Goal: Task Accomplishment & Management: Use online tool/utility

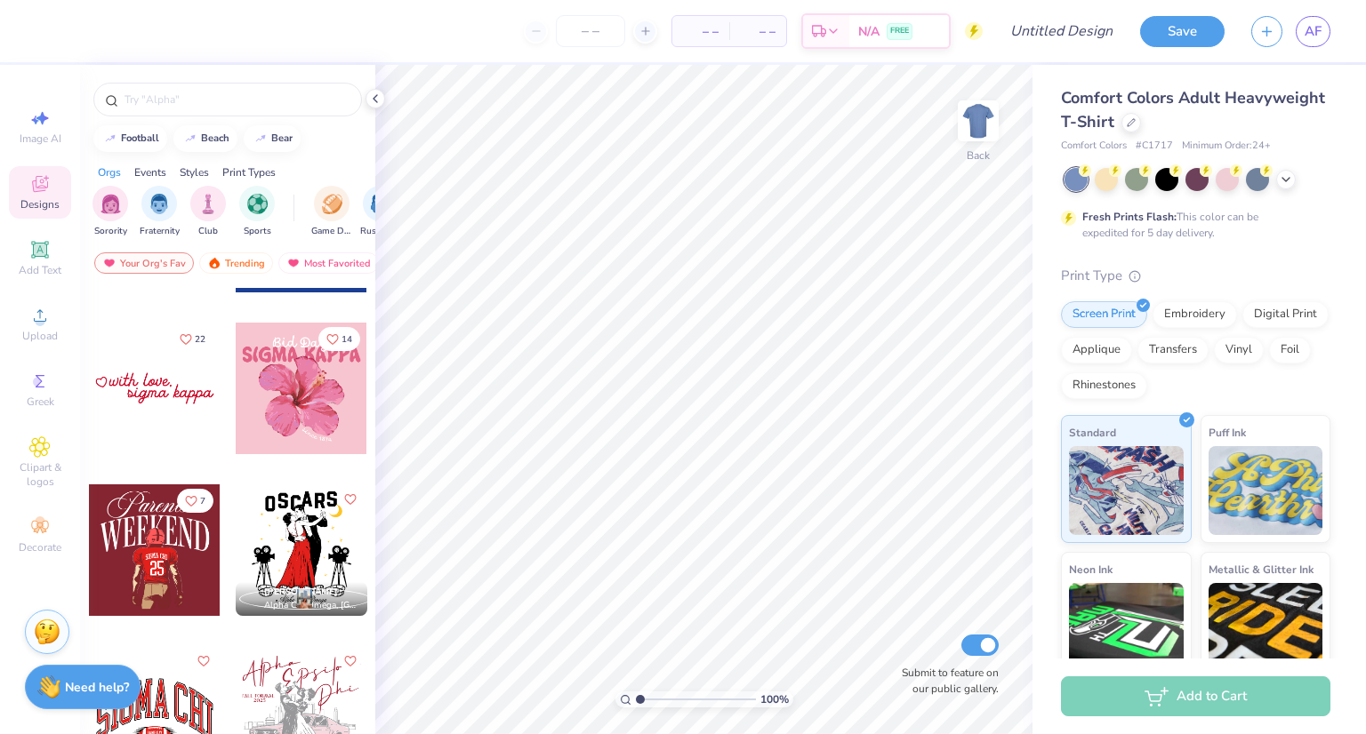
scroll to position [6443, 0]
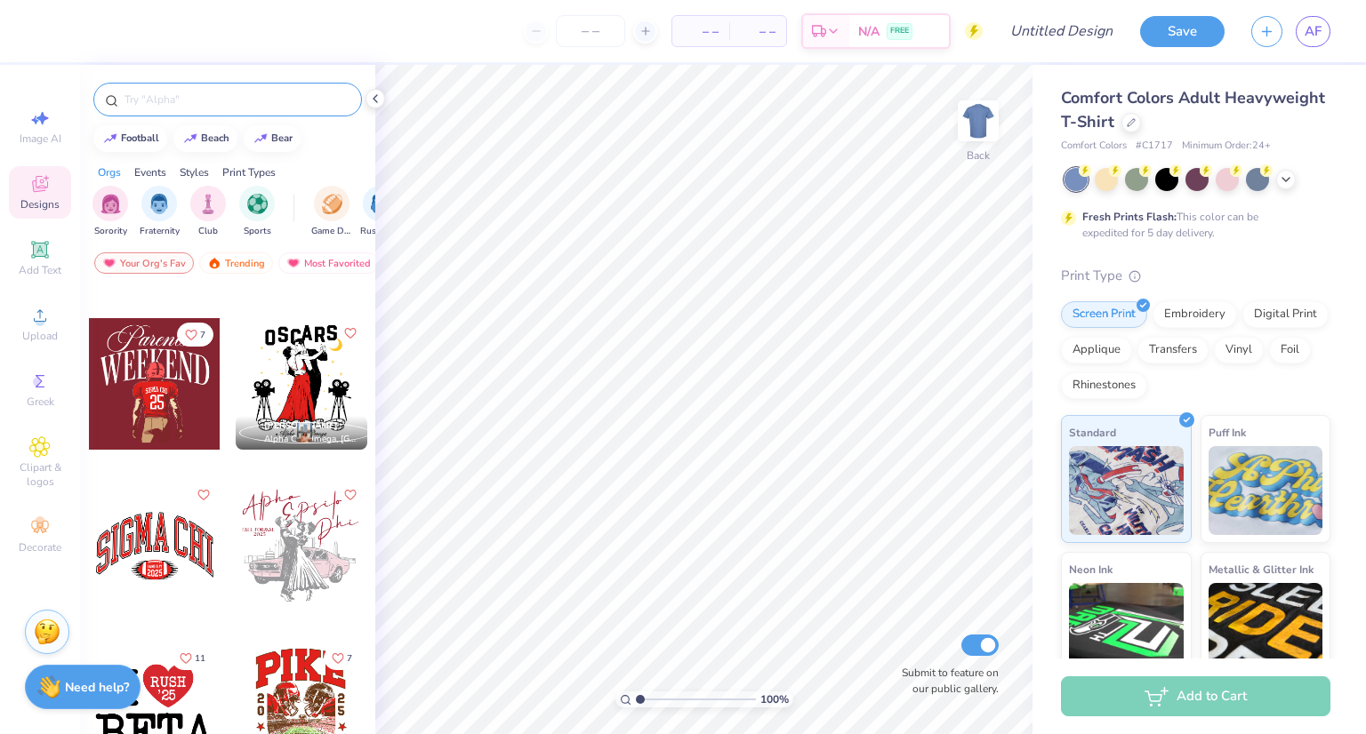
click at [176, 107] on input "text" at bounding box center [237, 100] width 228 height 18
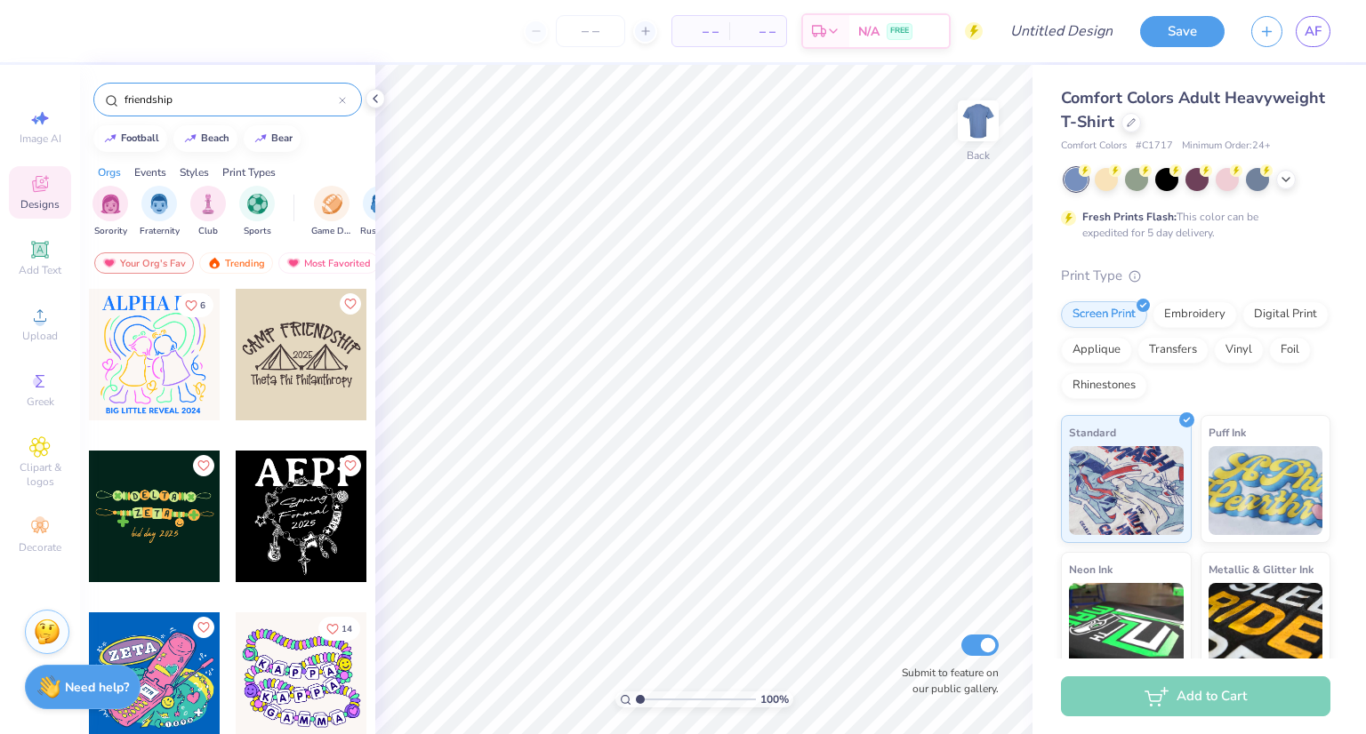
type input "friendship"
click at [320, 140] on div "football beach bear" at bounding box center [227, 138] width 295 height 27
click at [156, 491] on div at bounding box center [155, 517] width 132 height 132
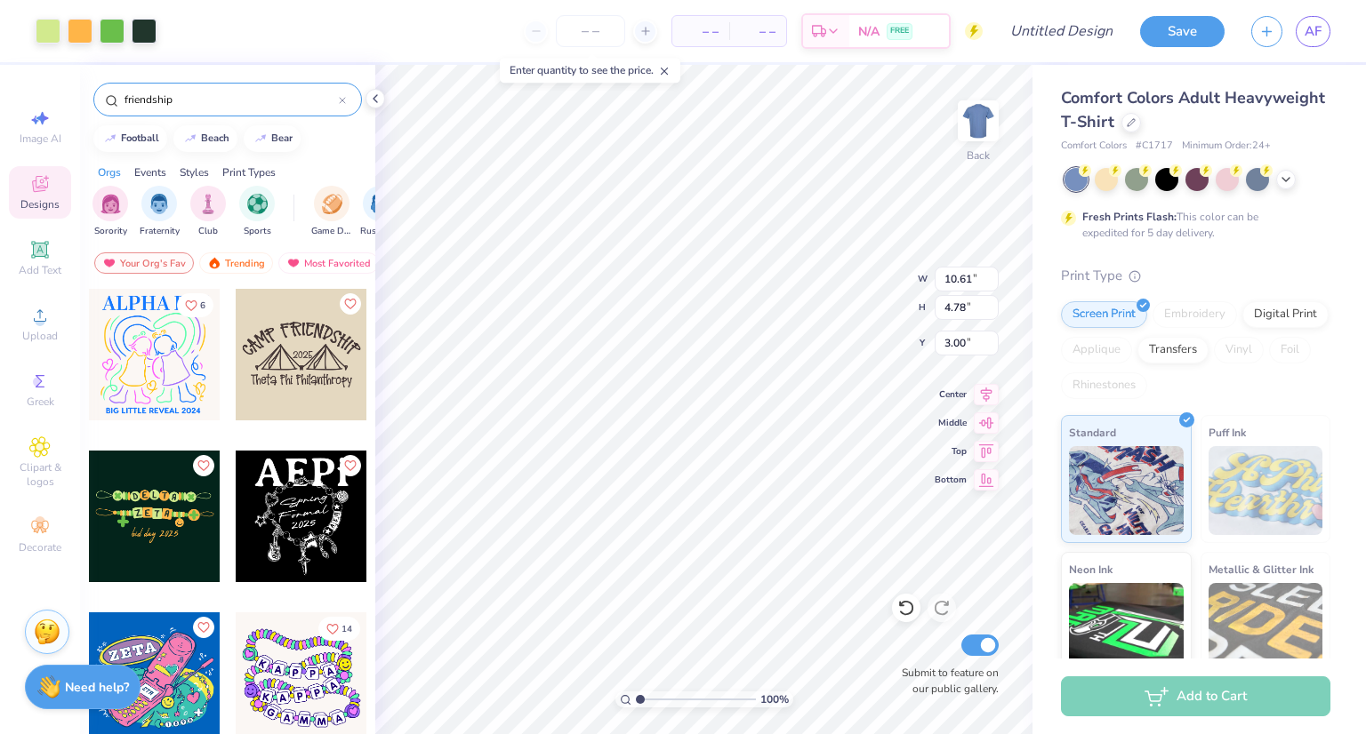
type input "10.61"
type input "4.78"
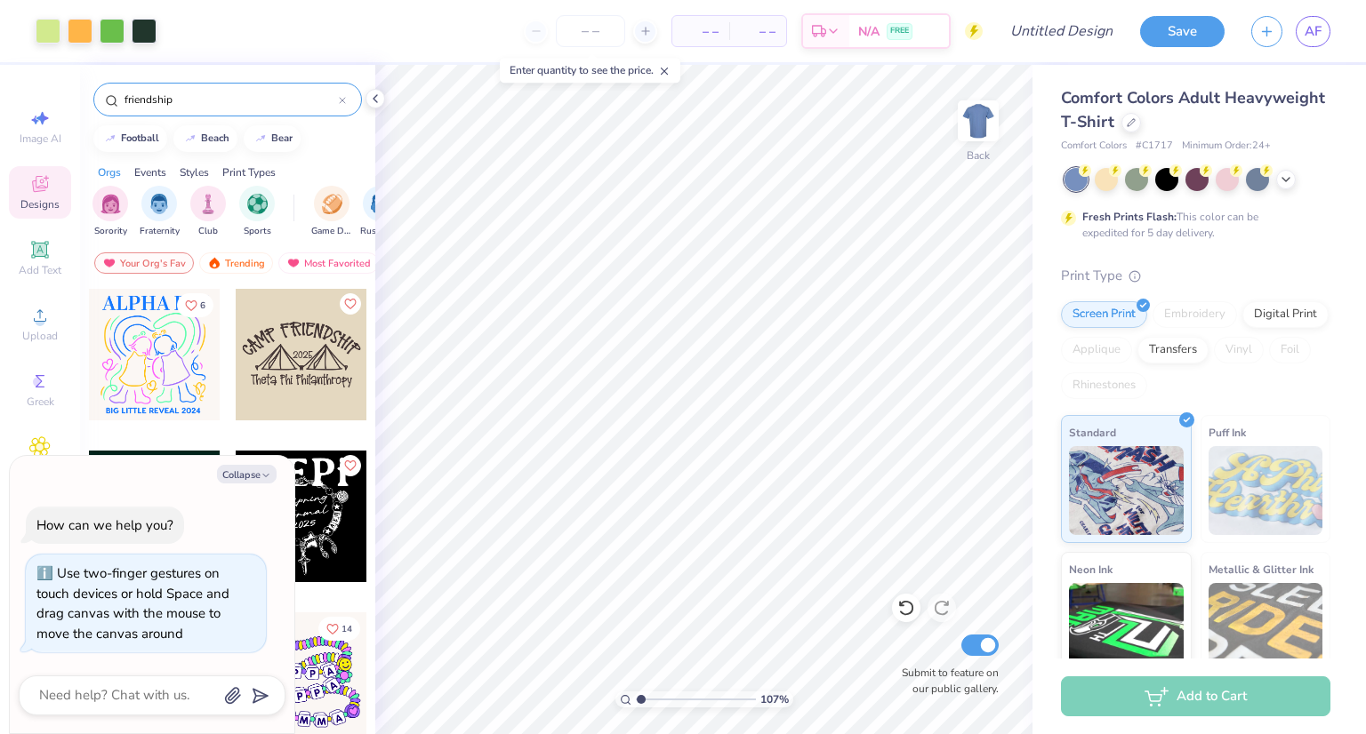
type input "1.09214297371019"
type textarea "x"
type input "1.10022144895593"
type textarea "x"
type input "1.65149362248176"
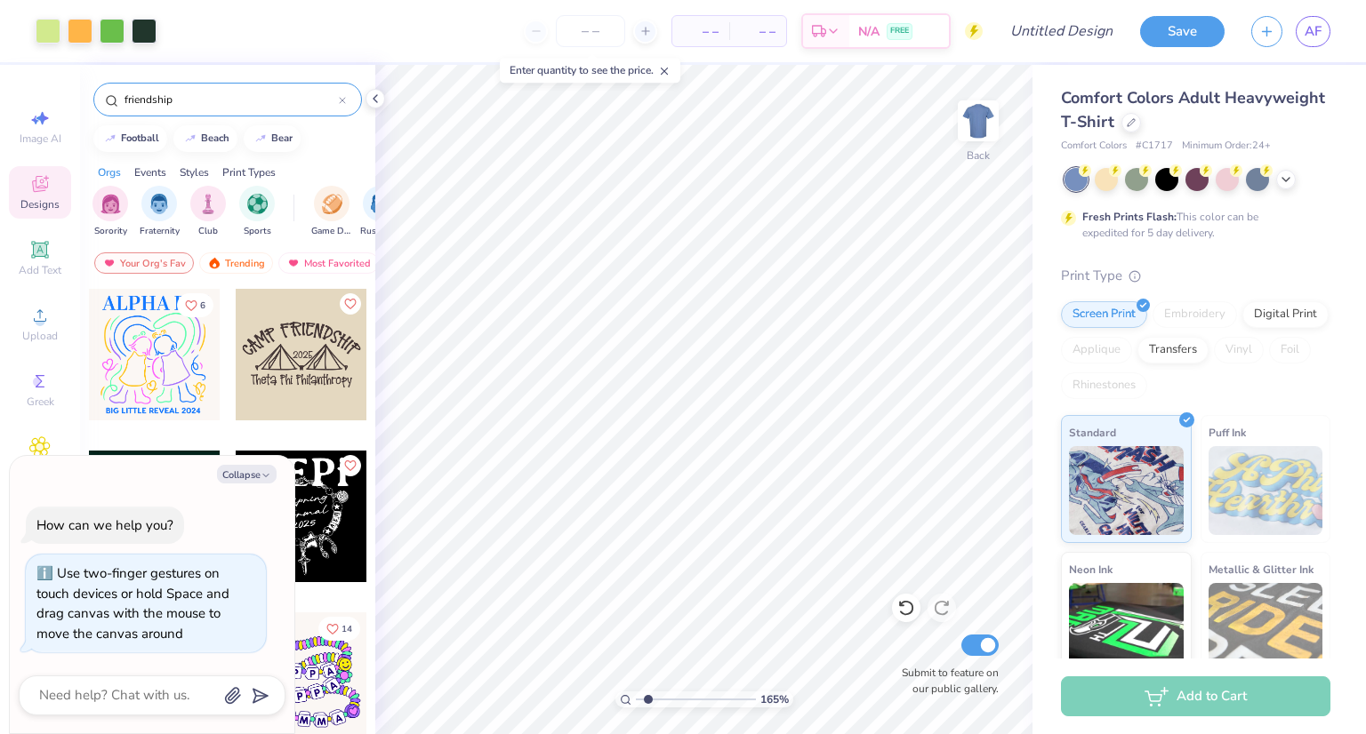
type textarea "x"
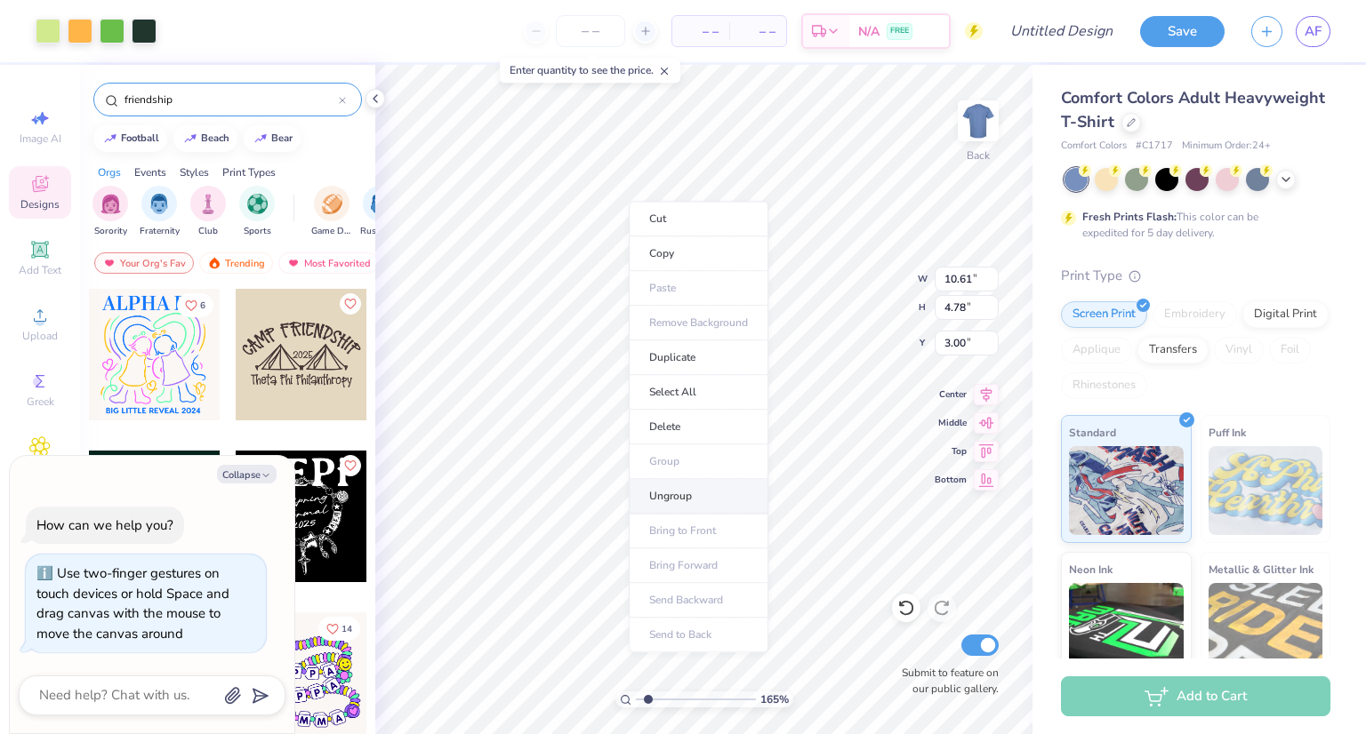
click at [663, 489] on li "Ungroup" at bounding box center [699, 496] width 140 height 35
type input "1.65149362248176"
type textarea "x"
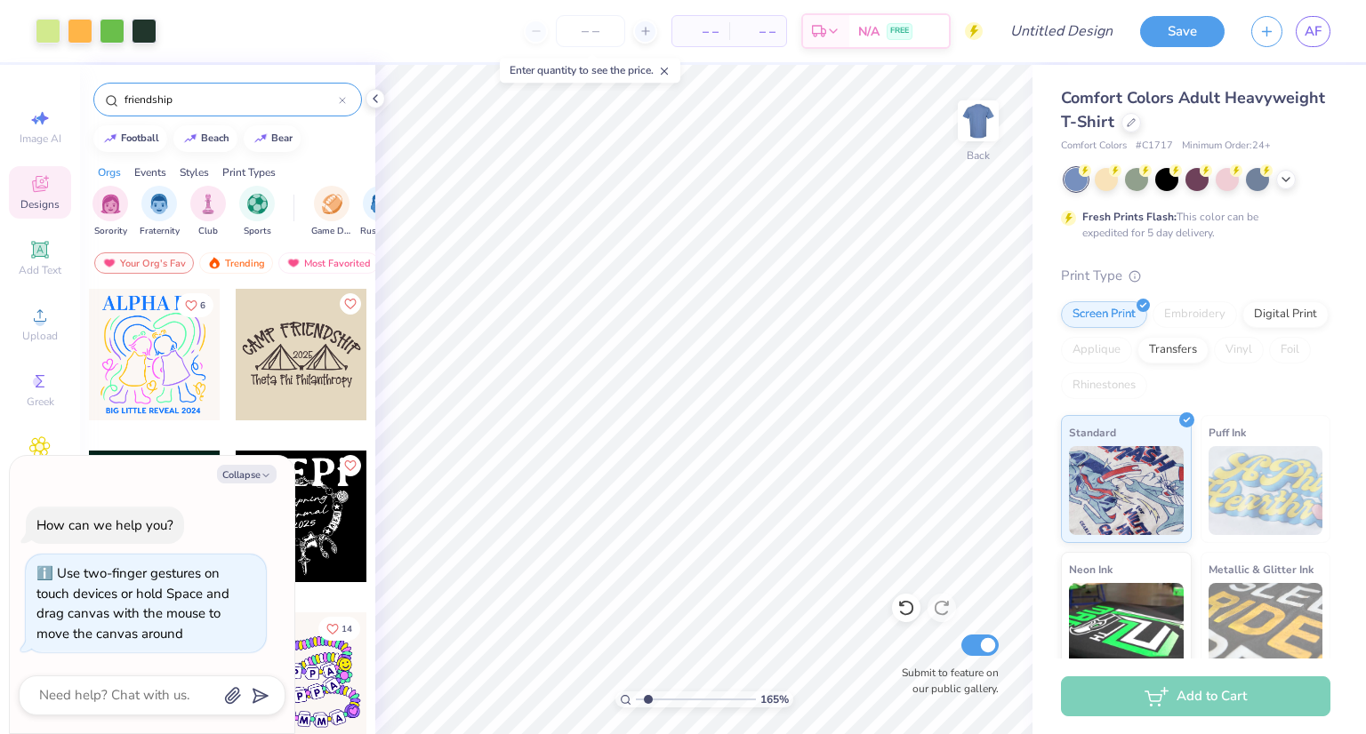
type input "1.65149362248176"
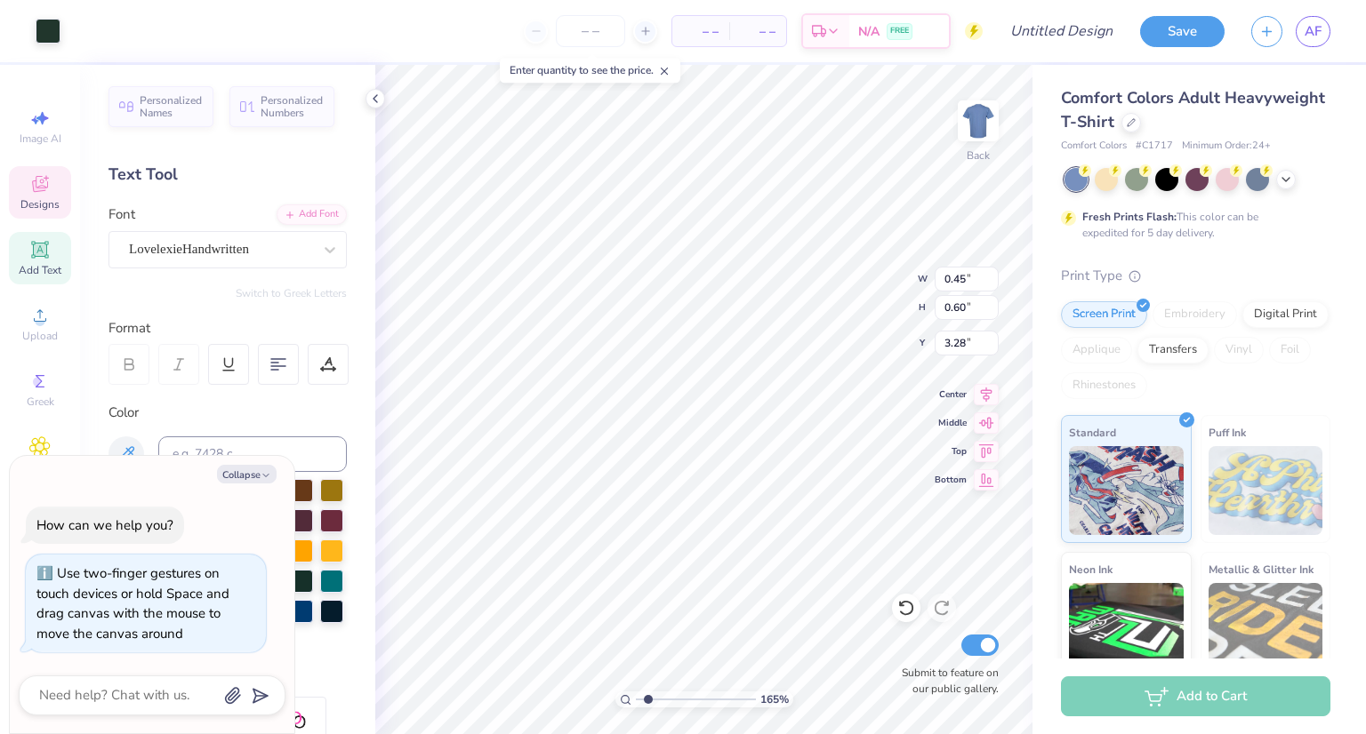
type textarea "x"
type input "1.65149362248176"
type textarea "x"
type input "7.37"
type input "0.83"
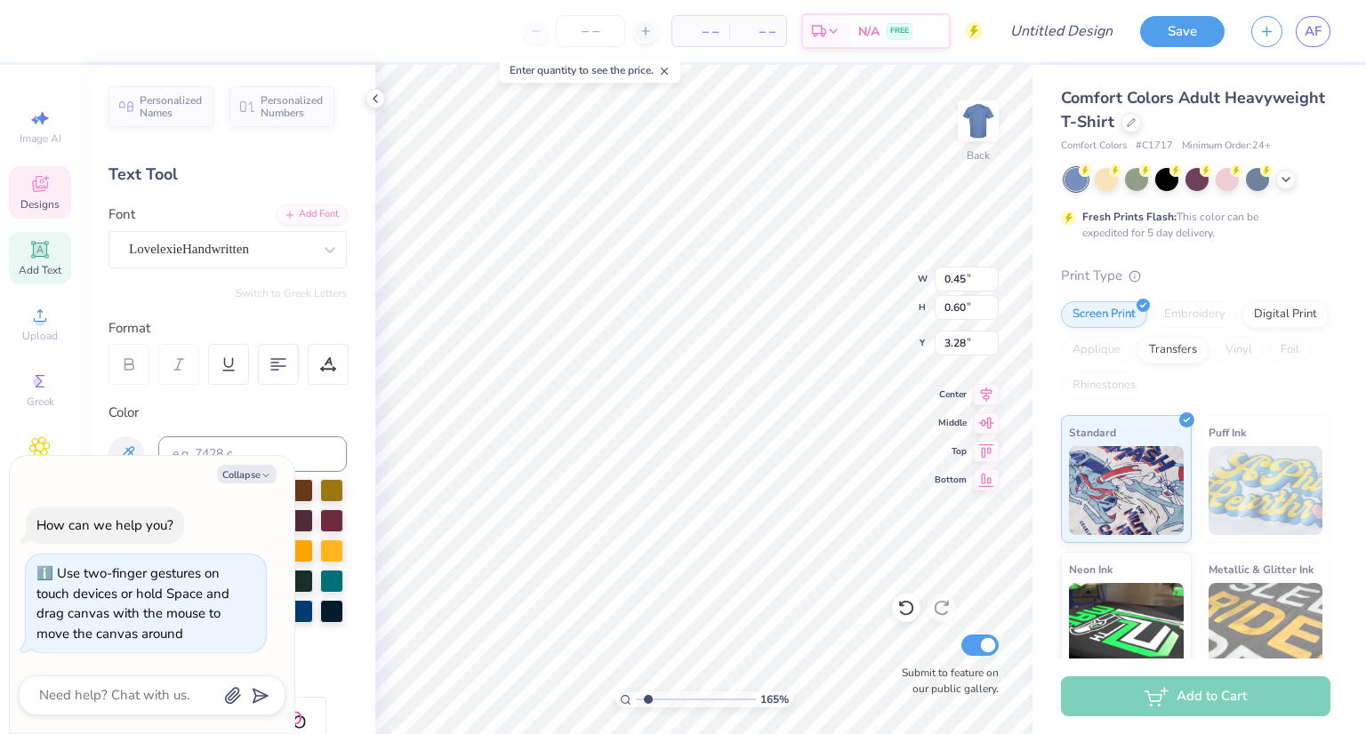
type input "4.86"
type input "1.65149362248176"
type textarea "x"
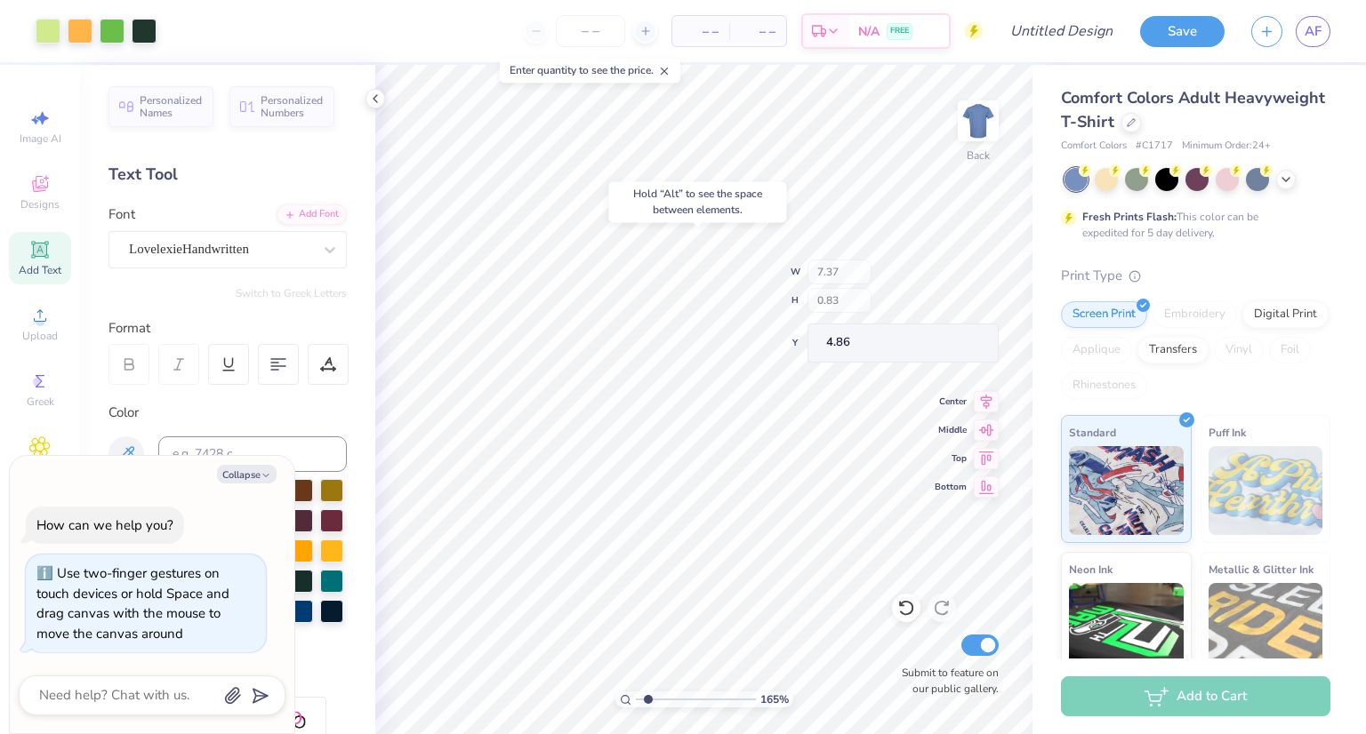
type input "1.65149362248176"
type textarea "x"
type input "4.84"
type input "1.65149362248176"
type textarea "x"
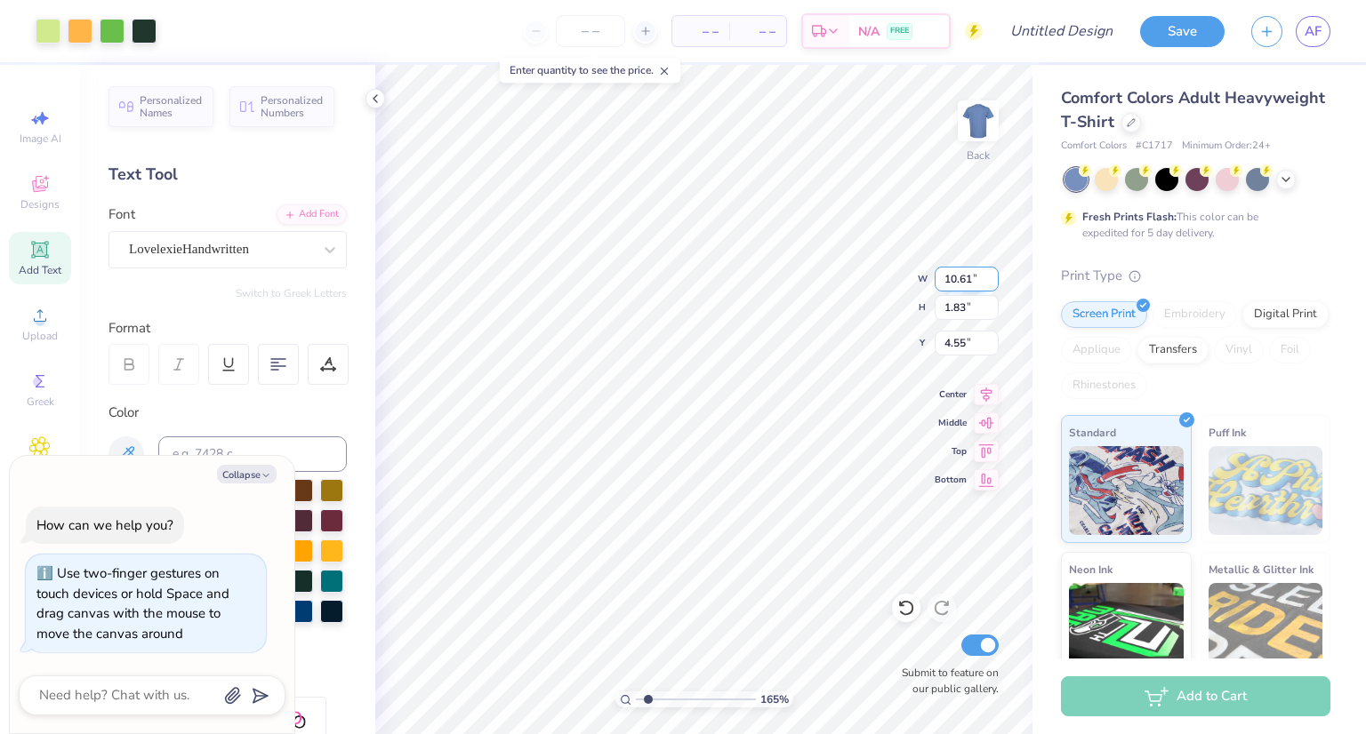
type input "1.65149362248176"
type textarea "x"
type input "1.65149362248176"
type textarea "x"
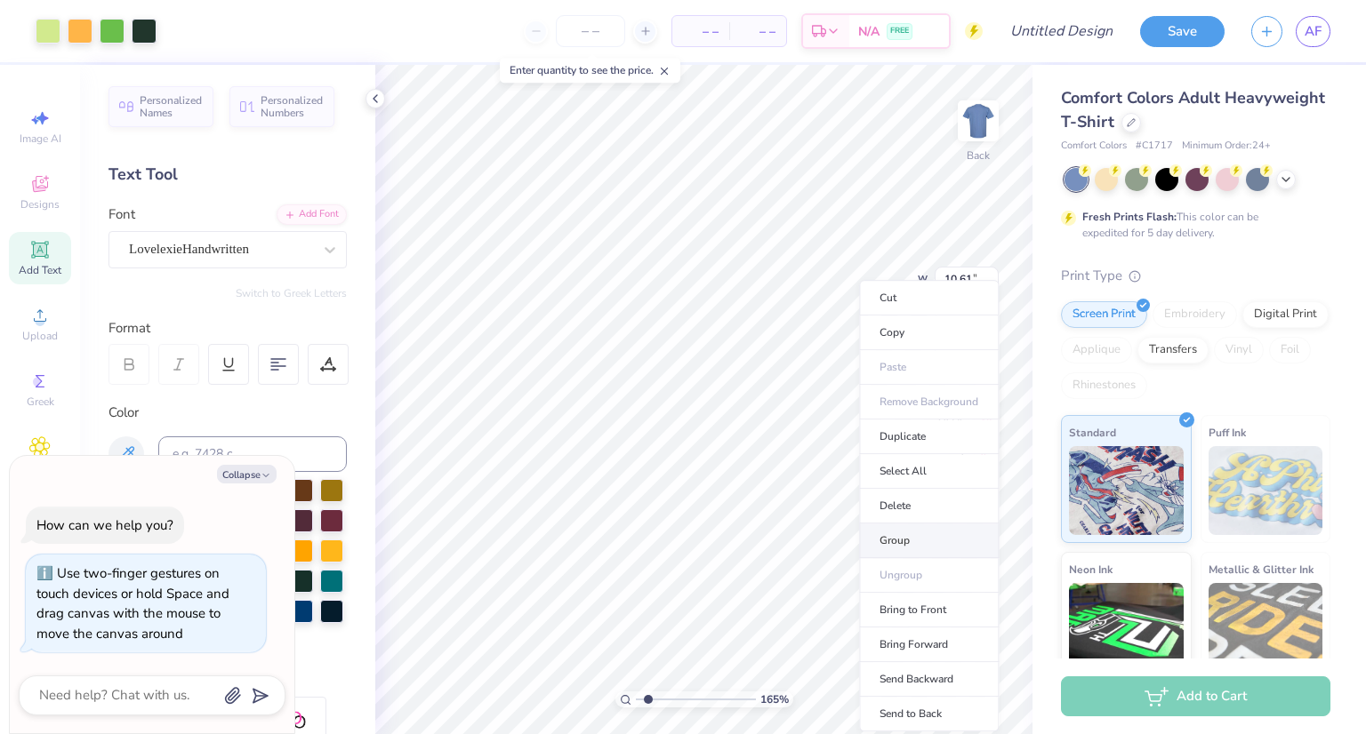
click at [893, 540] on li "Group" at bounding box center [929, 541] width 140 height 35
type input "1.65149362248176"
type textarea "x"
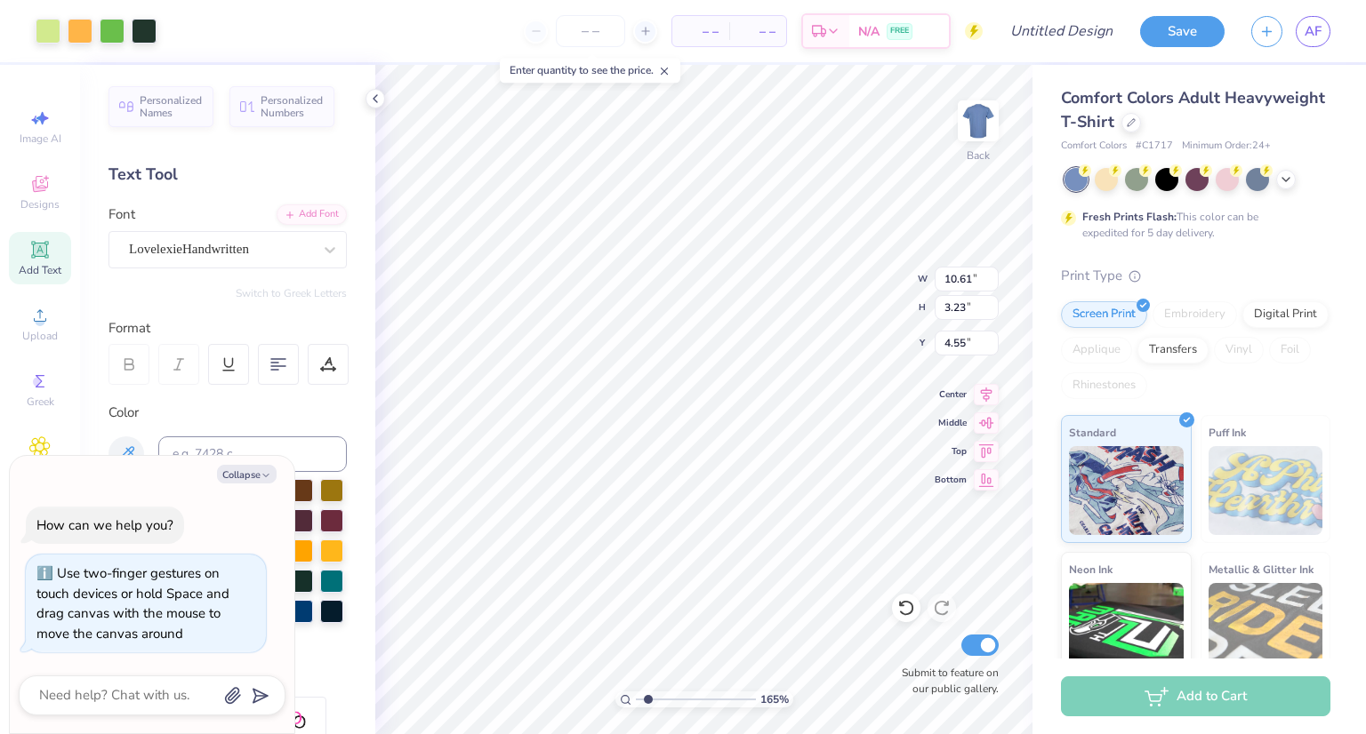
type input "1.65149362248176"
type textarea "x"
type input "1.65149362248176"
type textarea "x"
type input "1.15"
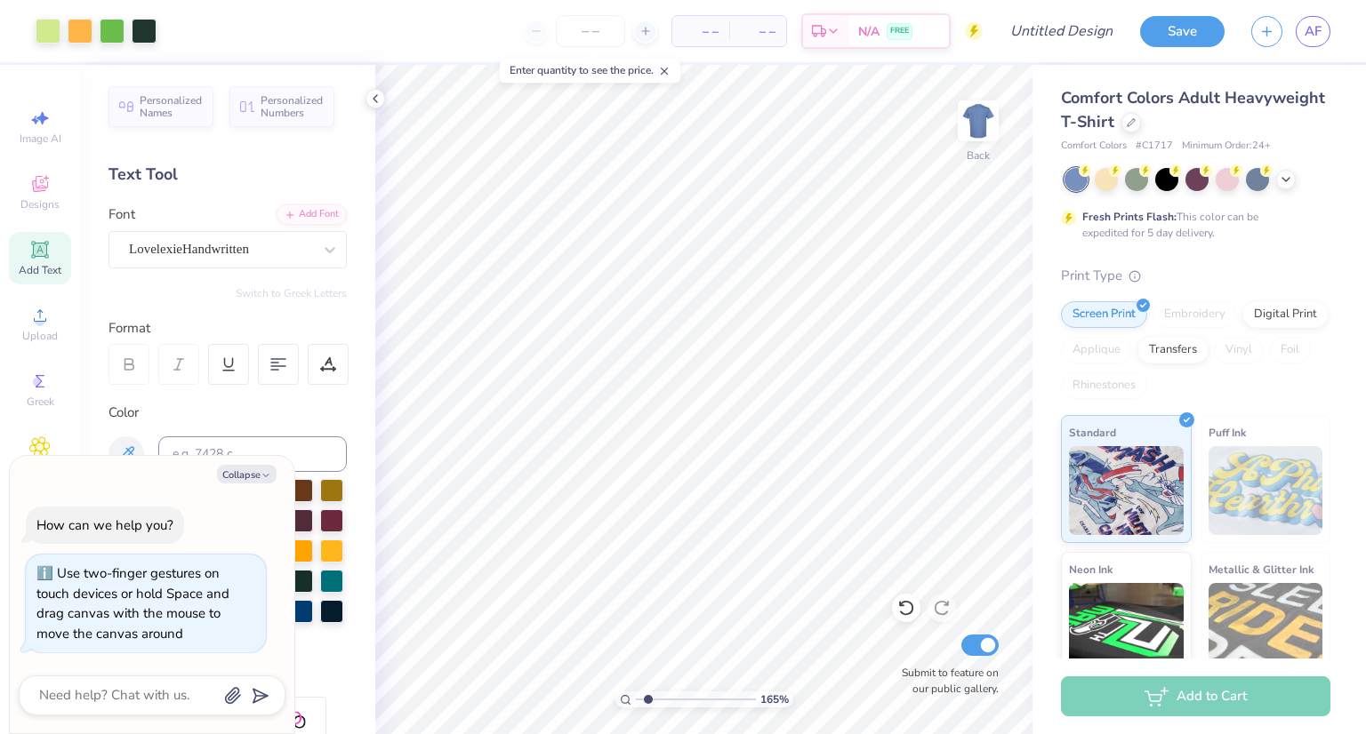
type input "1.65149362248176"
type textarea "x"
type input "1.65149362248176"
type textarea "x"
type input "1.65149362248176"
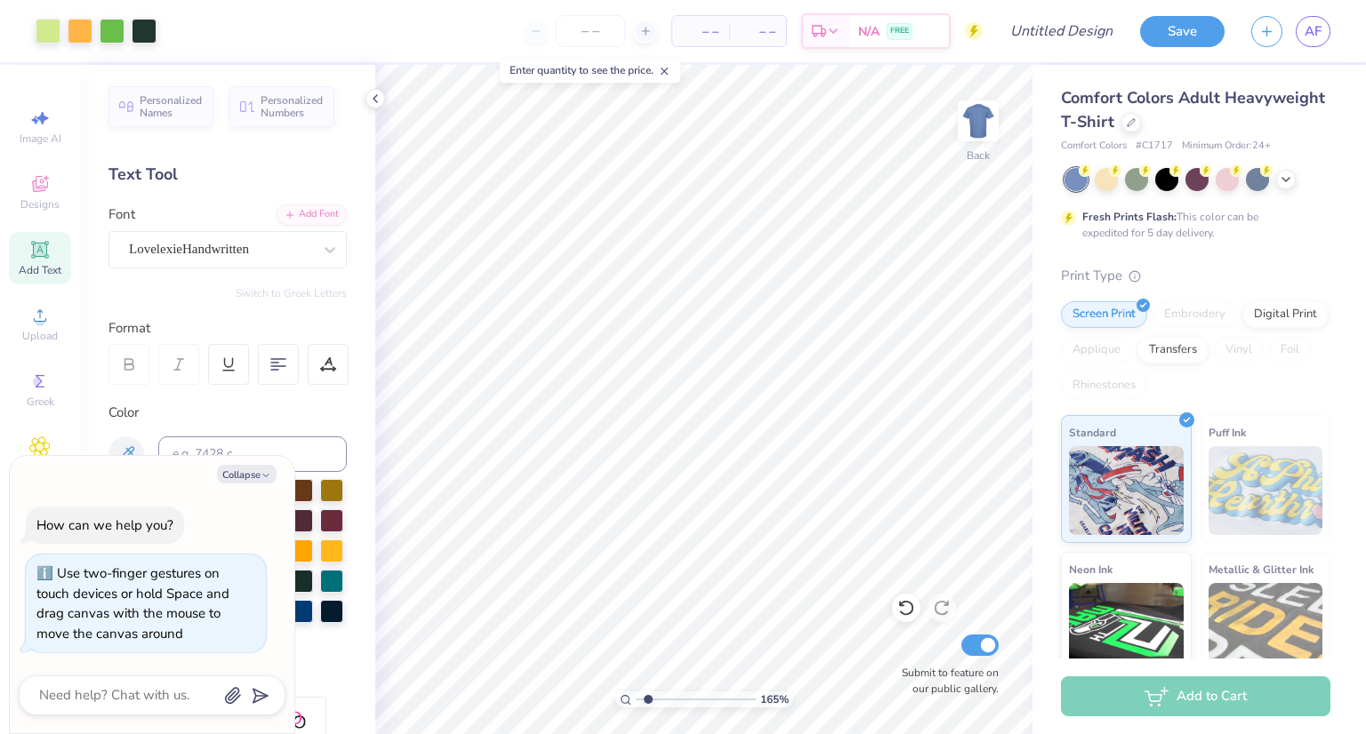
type textarea "x"
click at [651, 54] on body "Art colors – – Per Item – – Total Est. Delivery N/A FREE Design Title Save AF I…" at bounding box center [683, 367] width 1366 height 734
type input "1.65149362248176"
type textarea "x"
type input "1.65149362248176"
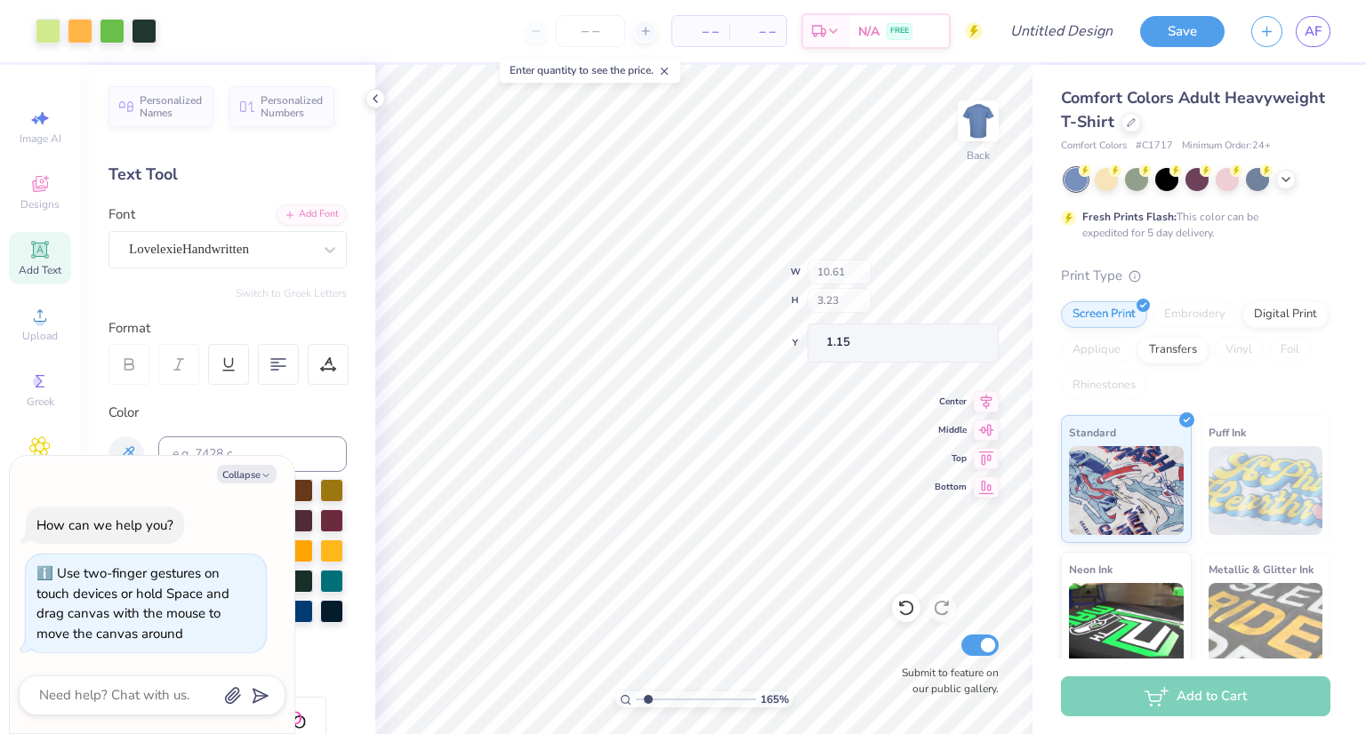
type textarea "x"
type input "1.65149362248176"
type textarea "x"
type input "0.48"
type input "0.61"
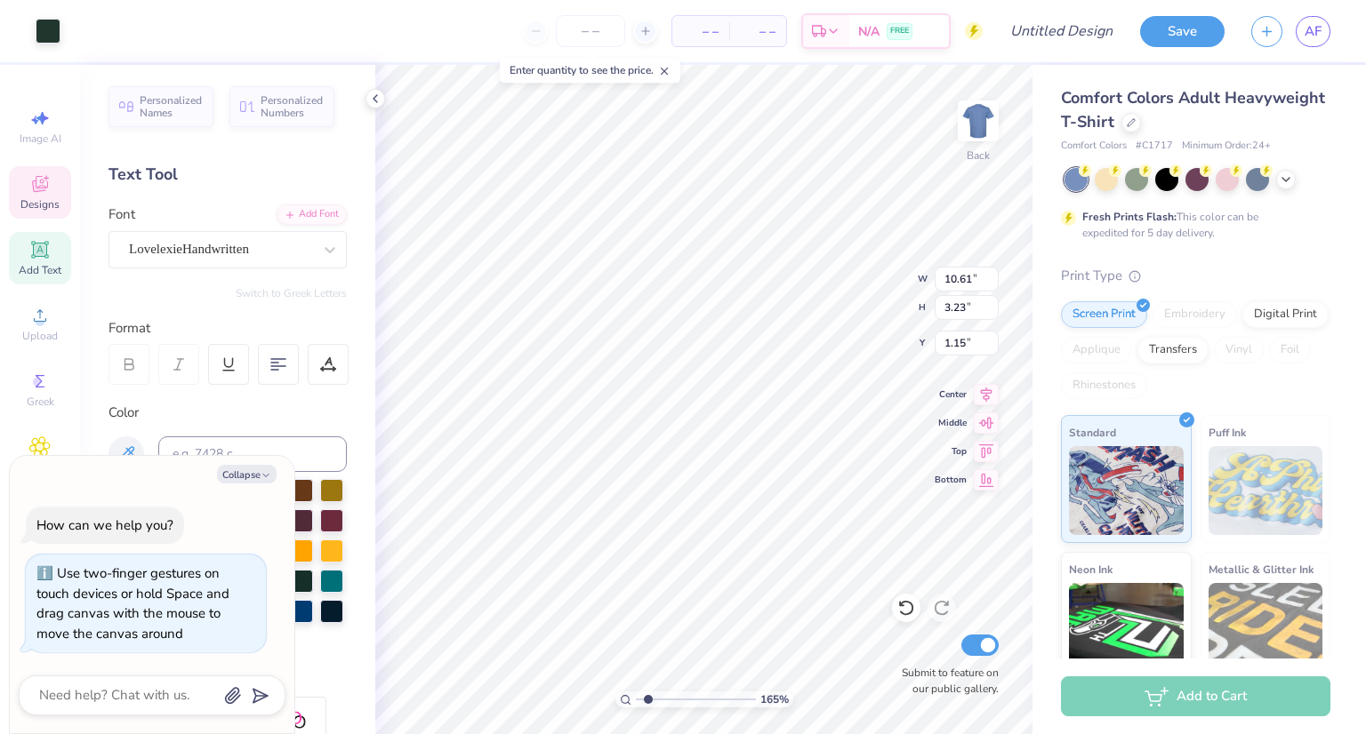
type input "3.15"
type input "1.65149362248176"
type textarea "x"
type input "10.32"
type input "1.11"
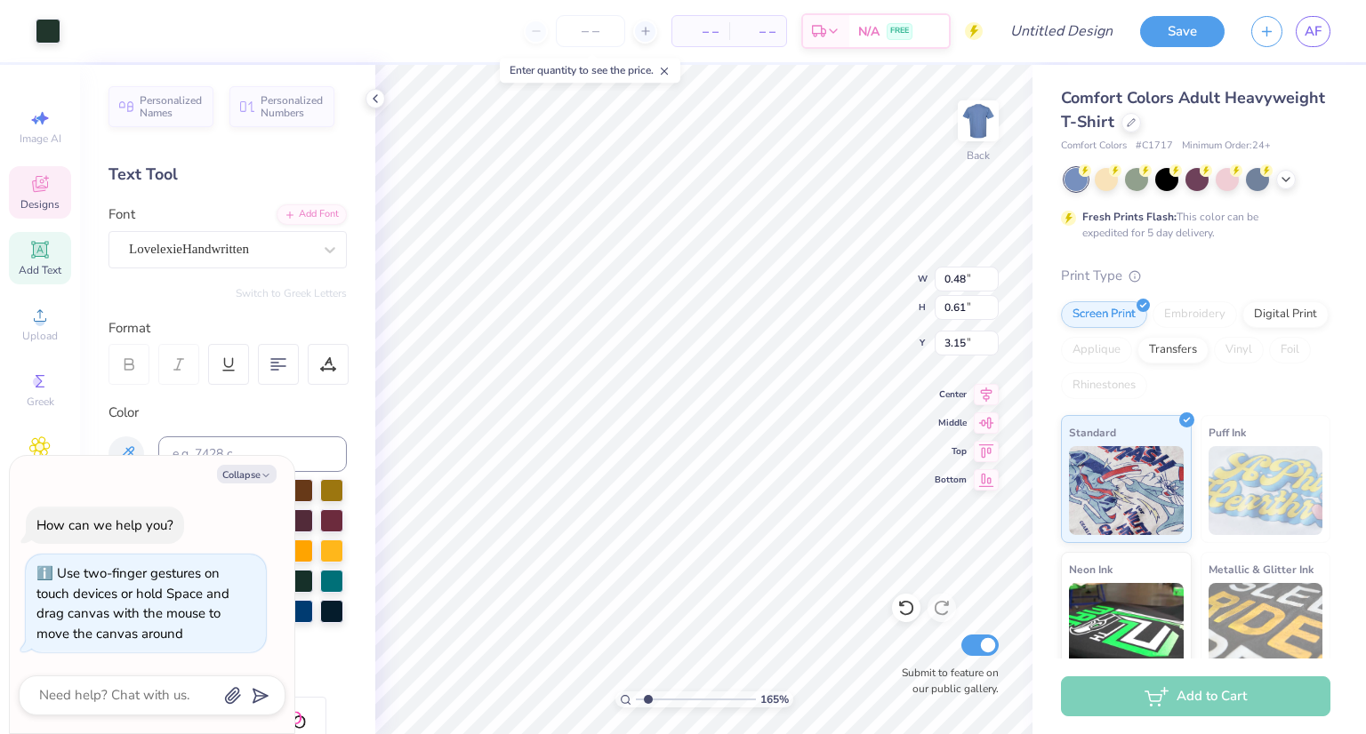
type input "3.00"
type input "1.65149362248176"
type textarea "x"
type input "1.65149362248176"
type textarea "x"
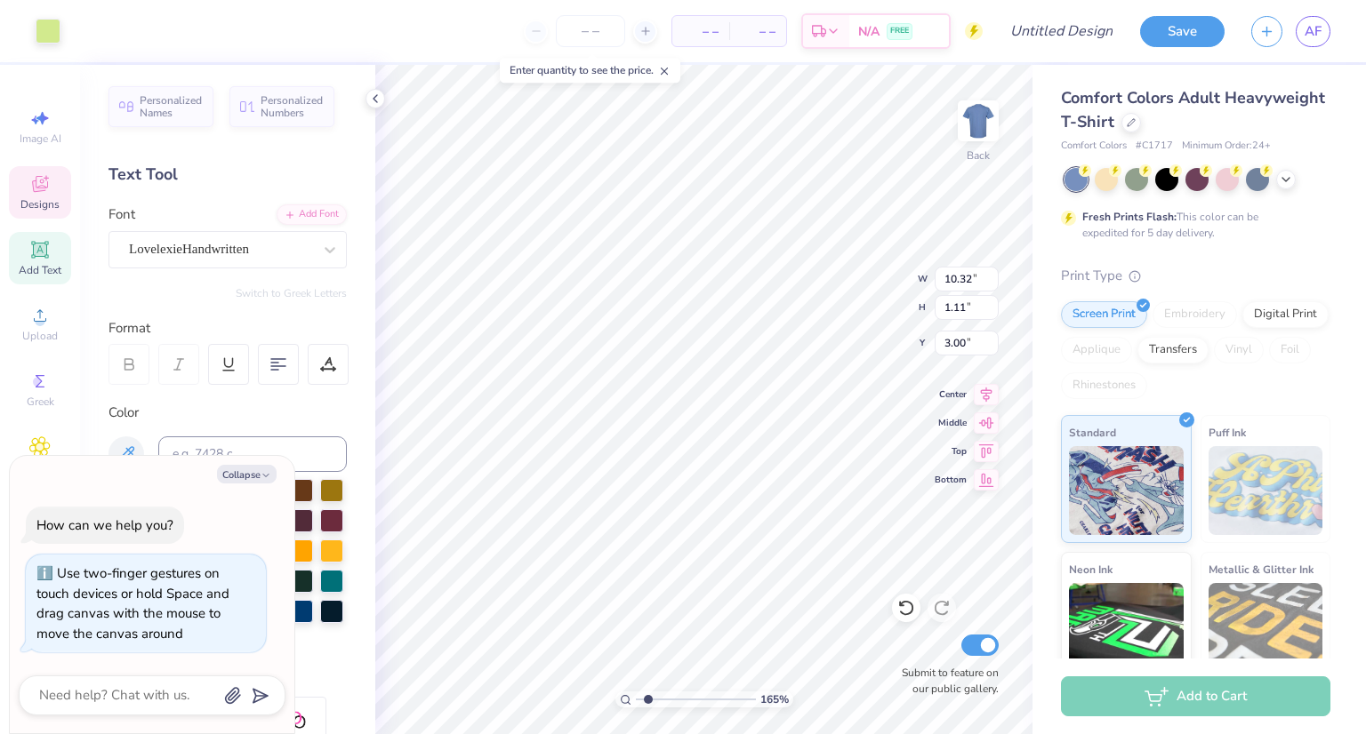
type input "1.65149362248176"
type textarea "x"
type input "1.65149362248176"
type textarea "x"
type input "1.65149362248176"
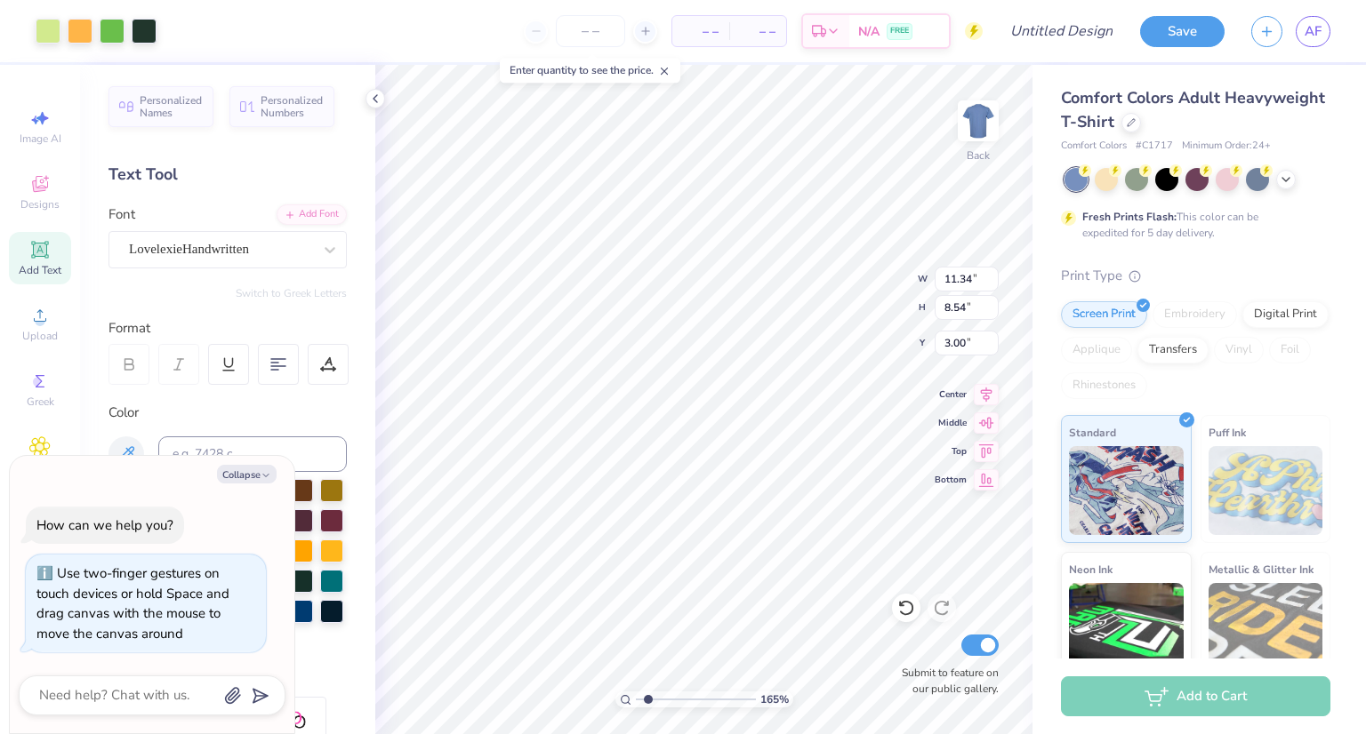
type textarea "x"
type input "1.65149362248176"
type textarea "x"
type input "1.65149362248176"
type textarea "x"
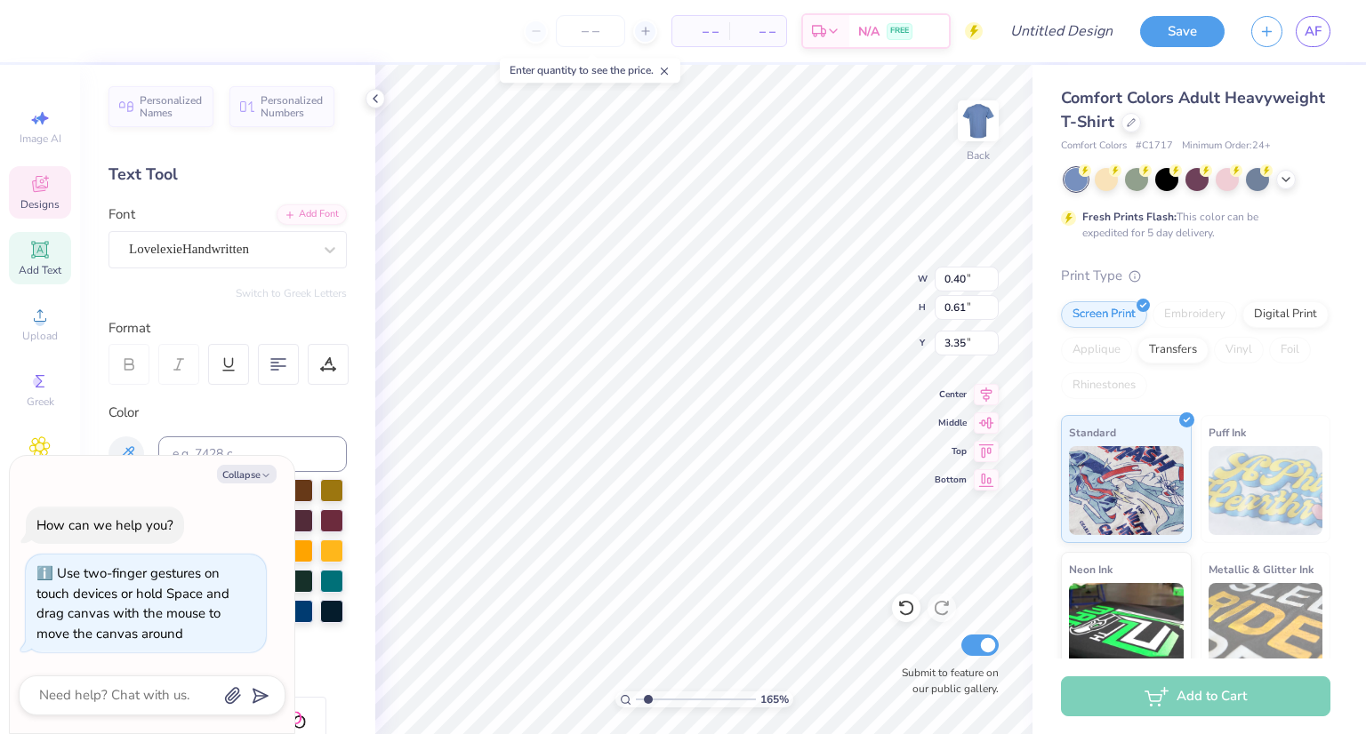
type input "1.65149362248176"
type textarea "x"
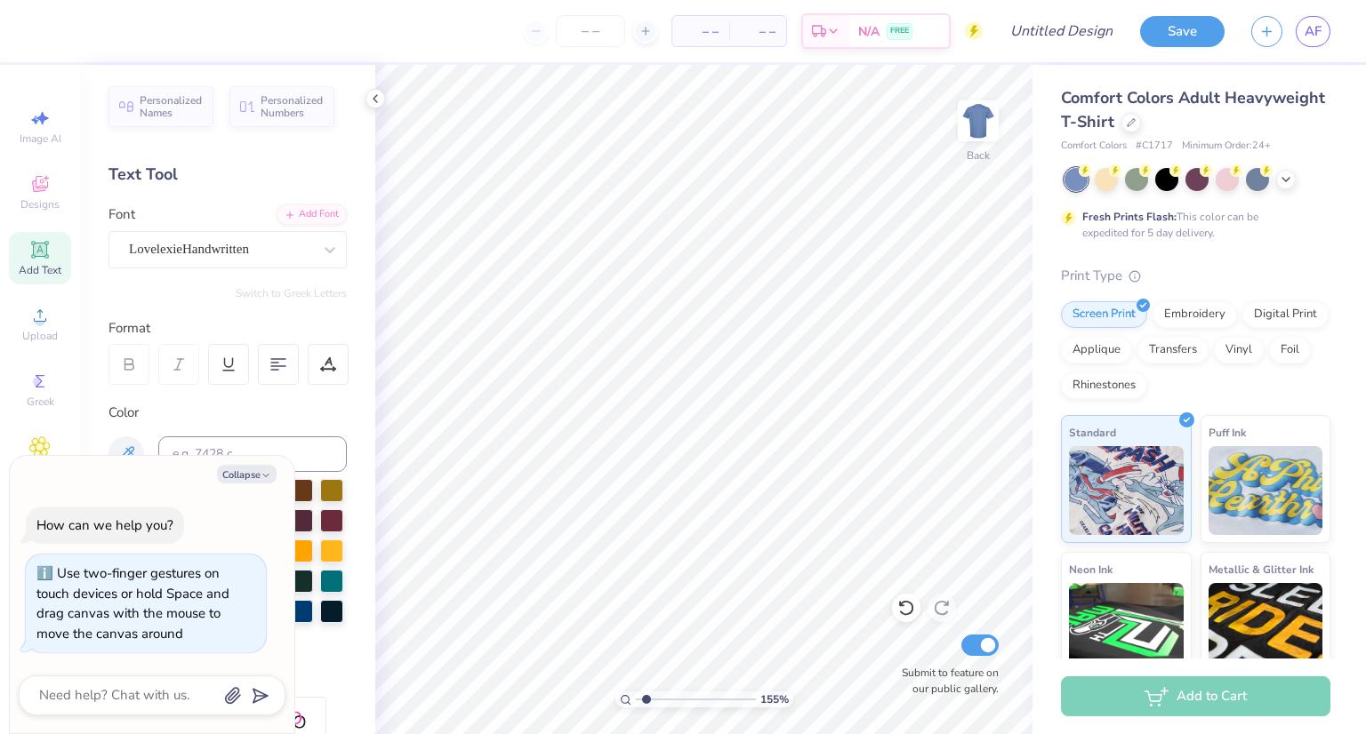
scroll to position [318, 0]
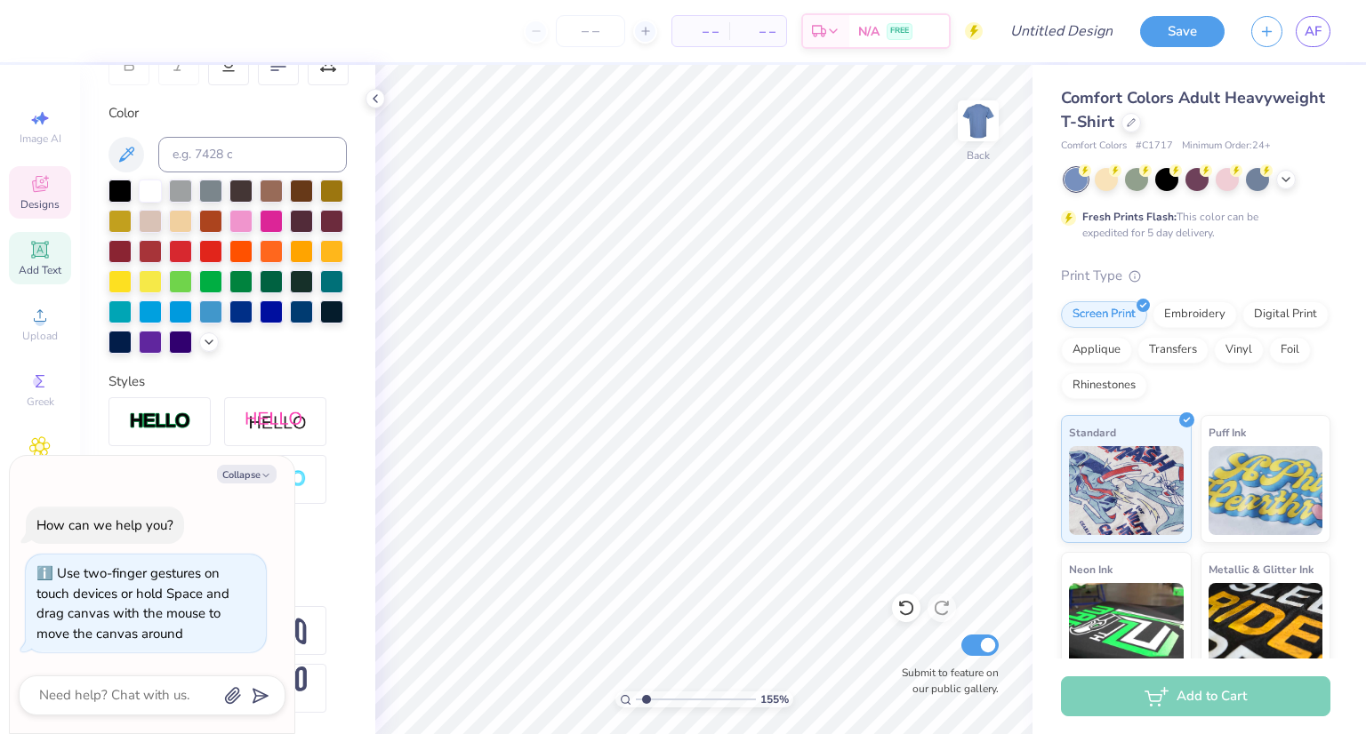
click at [43, 204] on span "Designs" at bounding box center [39, 204] width 39 height 14
type input "1.55237265103997"
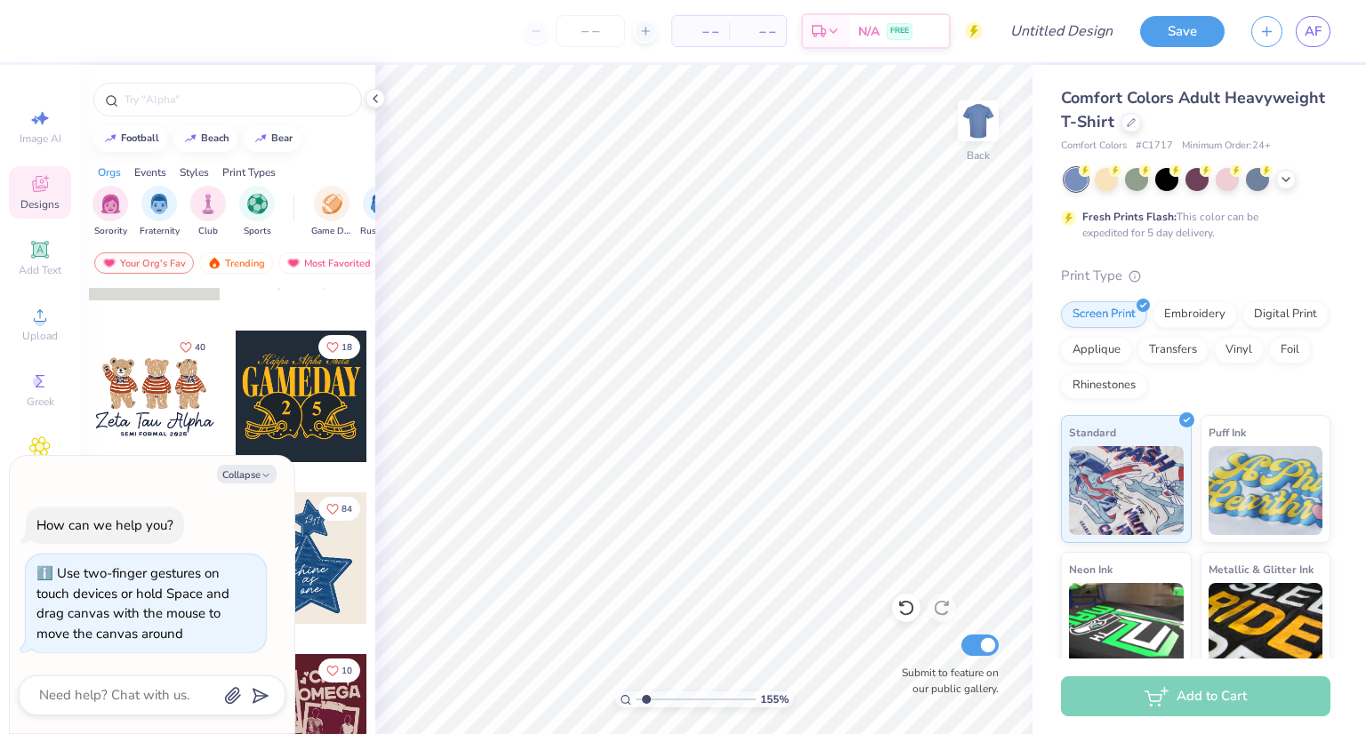
scroll to position [0, 0]
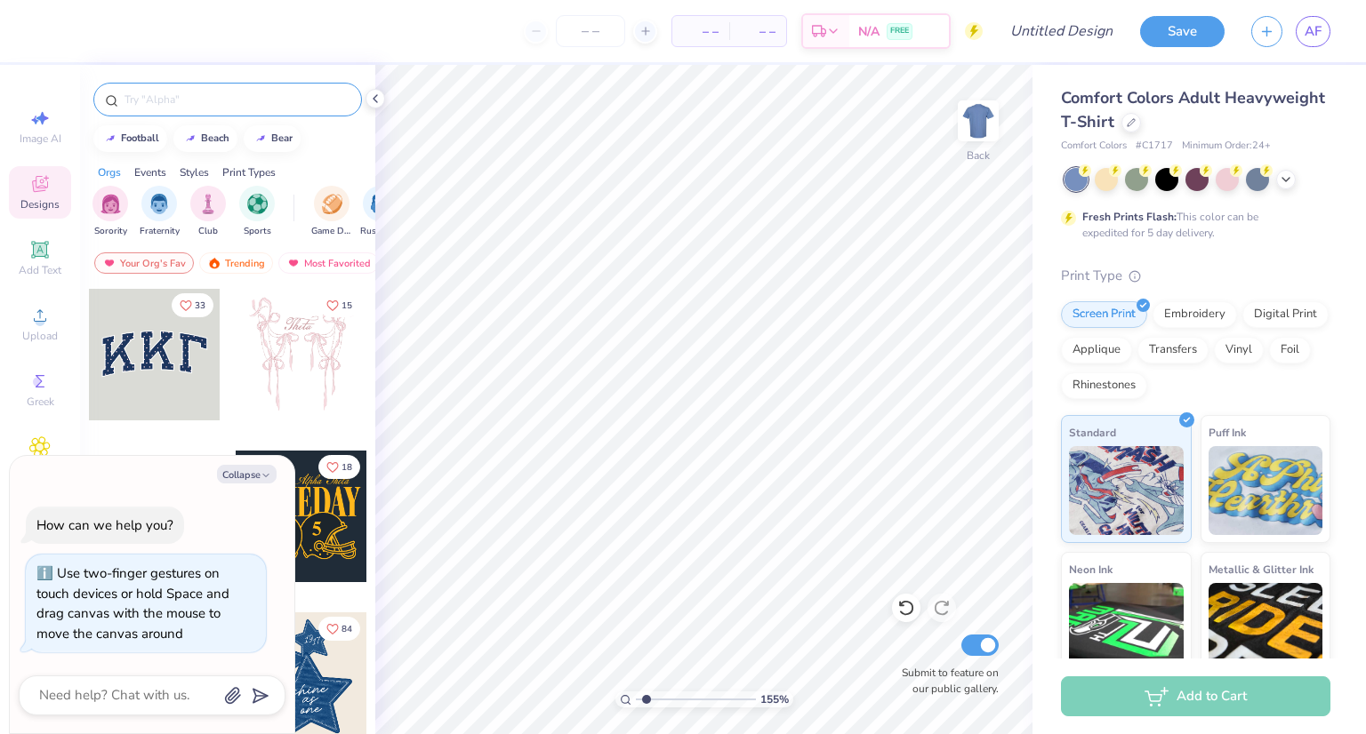
click at [217, 114] on div at bounding box center [227, 100] width 268 height 34
type textarea "x"
click at [179, 101] on input "text" at bounding box center [237, 100] width 228 height 18
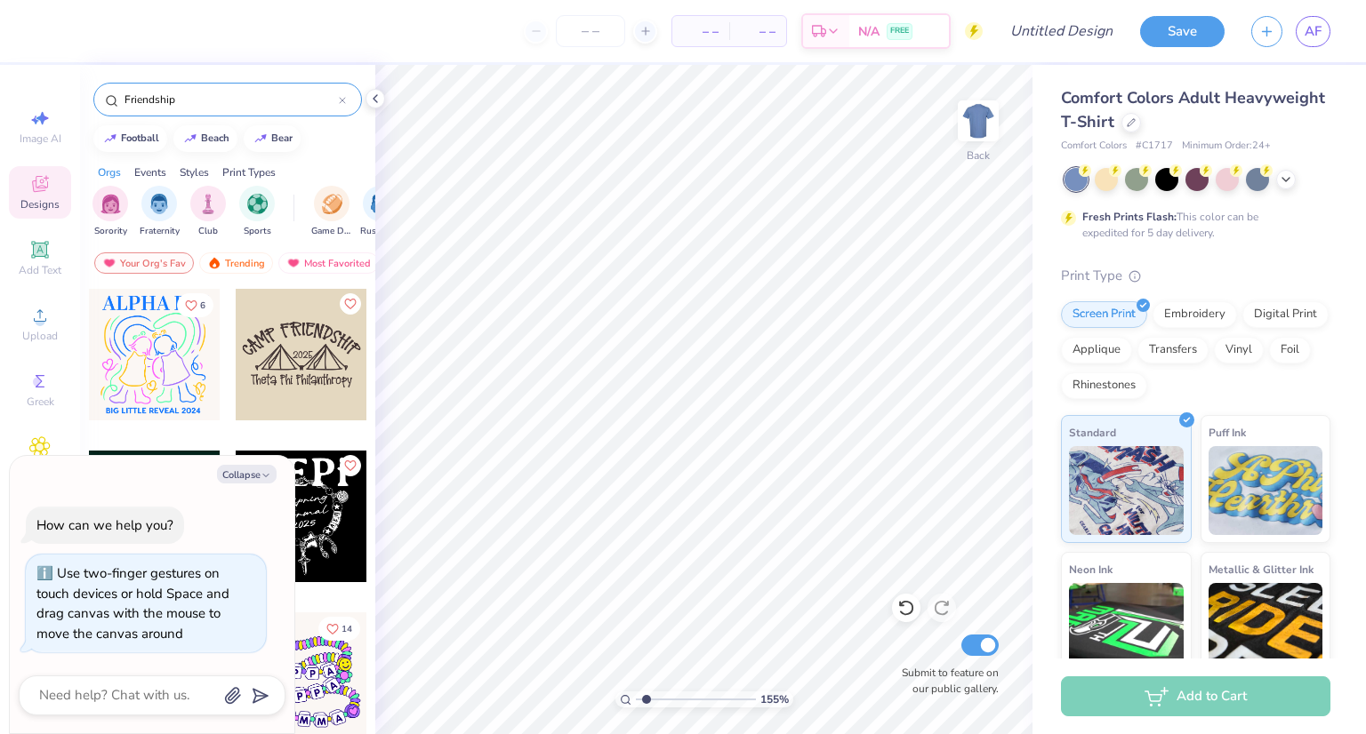
type input "Friendship"
click at [258, 469] on button "Collapse" at bounding box center [247, 474] width 60 height 19
type textarea "x"
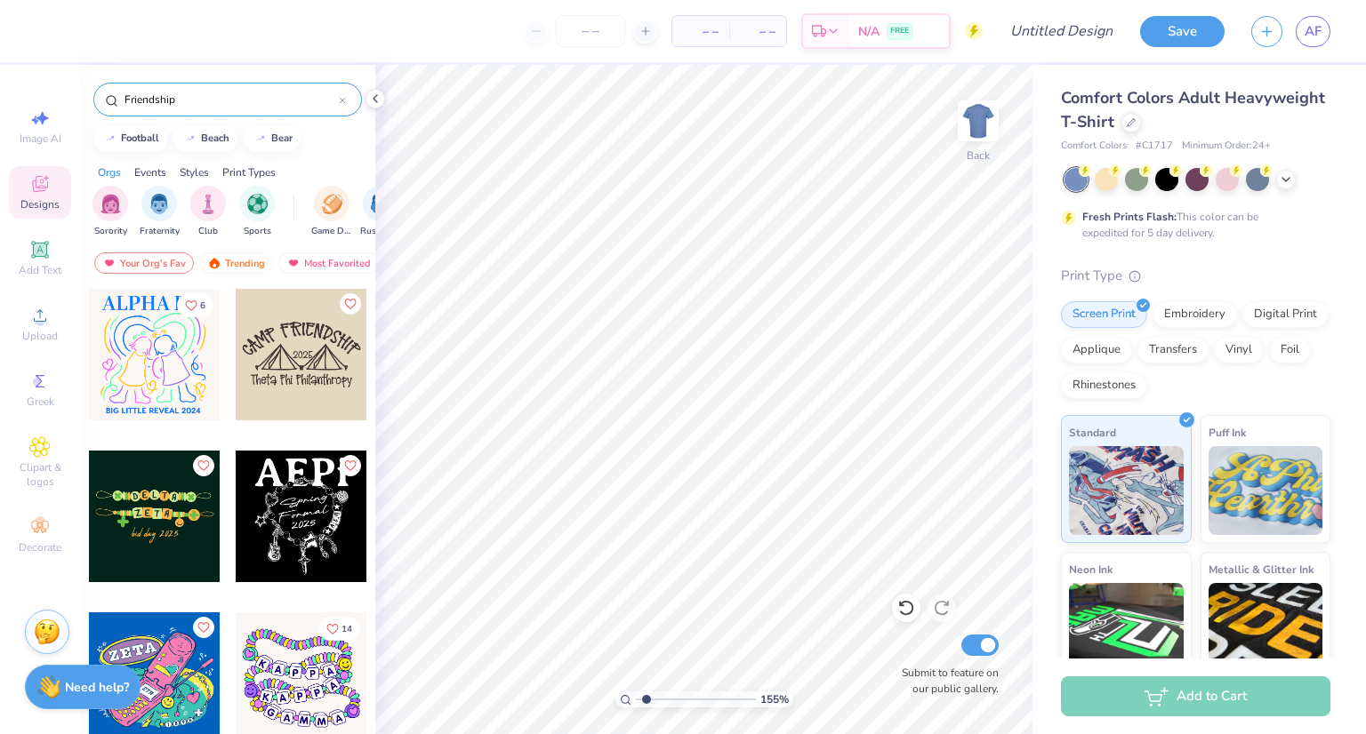
click at [172, 505] on div at bounding box center [155, 517] width 132 height 132
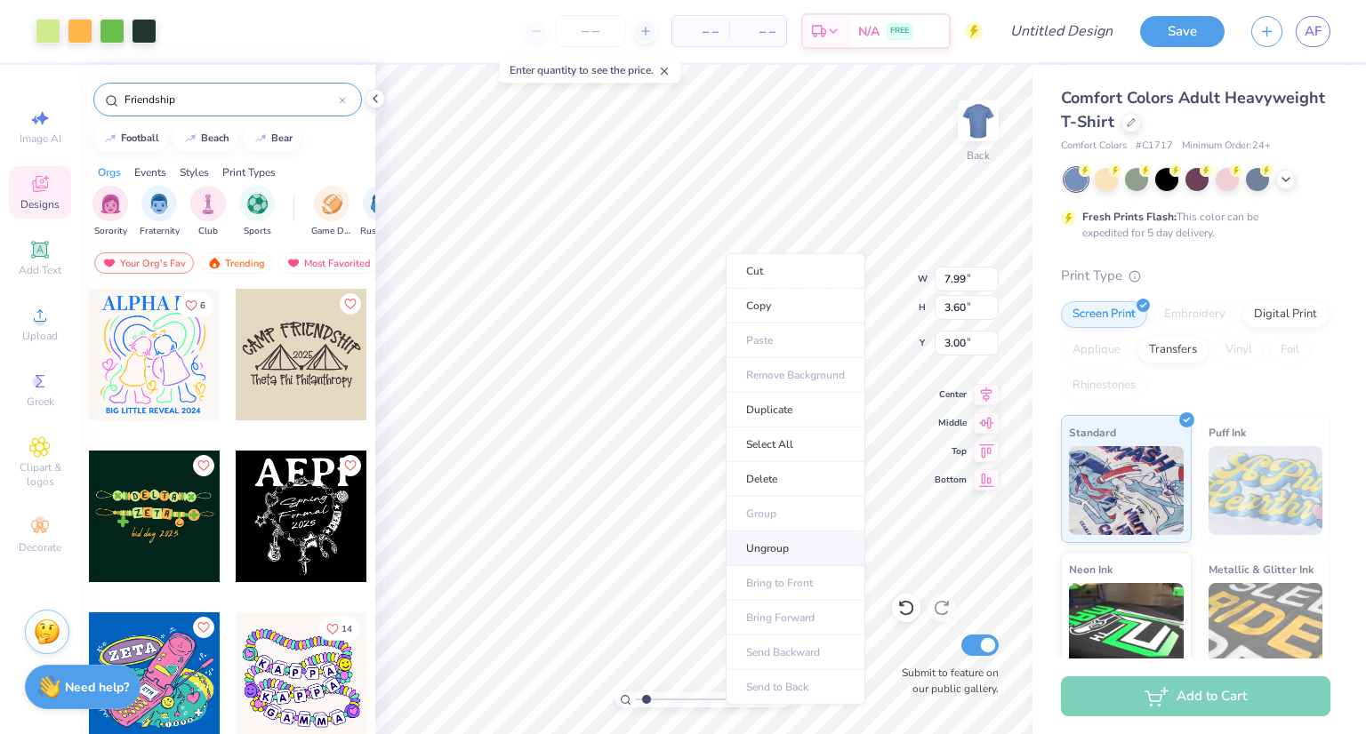
click at [789, 534] on li "Ungroup" at bounding box center [795, 549] width 140 height 35
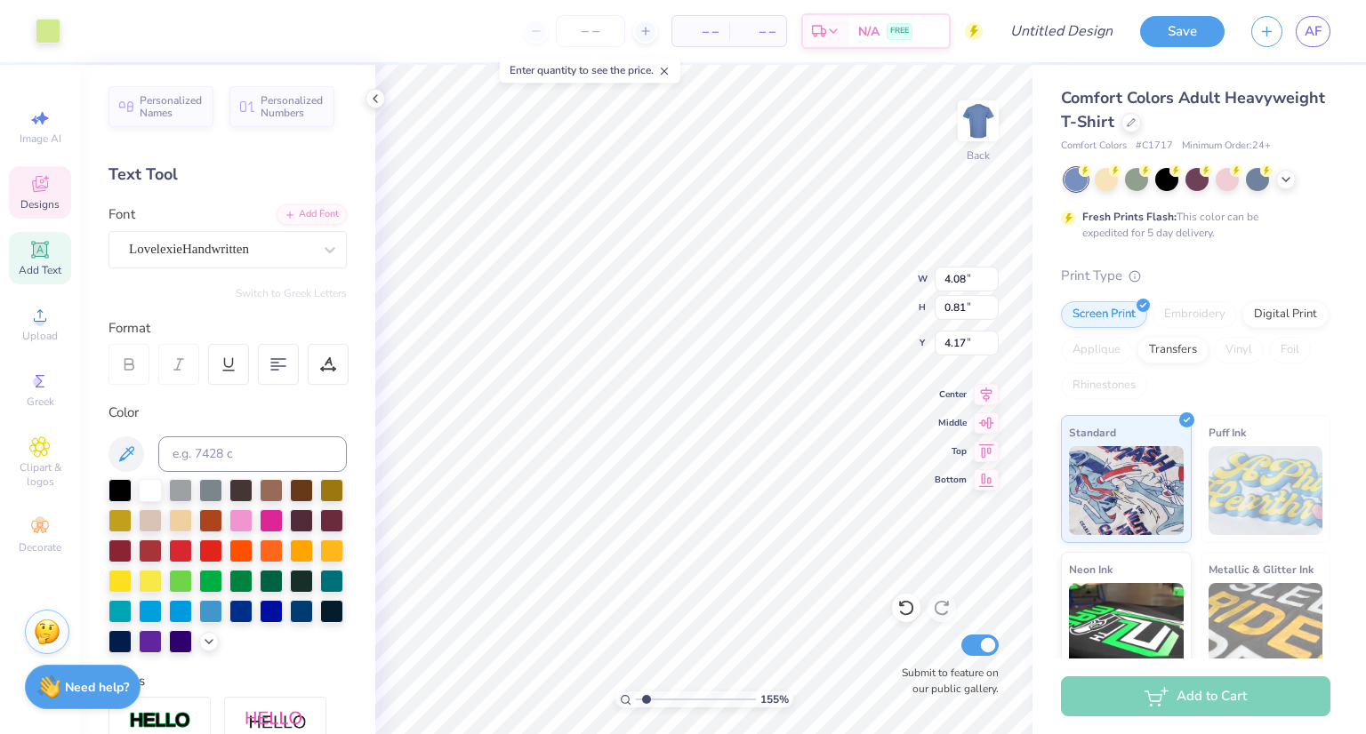
type input "1.55237265103997"
type input "0.35"
type input "0.46"
type input "4.34"
type input "1.55237265103997"
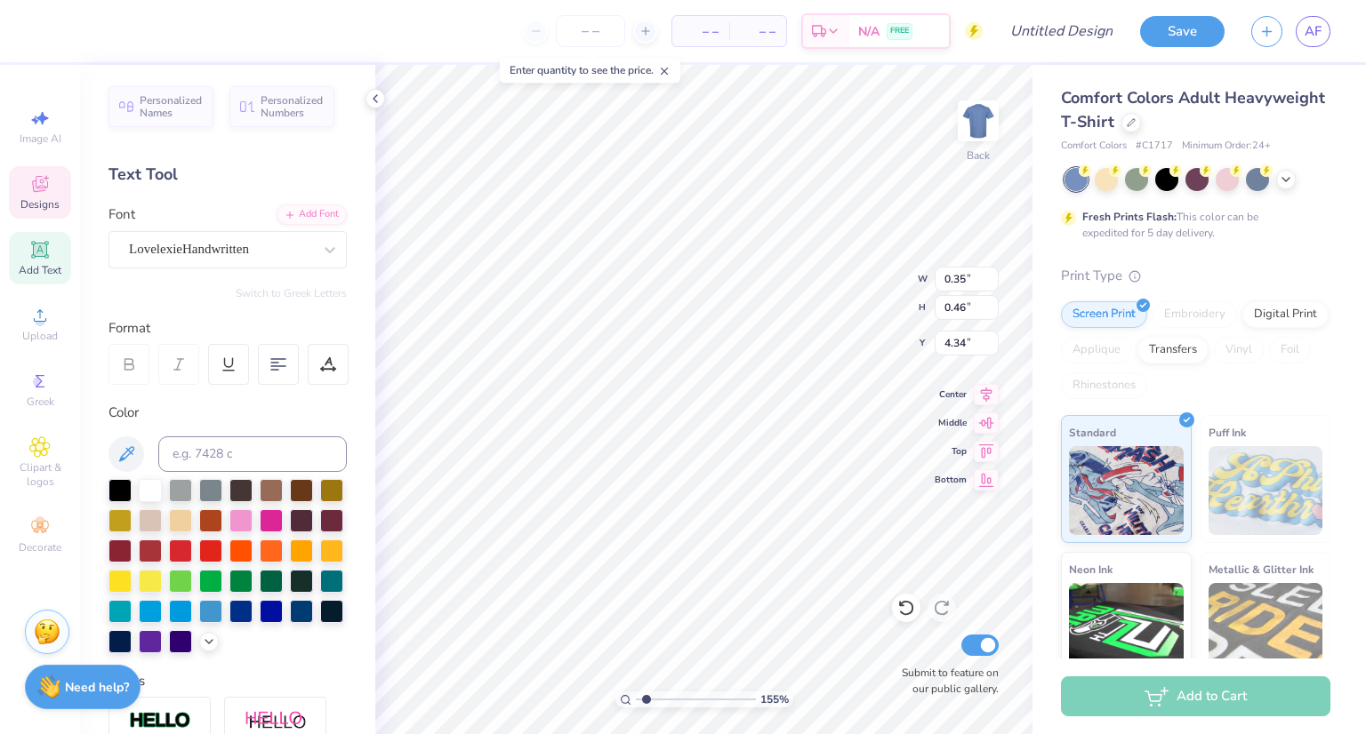
type input "0.45"
type input "4.39"
type input "1.55237265103997"
type input "7.99"
type input "0.94"
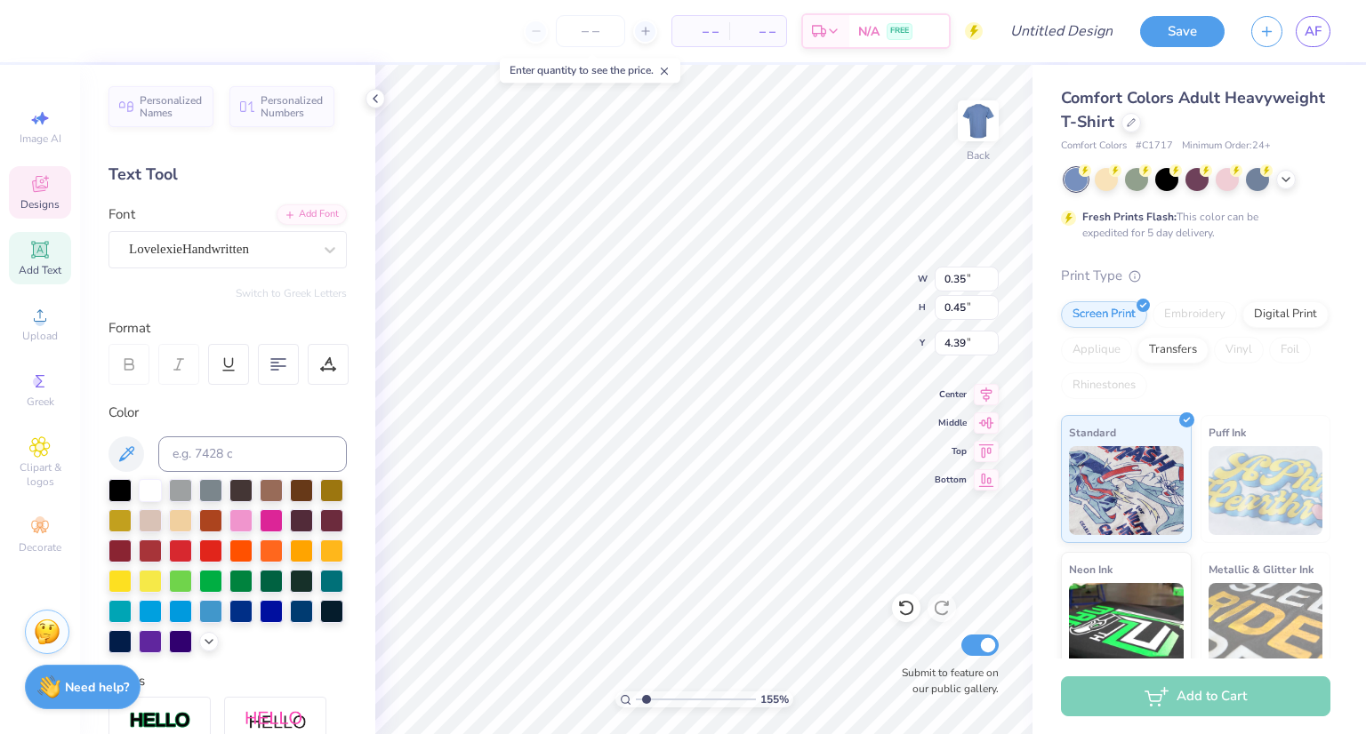
type input "4.17"
type input "1.55237265103997"
type input "0.32"
type input "0.46"
type input "4.39"
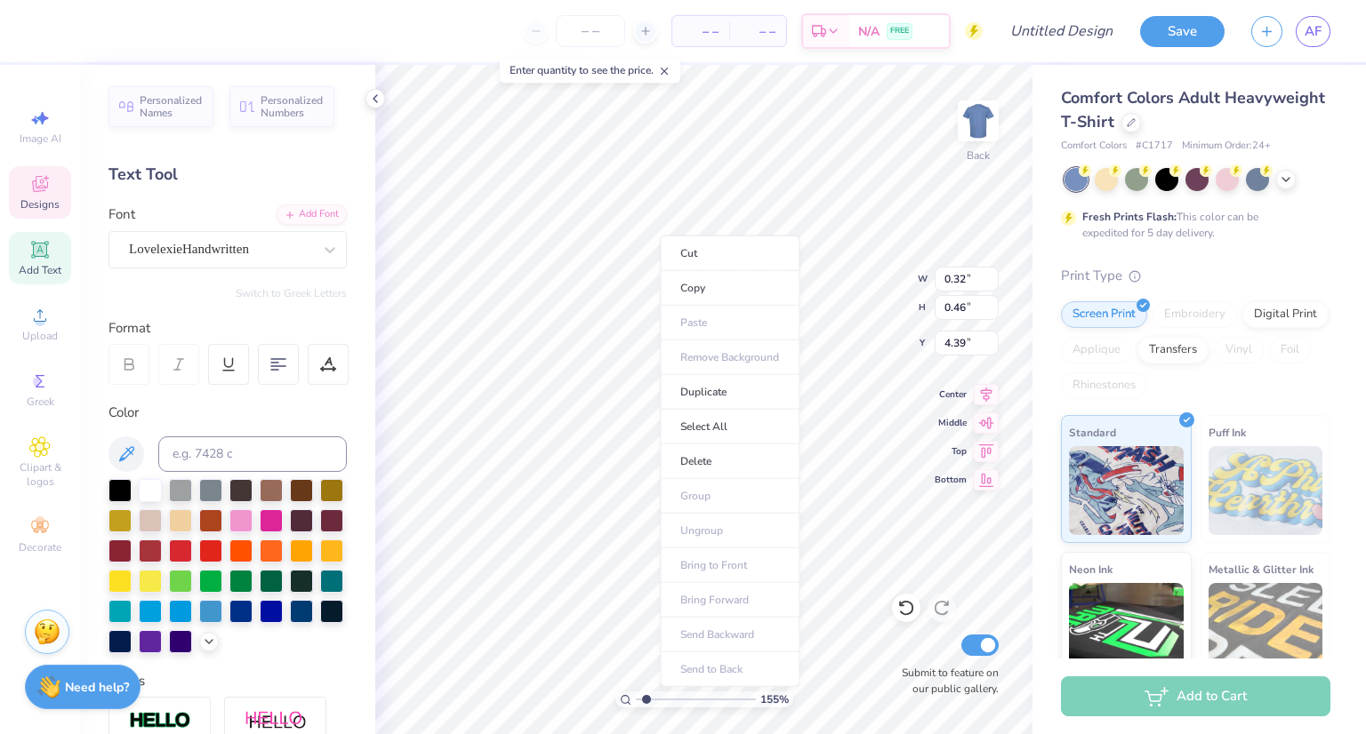
scroll to position [14, 2]
click at [736, 386] on li "Duplicate" at bounding box center [753, 390] width 140 height 35
type input "1.55237265103997"
type input "5.34"
type input "1.55237265103997"
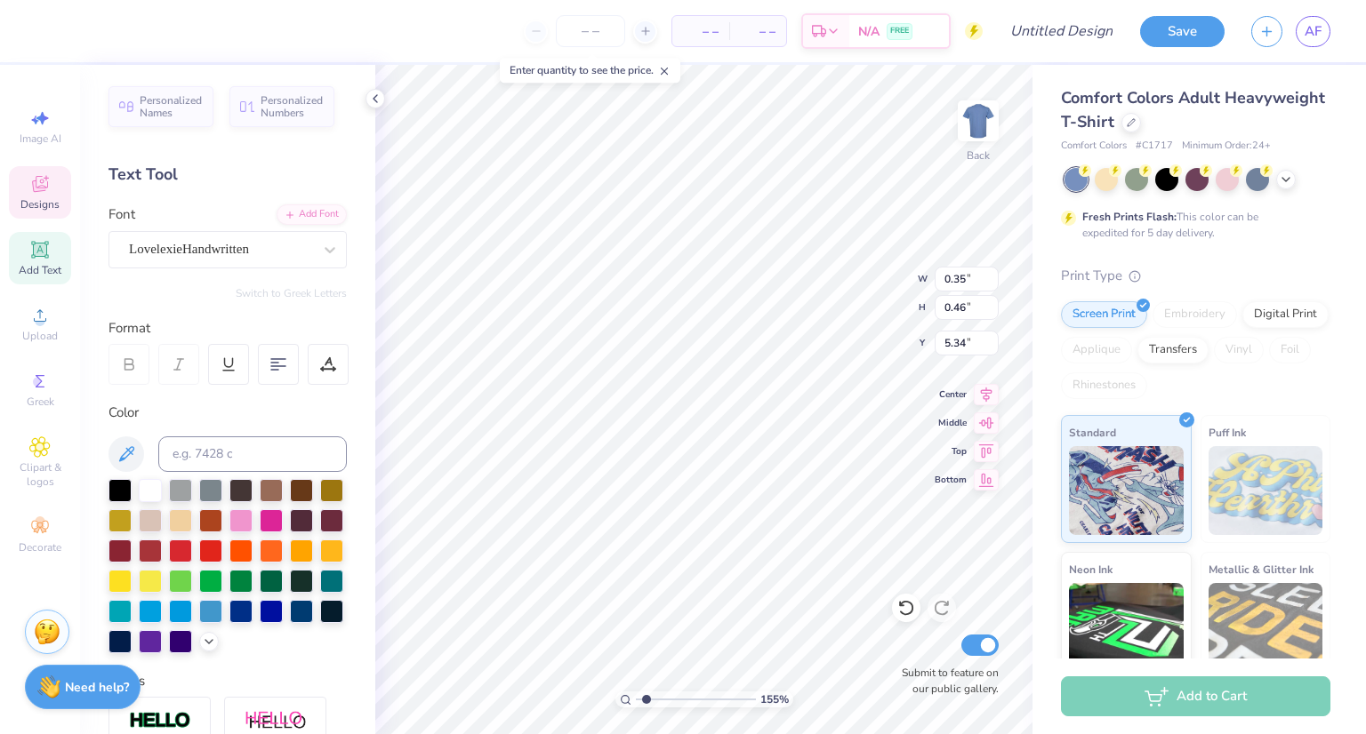
type input "9.34"
type input "1.55237265103997"
type textarea "E"
type input "1.55237265103997"
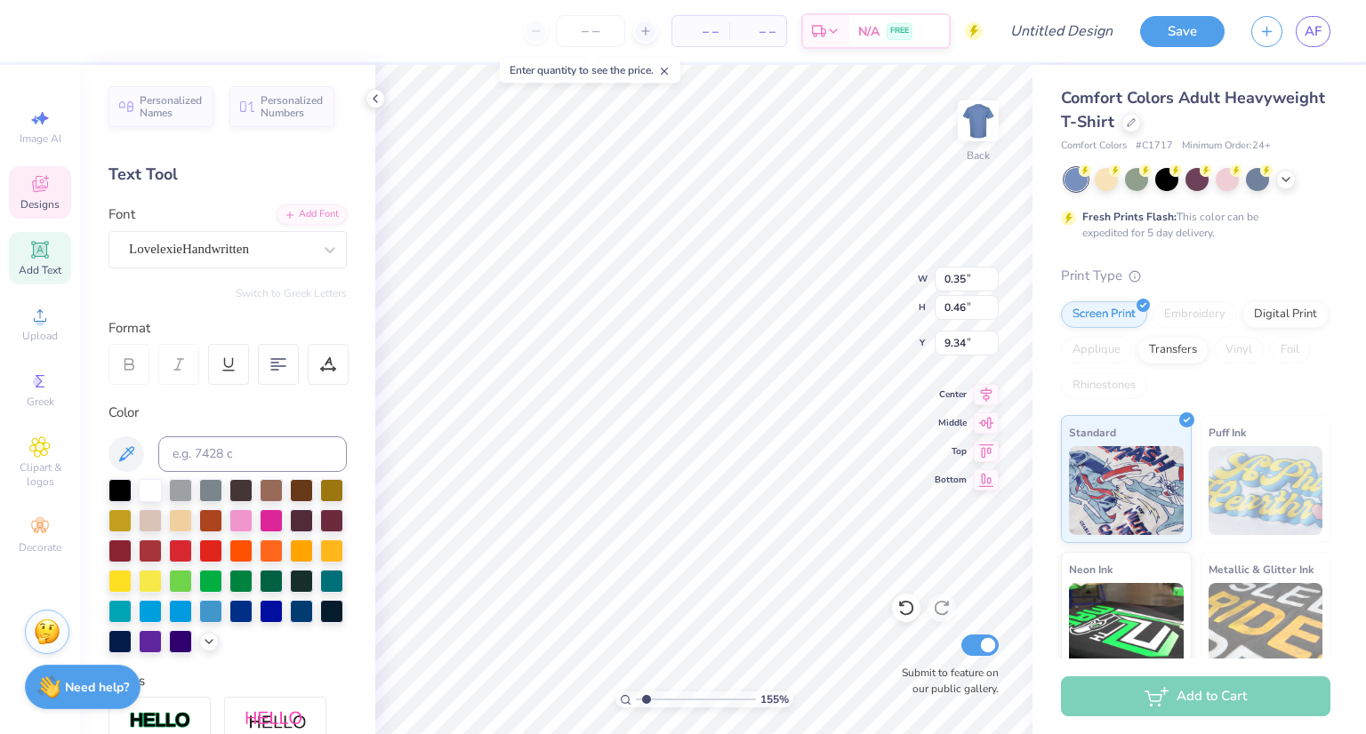
type textarea "B"
type input "1.55237265103997"
type input "0.28"
type input "9.33"
type input "1.55237265103997"
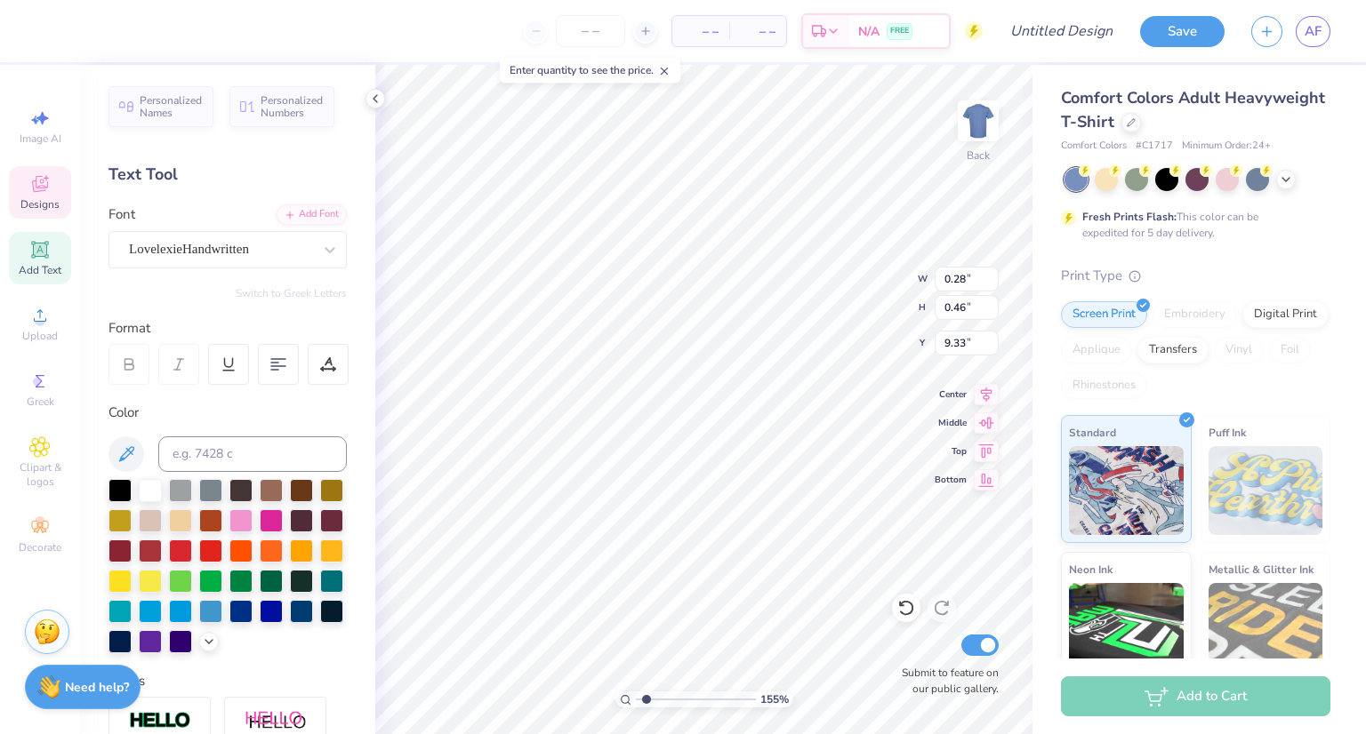
type input "4.38"
click at [773, 389] on li "Duplicate" at bounding box center [797, 396] width 140 height 35
type input "1.55237265103997"
type input "5.39"
type input "1.55237265103997"
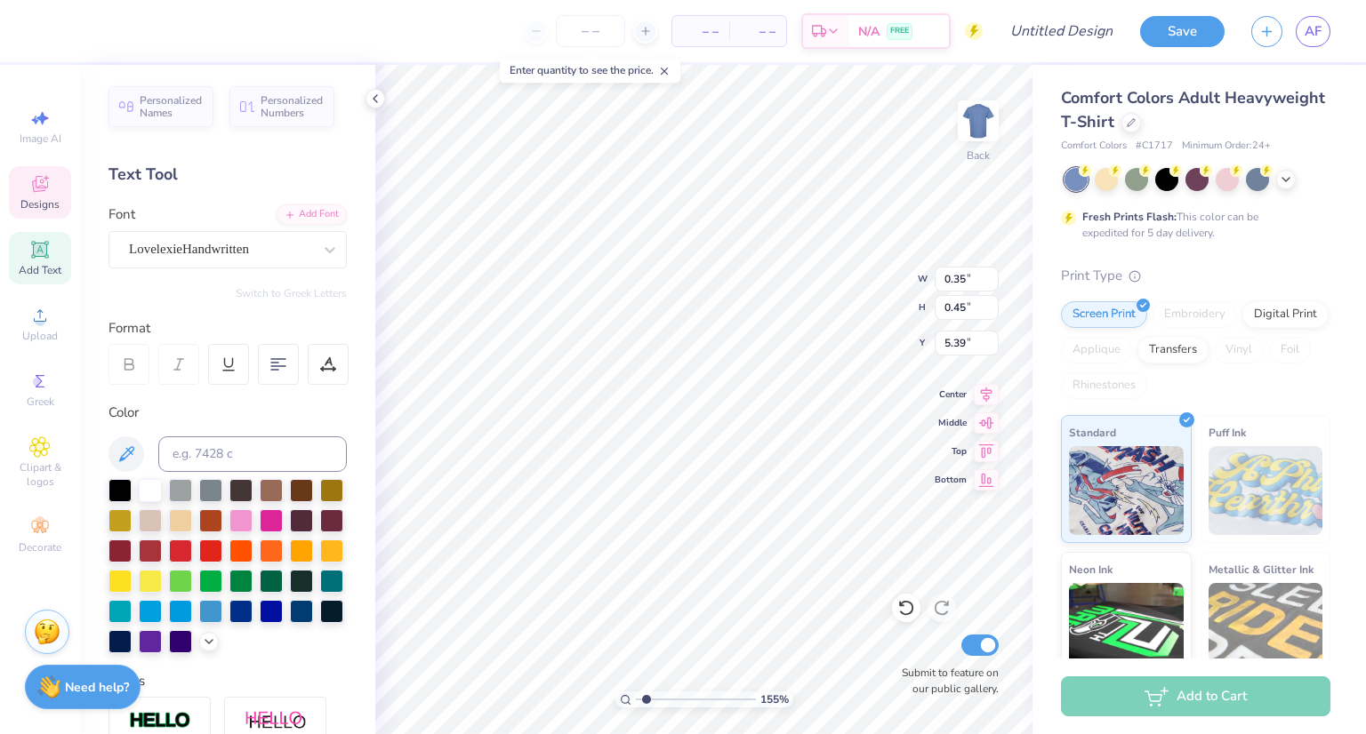
type input "1.55237265103997"
type textarea "s"
type input "1.55237265103997"
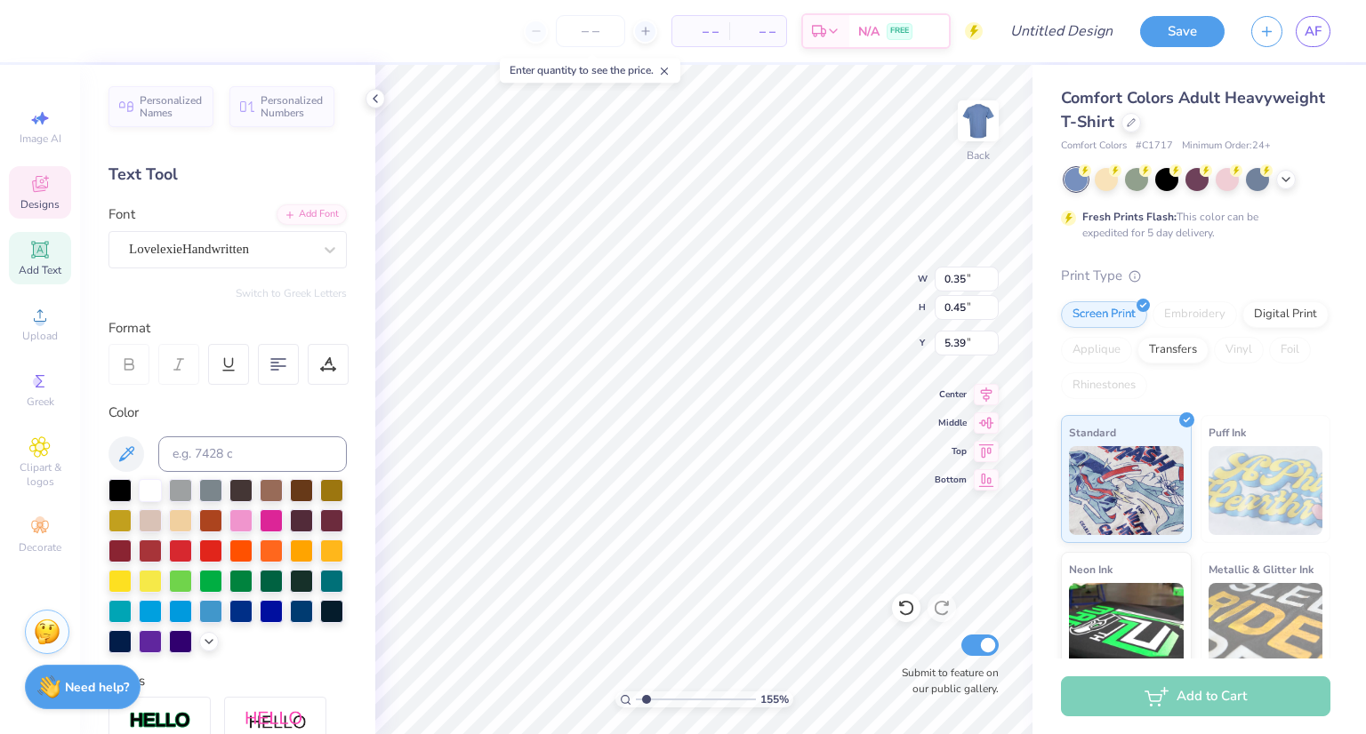
type textarea "S"
type input "1.55237265103997"
type input "4.38"
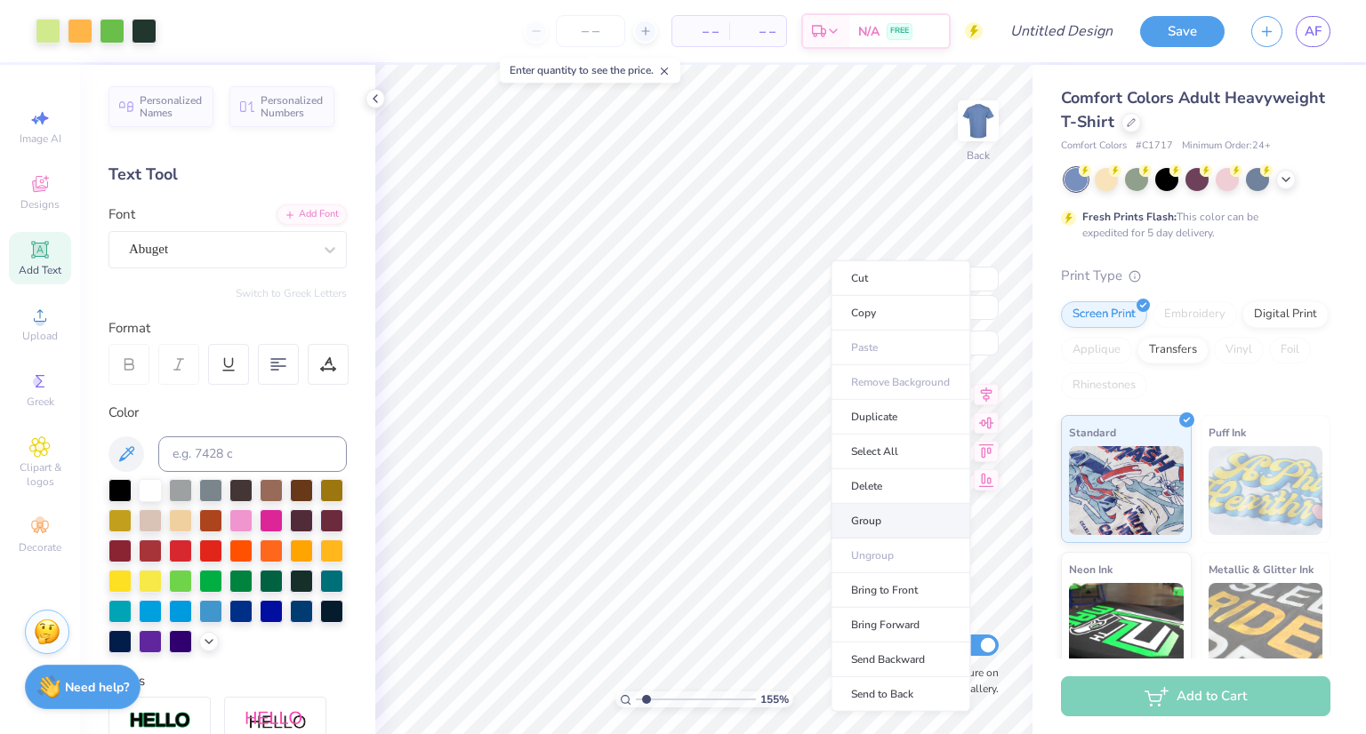
click at [878, 517] on li "Group" at bounding box center [900, 521] width 140 height 35
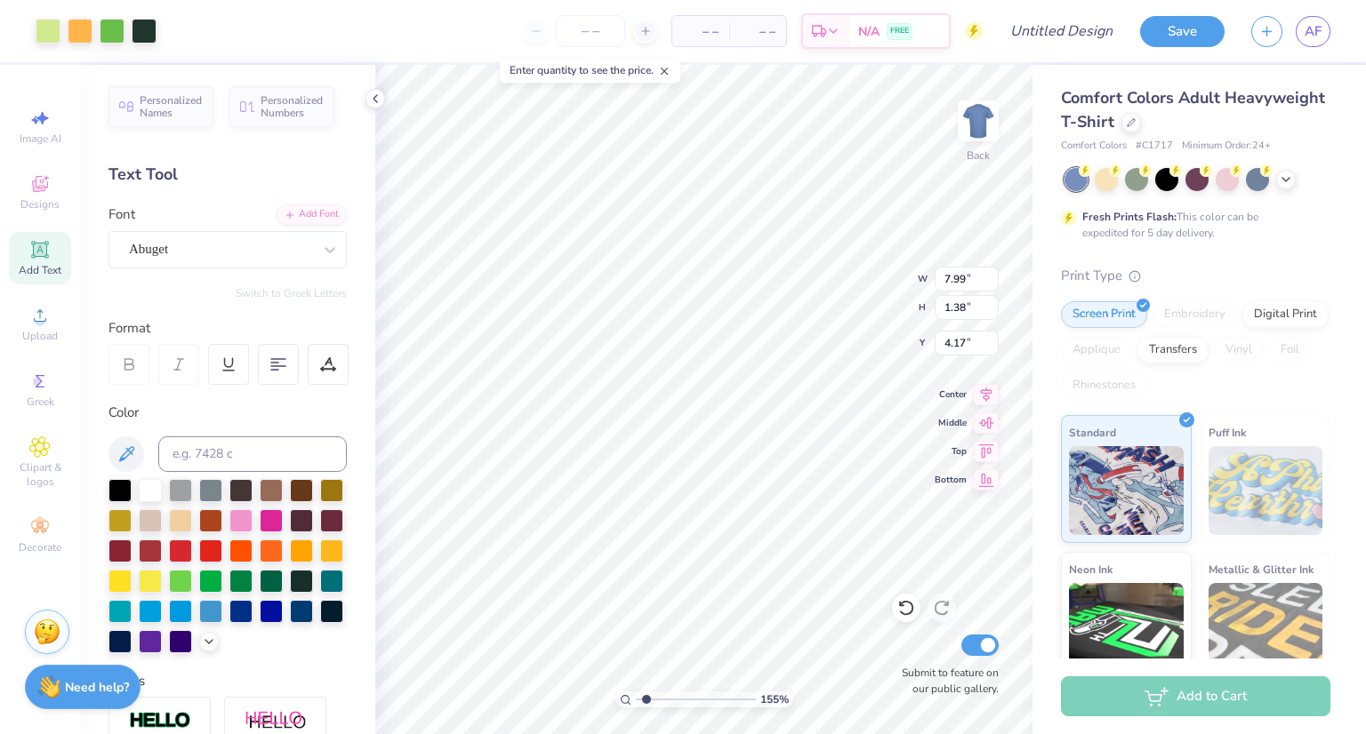
type input "1.55237265103997"
type input "7.77"
type input "0.83"
type input "3.00"
type input "1.55237265103997"
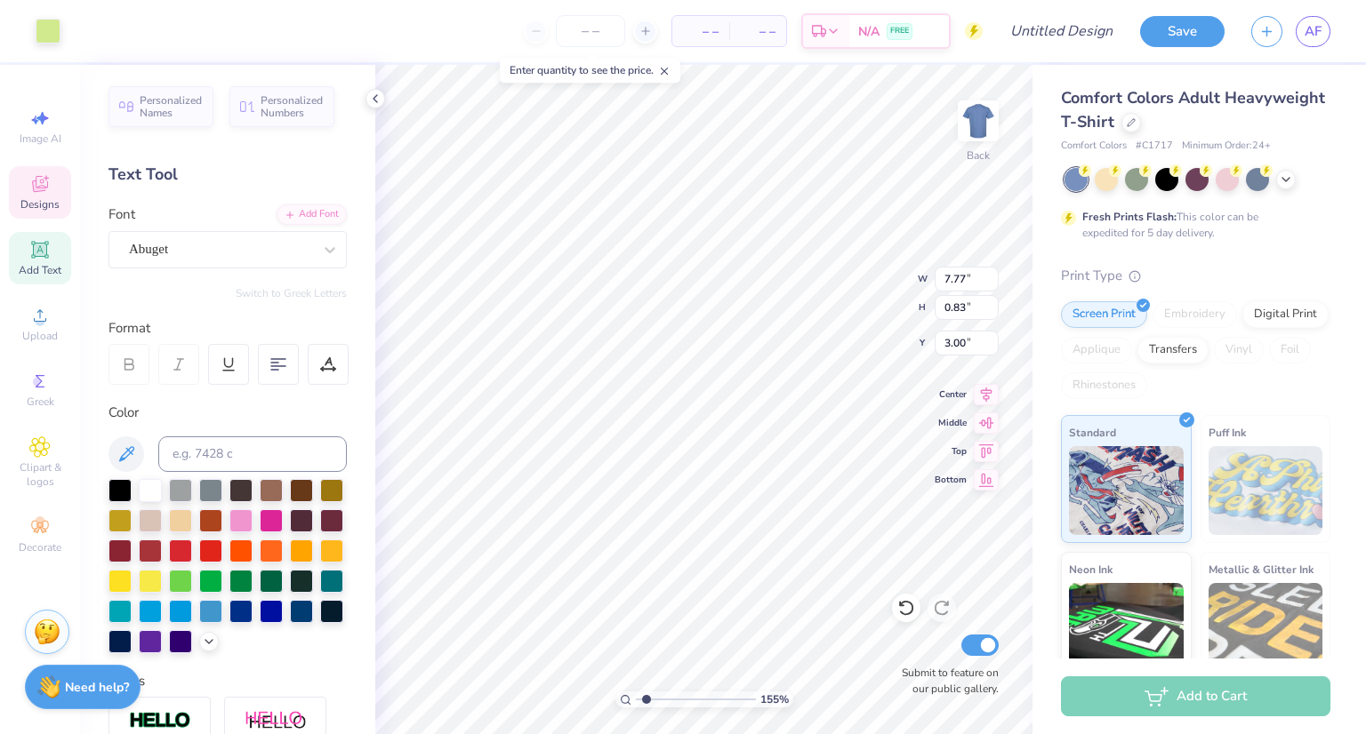
type input "6.77"
type input "1.55237265103997"
type input "0.36"
type input "0.46"
type input "3.11"
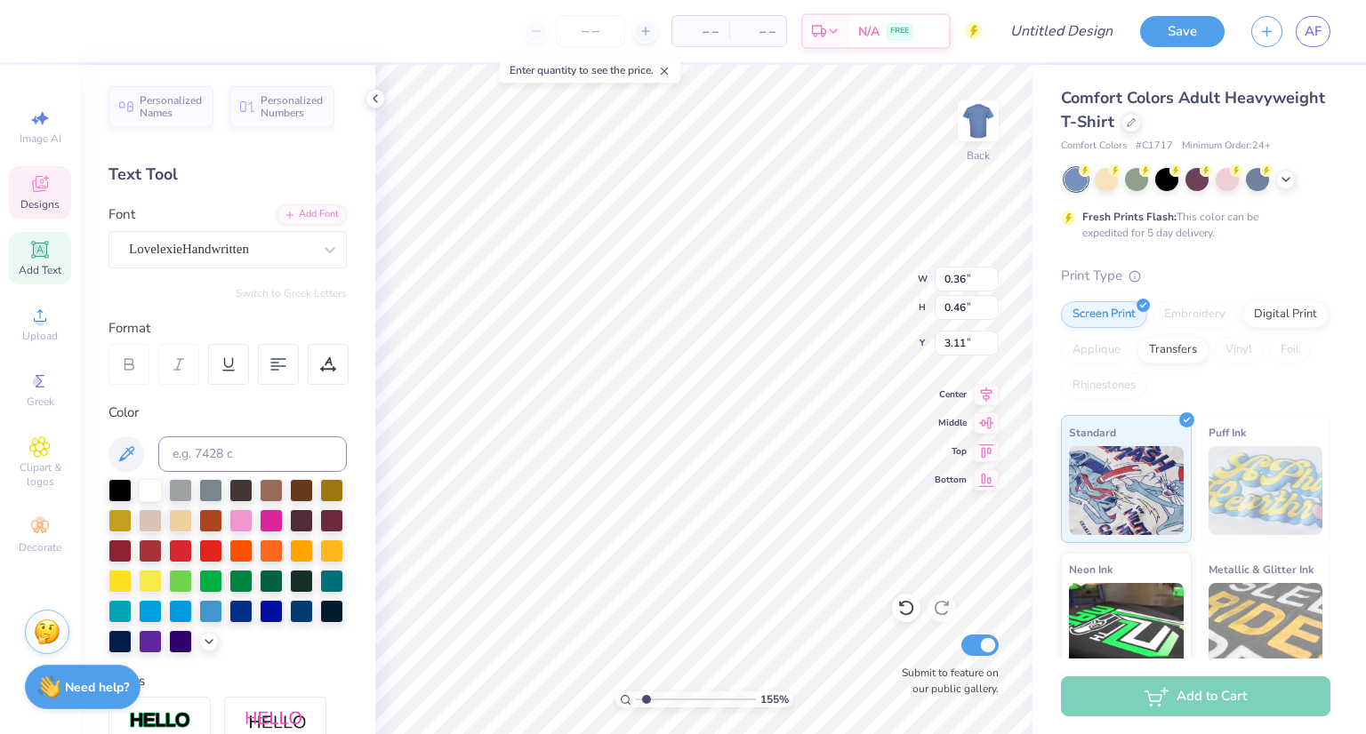
type input "1.55237265103997"
type input "8.38"
type input "1.55237265103997"
type input "3.62"
type input "0.74"
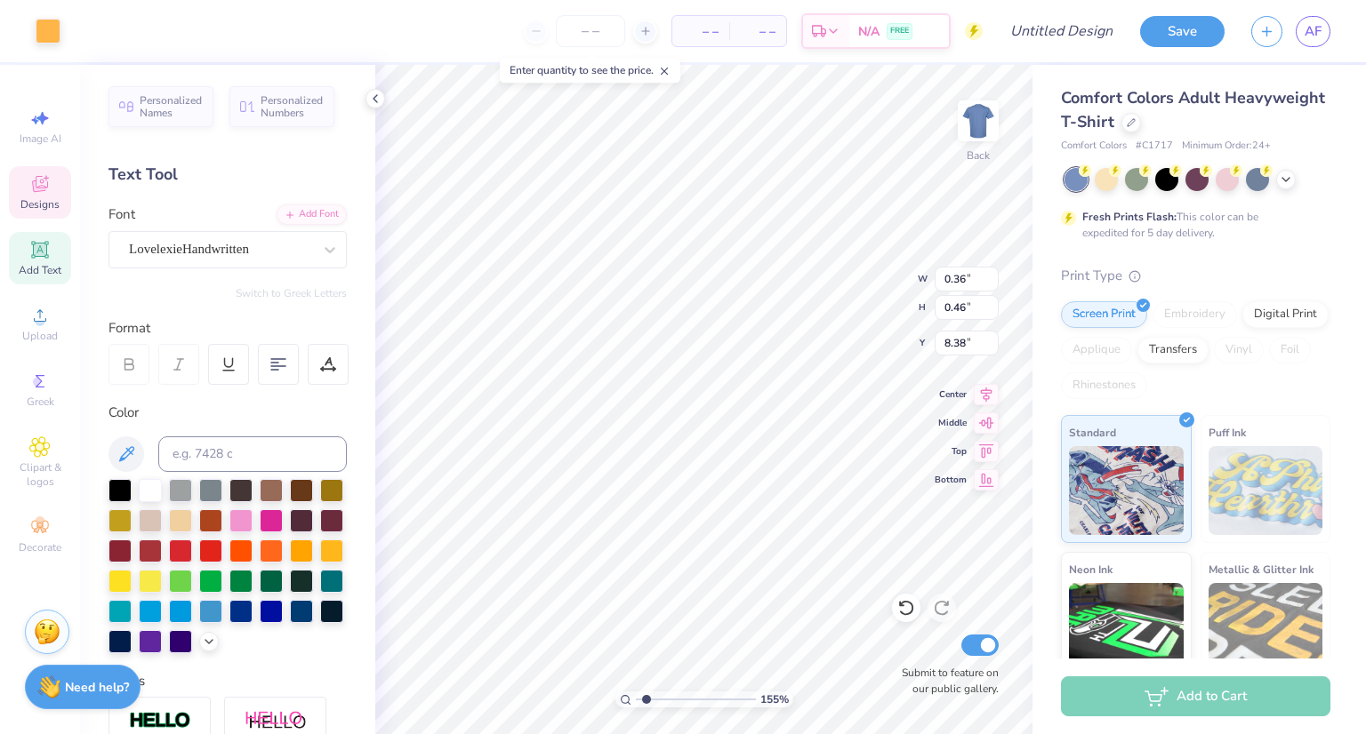
type input "3.01"
type input "1.55237265103997"
type input "6.85"
type input "1.55237265103997"
type input "3.62"
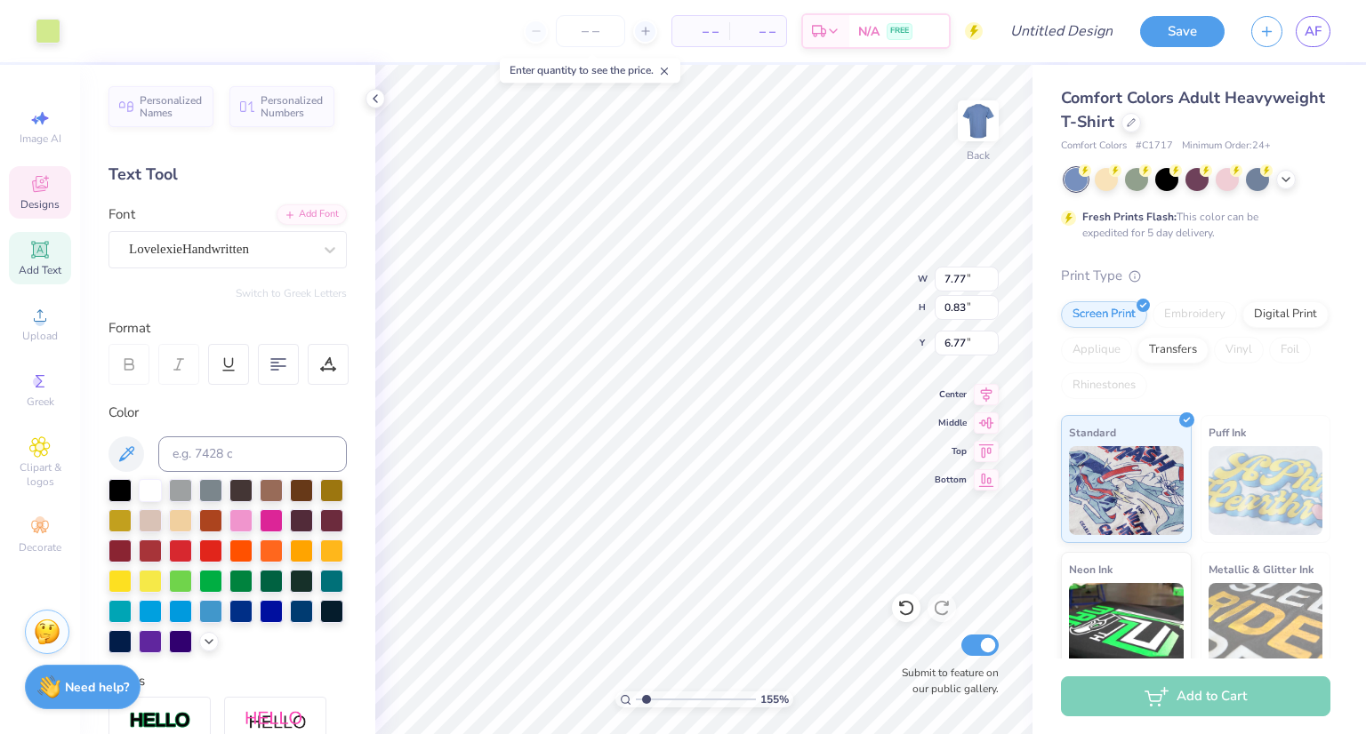
type input "0.74"
type input "6.85"
type input "1.55237265103997"
type input "5.83"
type input "1.55237265103997"
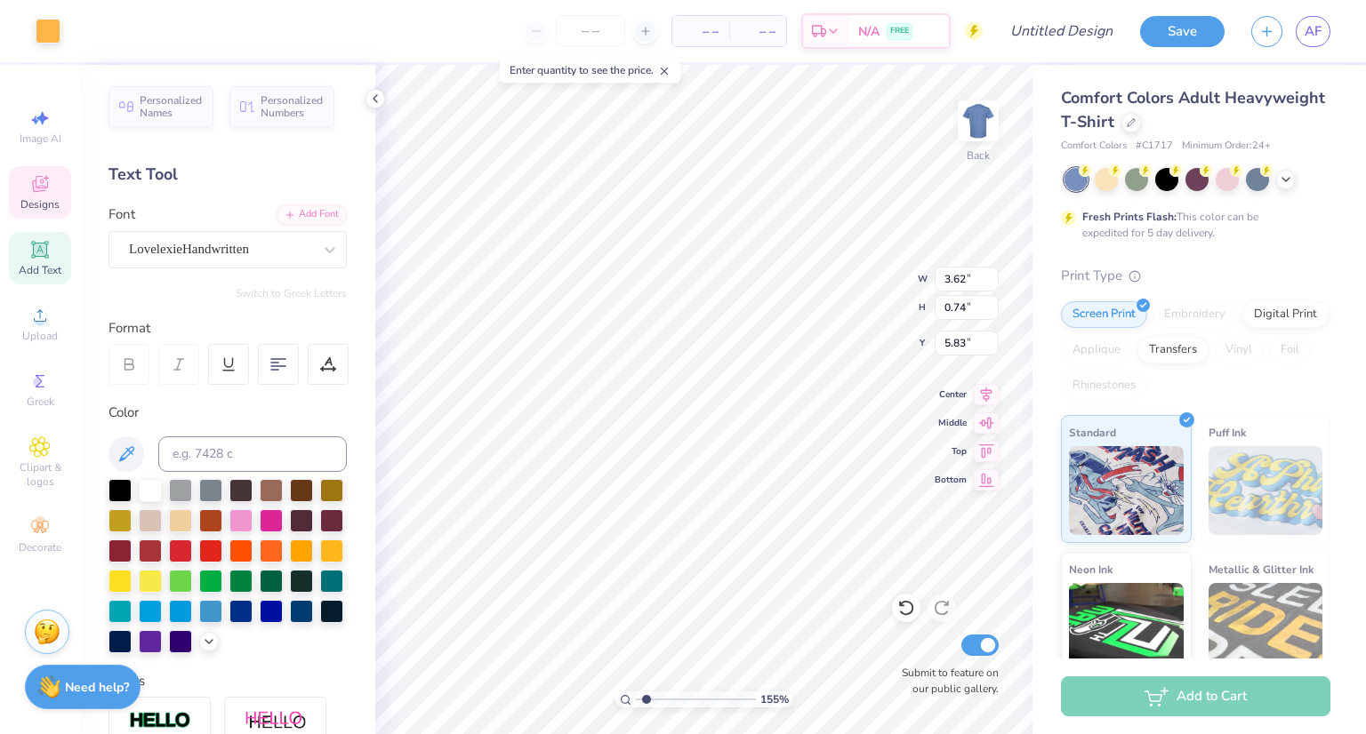
type input "5.75"
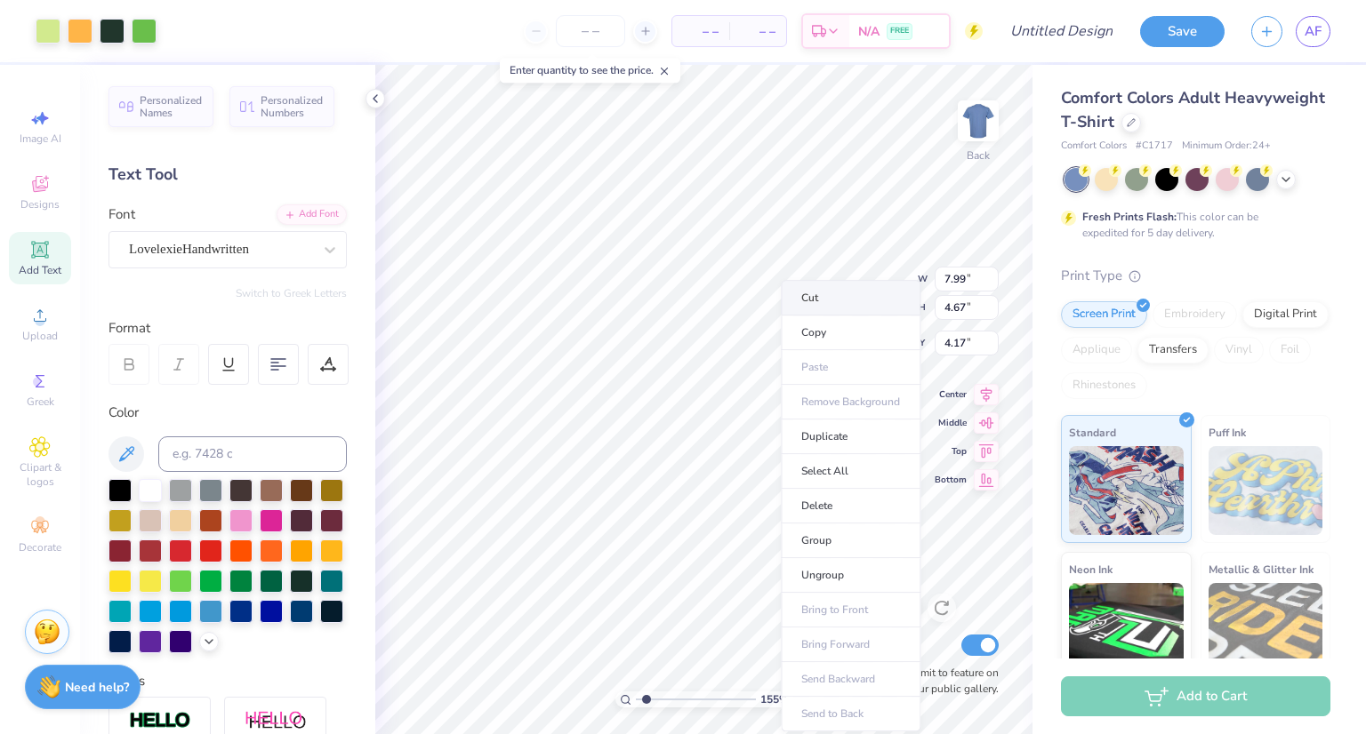
click at [813, 301] on li "Cut" at bounding box center [851, 298] width 140 height 36
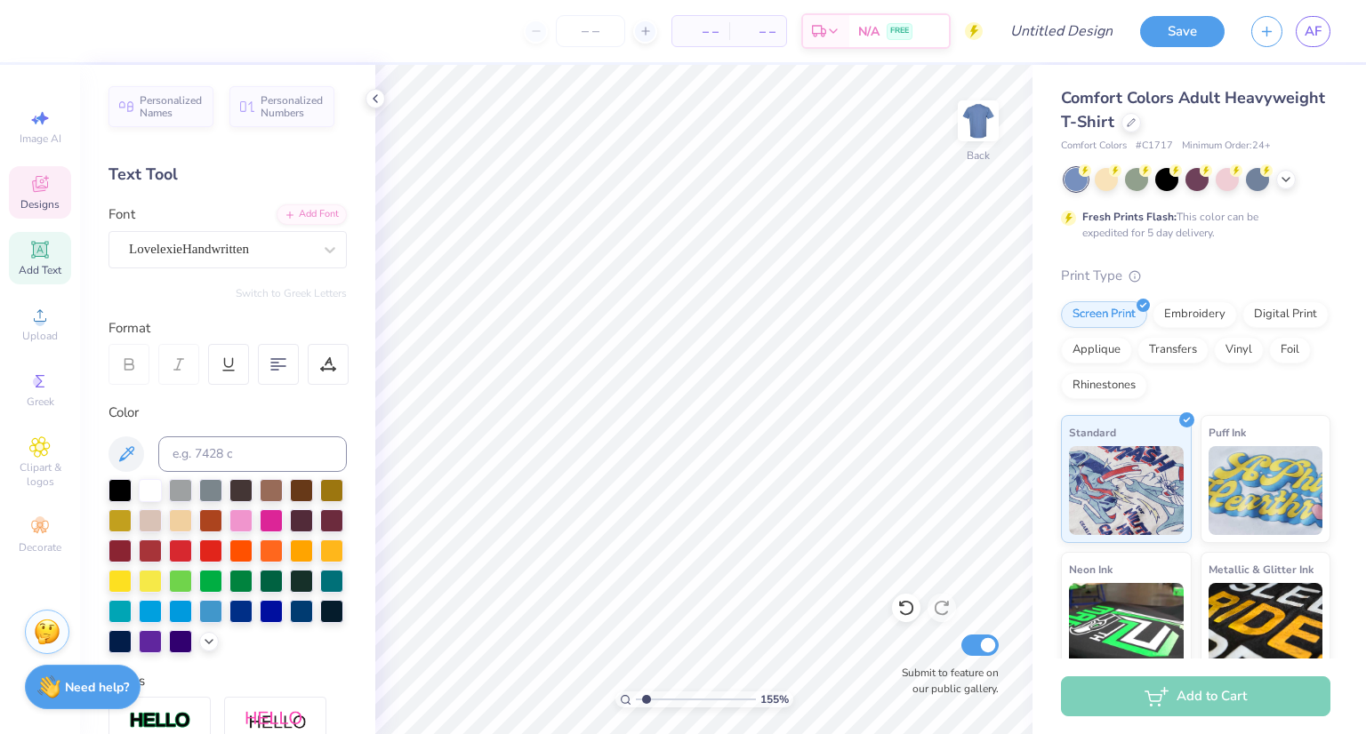
click at [38, 189] on icon at bounding box center [40, 186] width 14 height 12
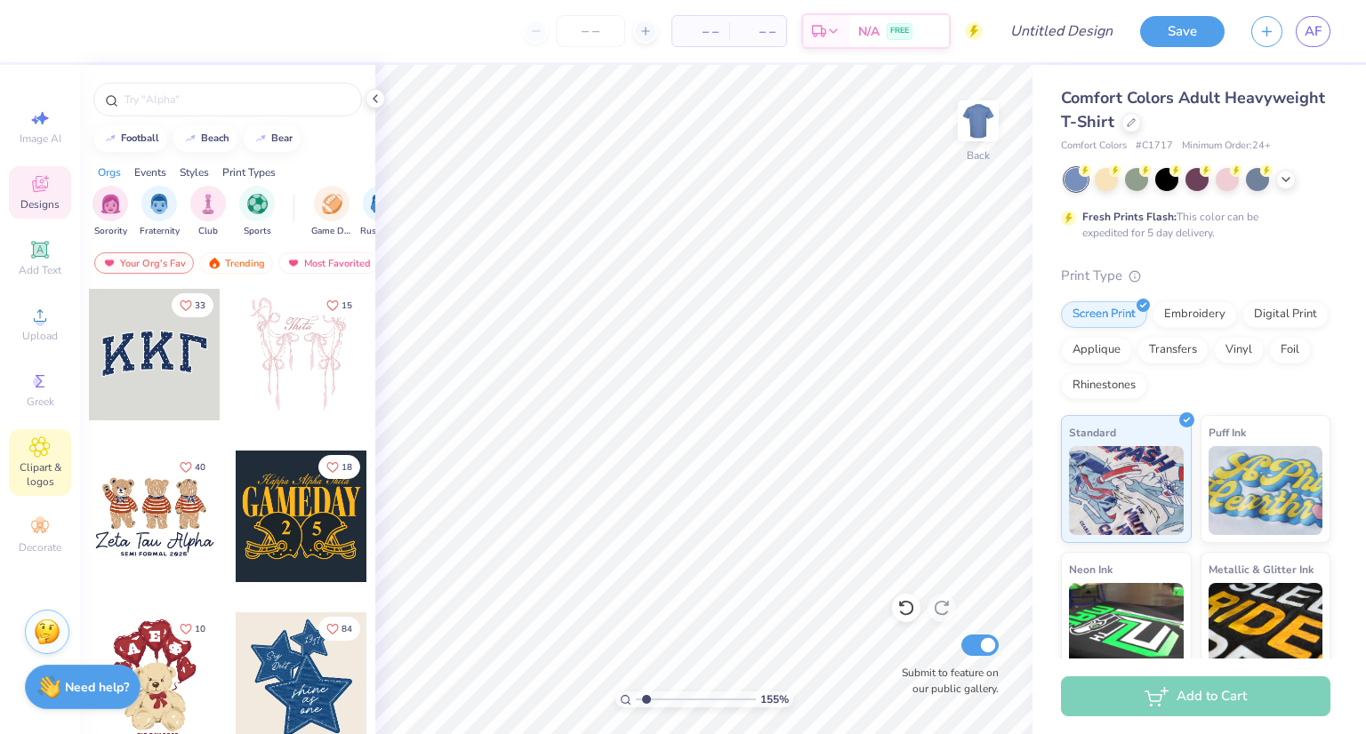
click at [41, 461] on span "Clipart & logos" at bounding box center [40, 475] width 62 height 28
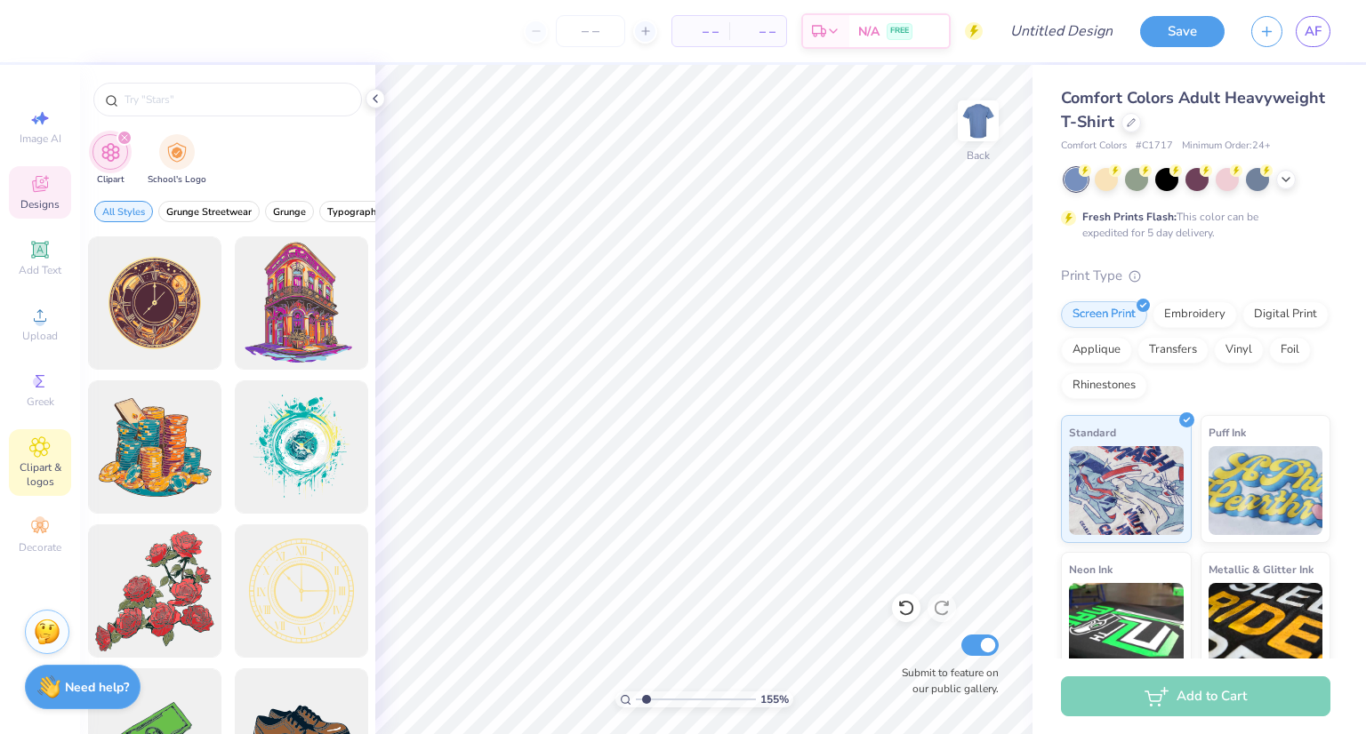
click at [40, 204] on span "Designs" at bounding box center [39, 204] width 39 height 14
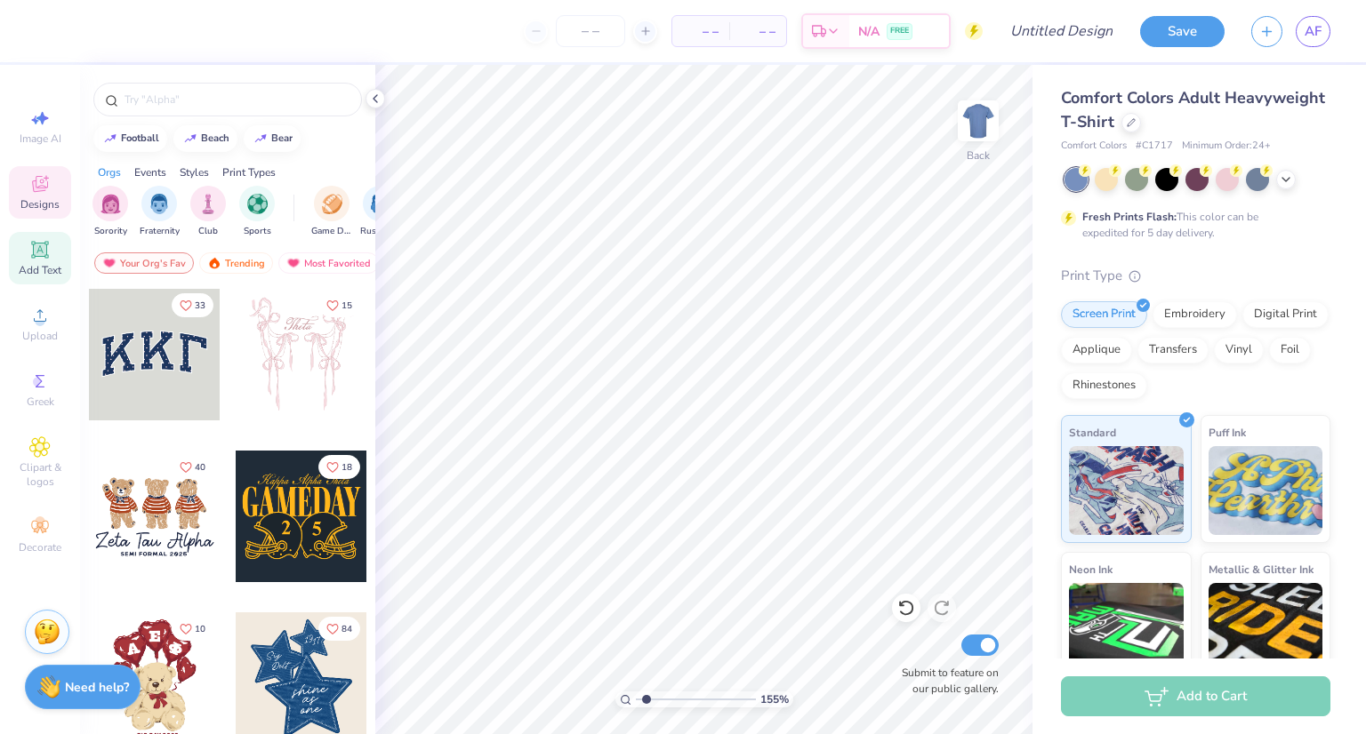
click at [42, 271] on span "Add Text" at bounding box center [40, 270] width 43 height 14
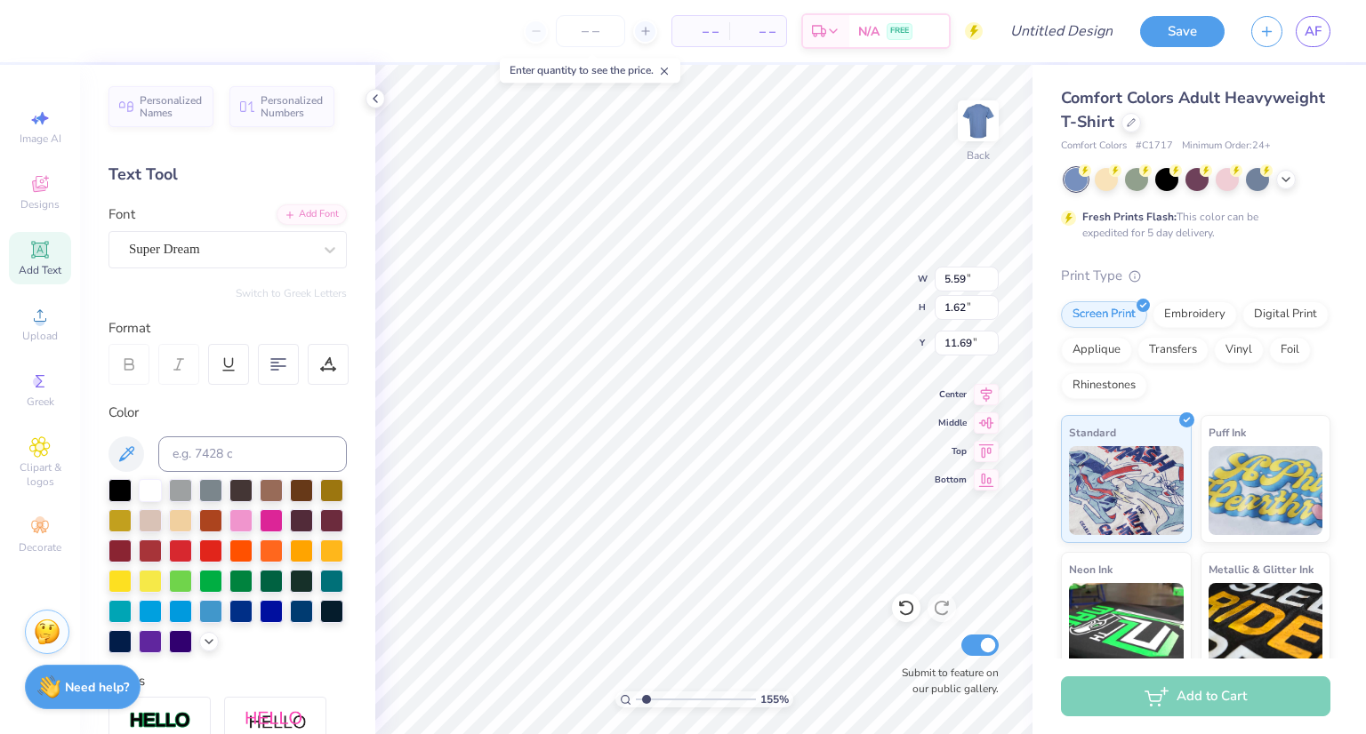
scroll to position [14, 2]
type input "1.55237265103997"
type textarea "TXT"
type input "1.55237265103997"
type textarea "[GEOGRAPHIC_DATA]"
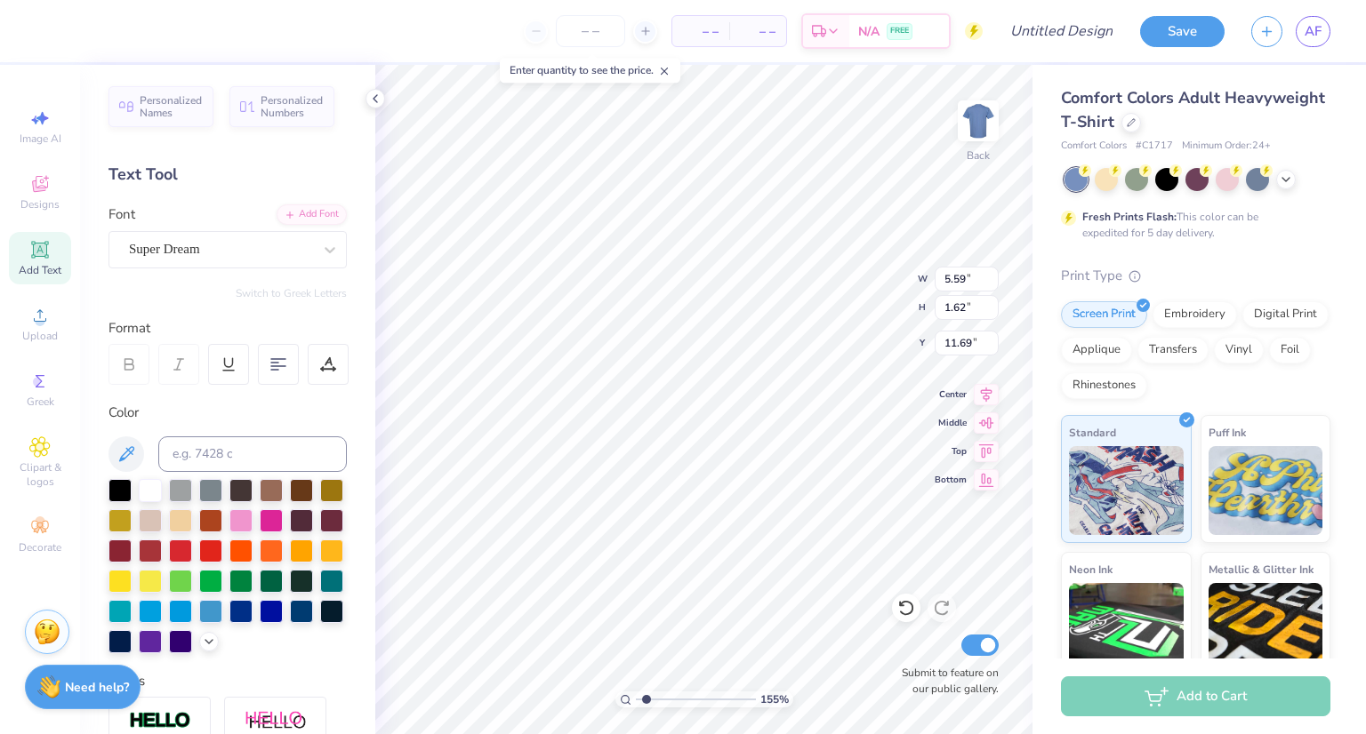
type input "1.55237265103997"
type textarea "T"
type input "1.55237265103997"
type textarea "B"
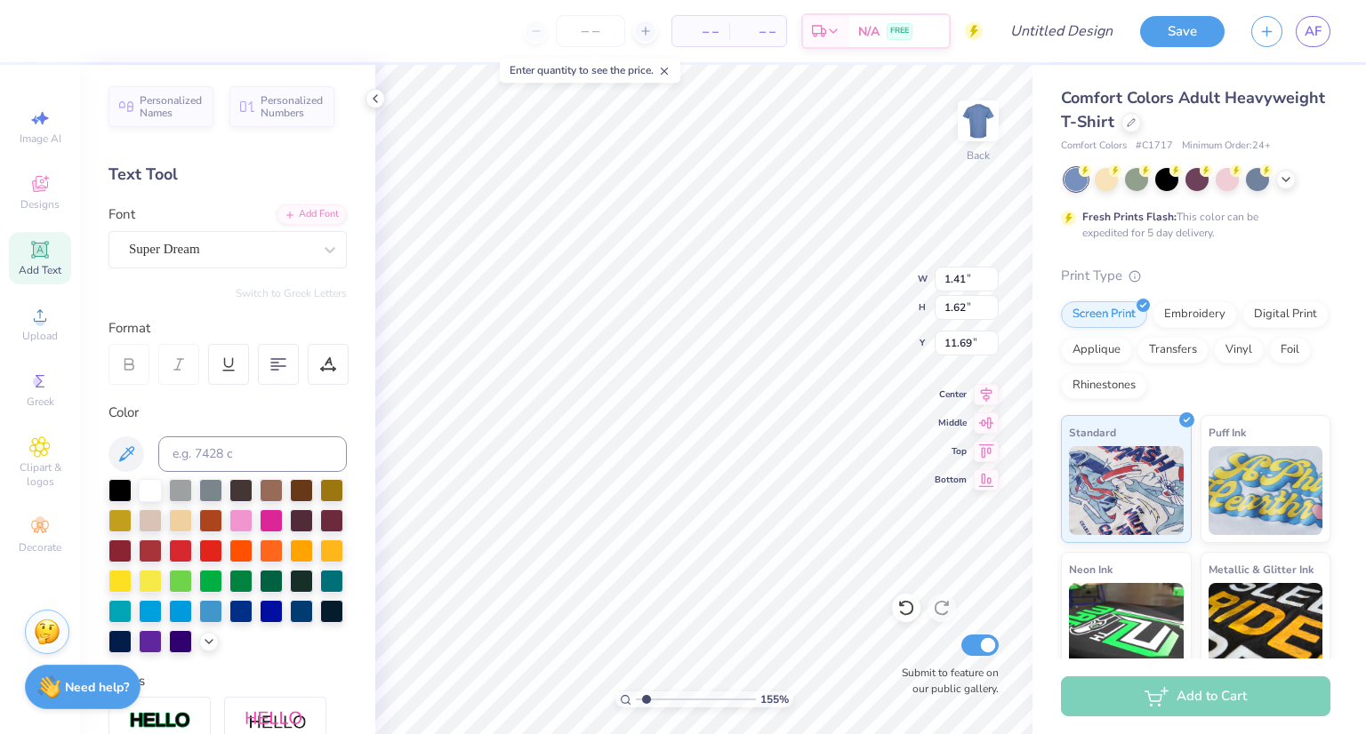
type input "1.55237265103997"
type input "2.19"
click at [44, 256] on icon at bounding box center [39, 249] width 17 height 17
type input "1.55237265103997"
type textarea "TEX"
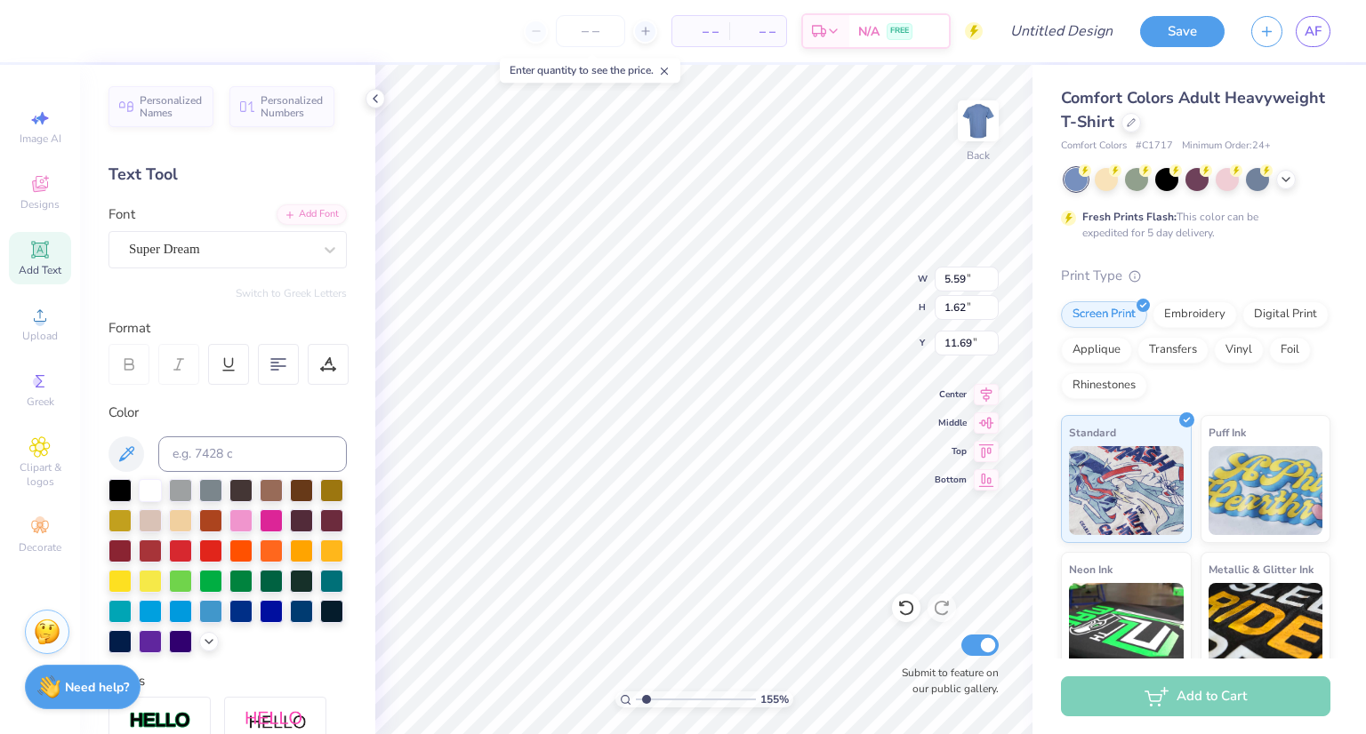
type input "1.55237265103997"
type textarea "TE"
type input "1.55237265103997"
type textarea "T"
type input "1.55237265103997"
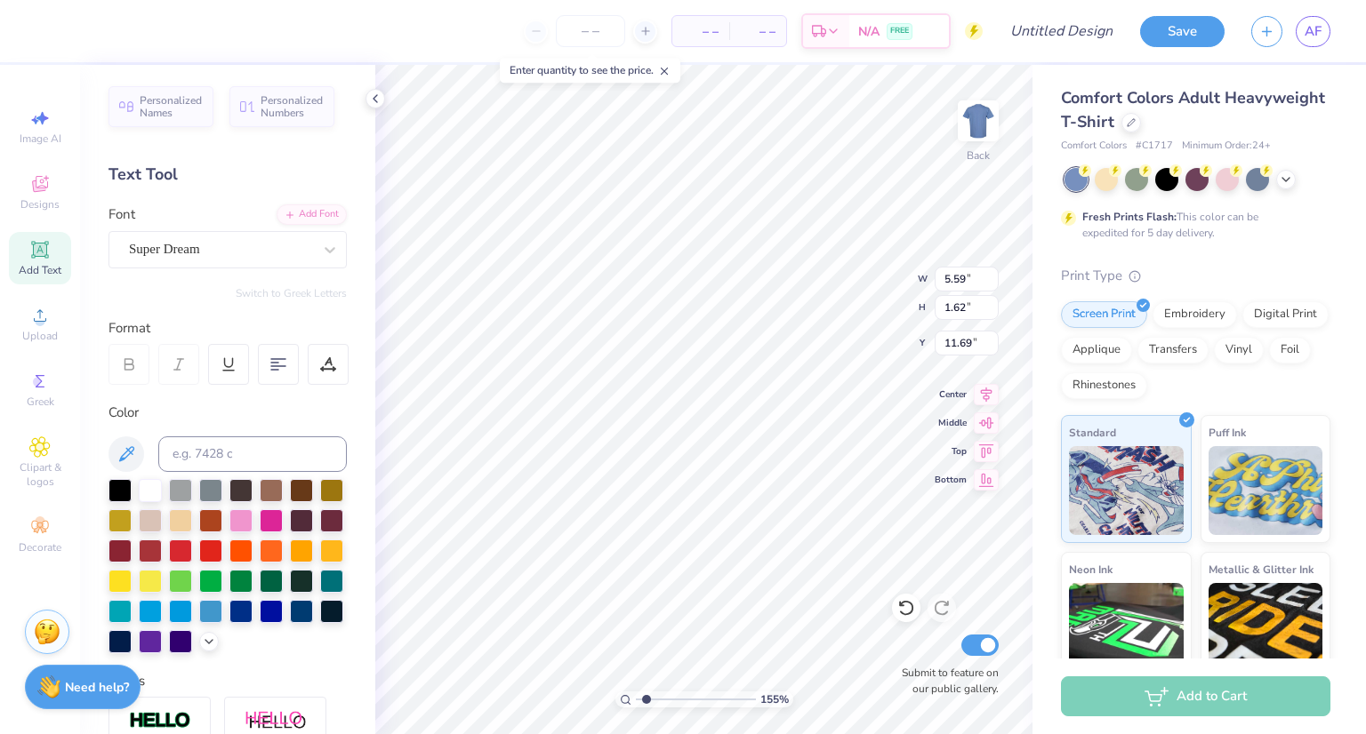
type input "1.55237265103997"
type textarea "R"
type input "1.55237265103997"
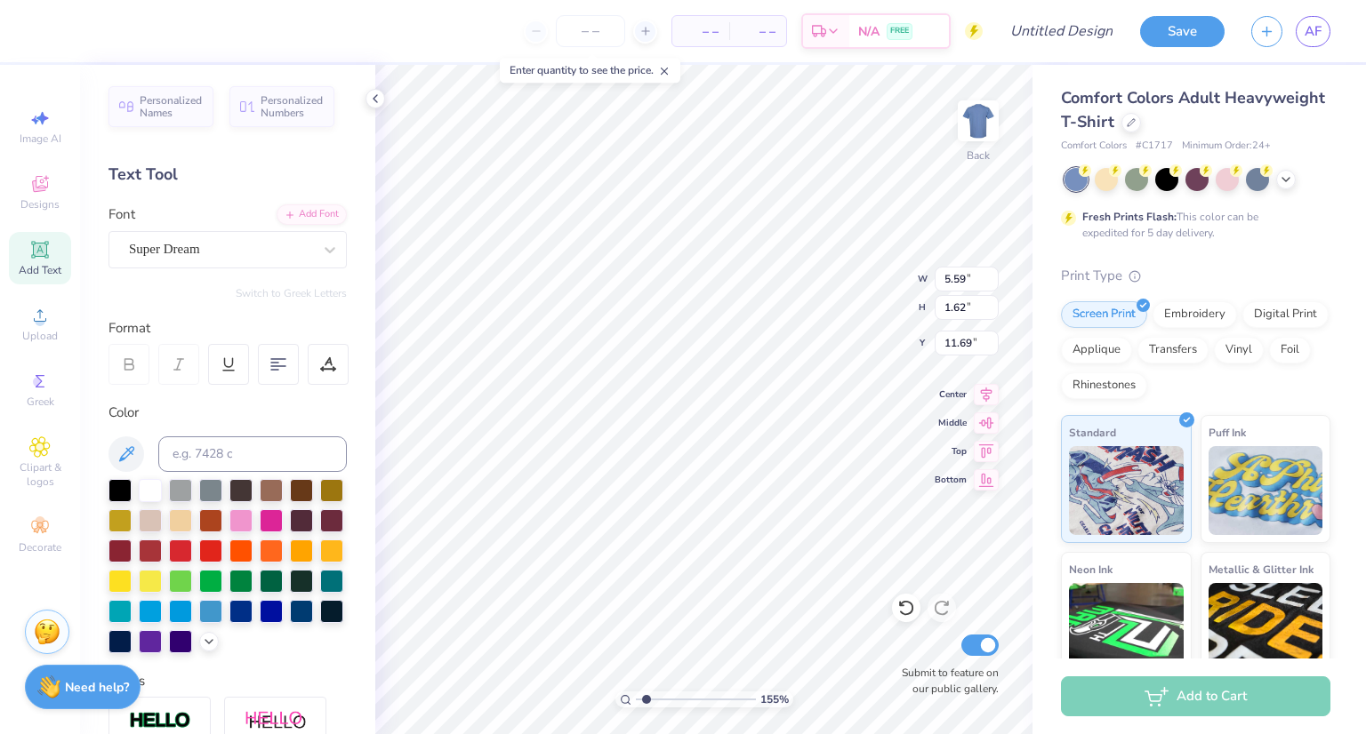
type textarea "E"
type input "1.55237265103997"
type input "2.19"
click at [46, 193] on icon at bounding box center [39, 183] width 21 height 21
type input "1.55237265103997"
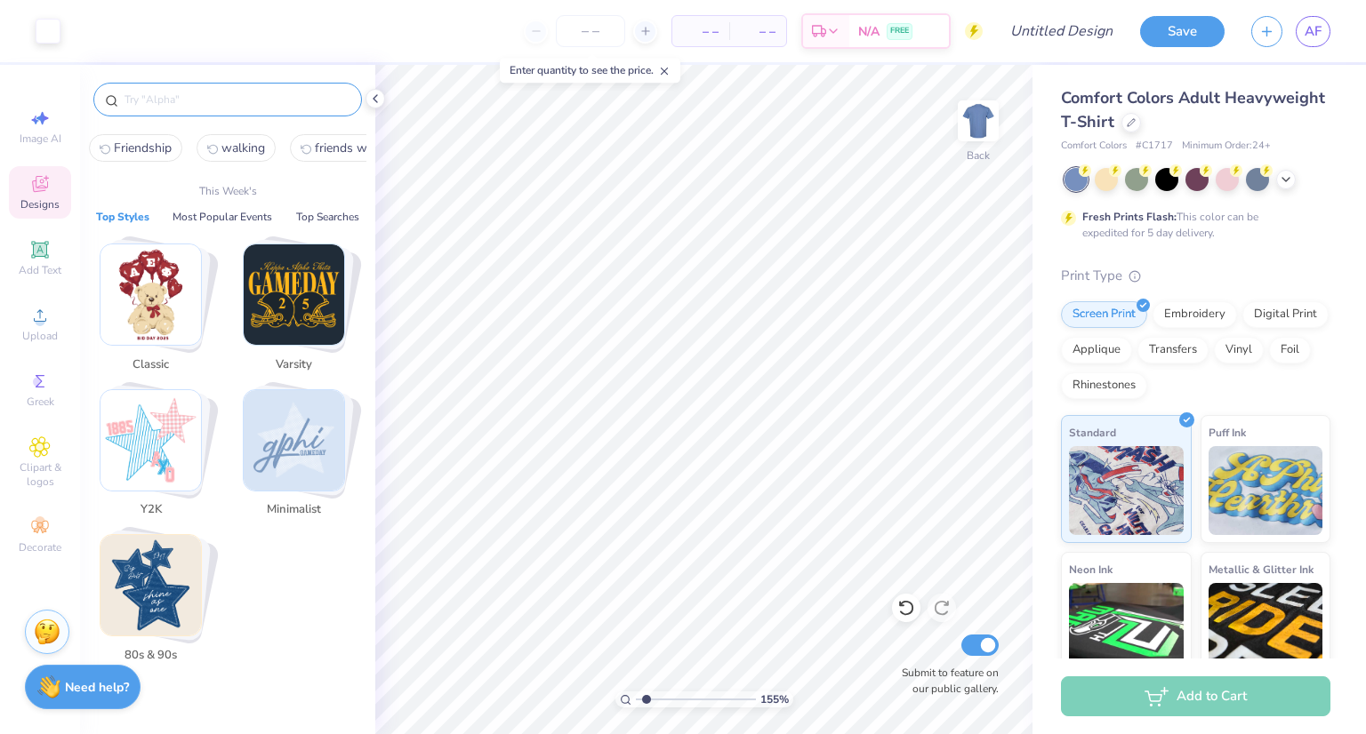
click at [213, 97] on input "text" at bounding box center [237, 100] width 228 height 18
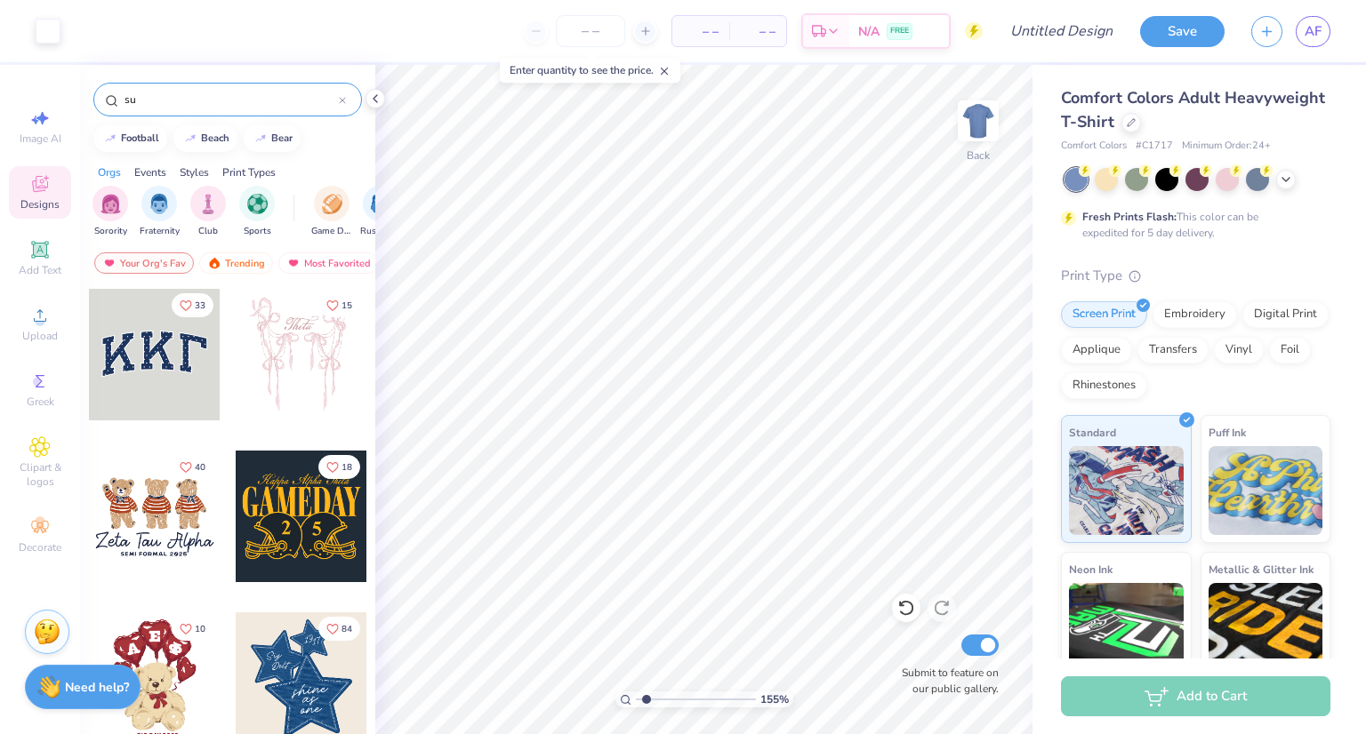
type input "sun"
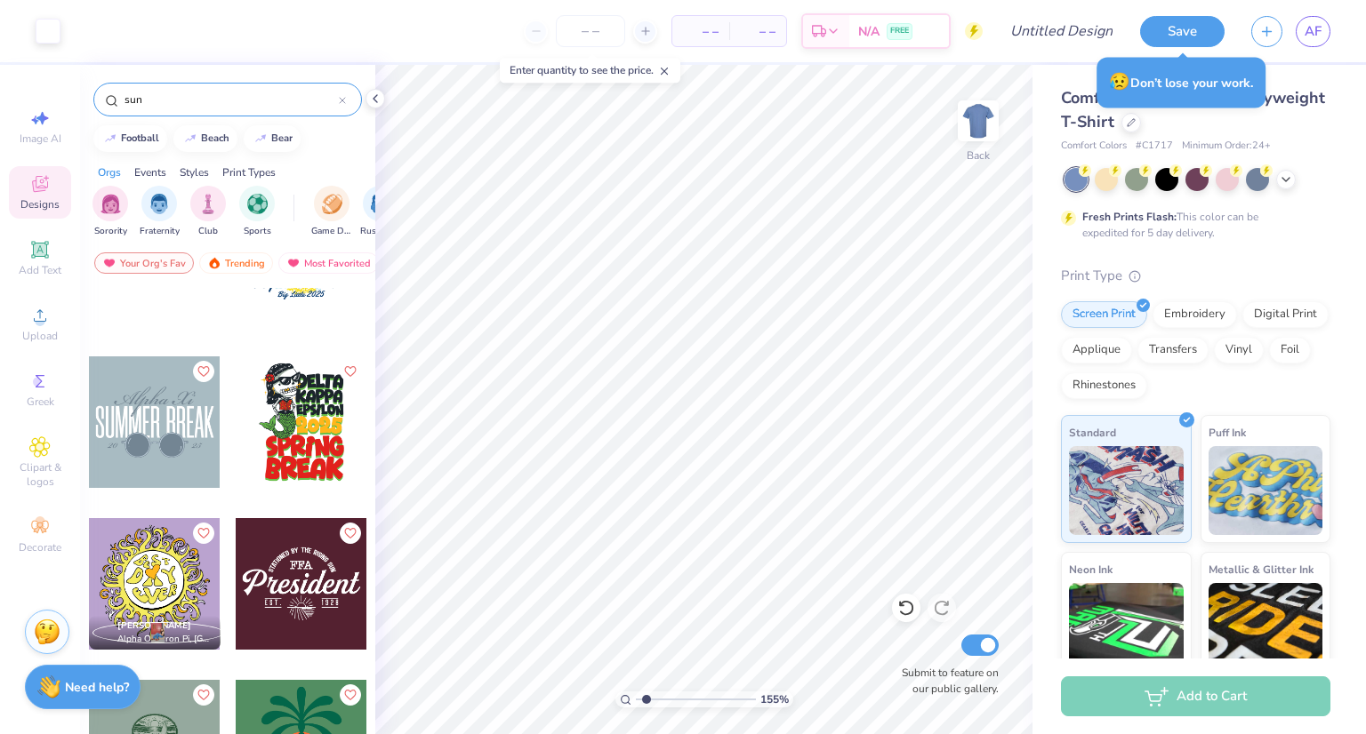
scroll to position [3851, 0]
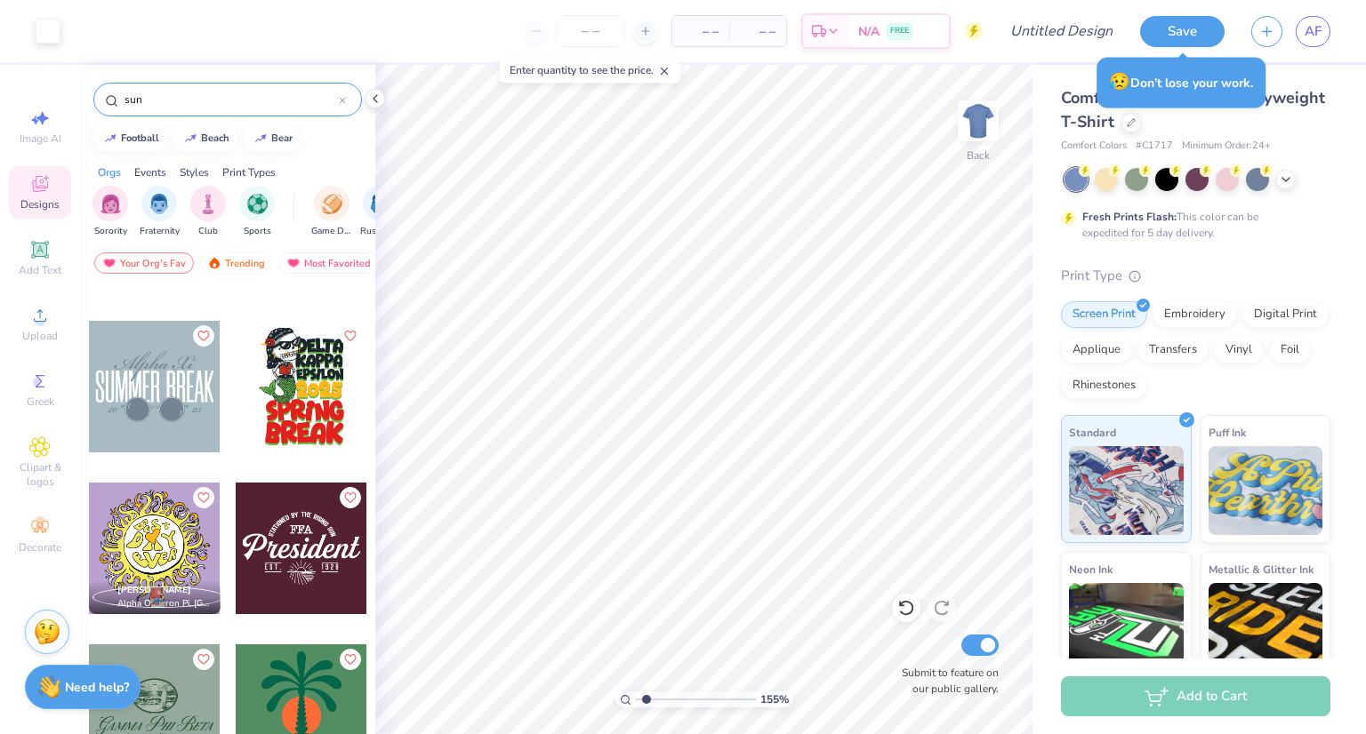
type input "1.55237265103997"
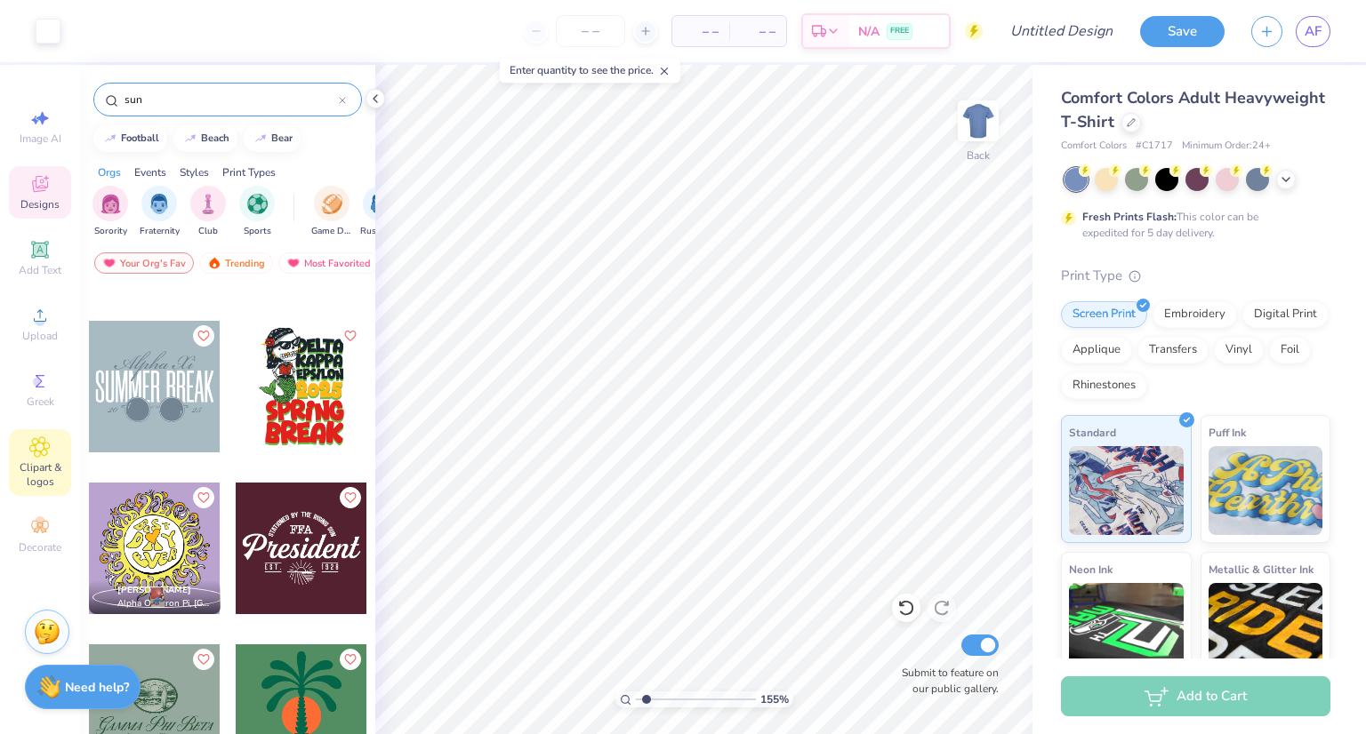
type input "sun"
click at [40, 457] on icon at bounding box center [39, 447] width 20 height 21
type input "1.55237265103997"
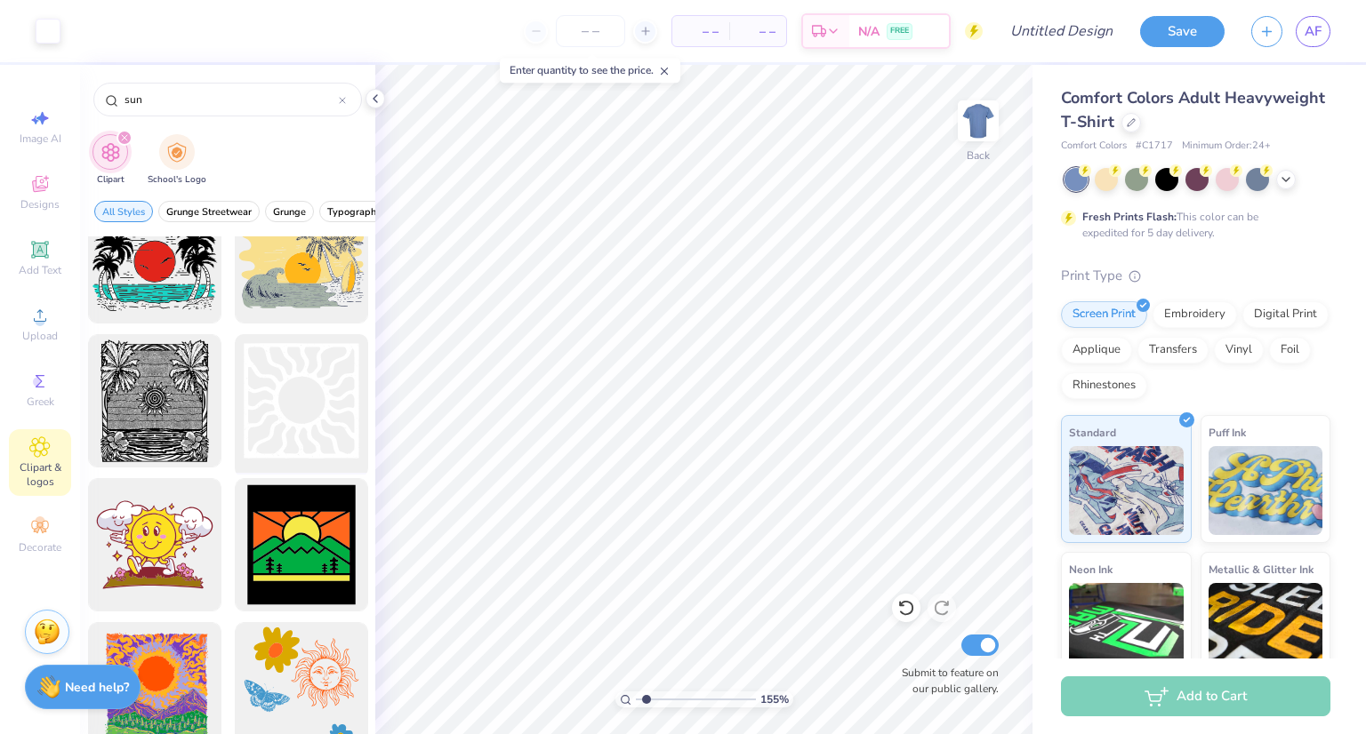
scroll to position [1763, 0]
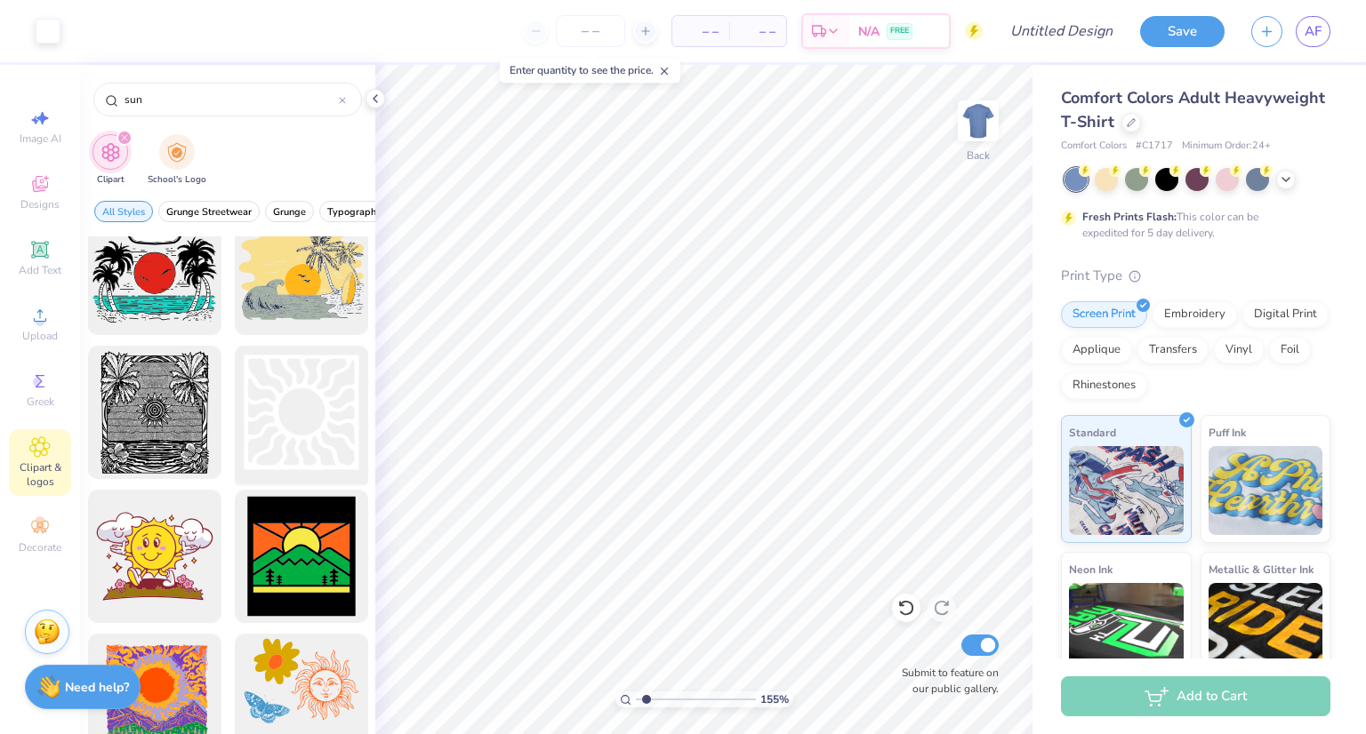
type input "sun"
click at [302, 402] on div at bounding box center [301, 413] width 147 height 147
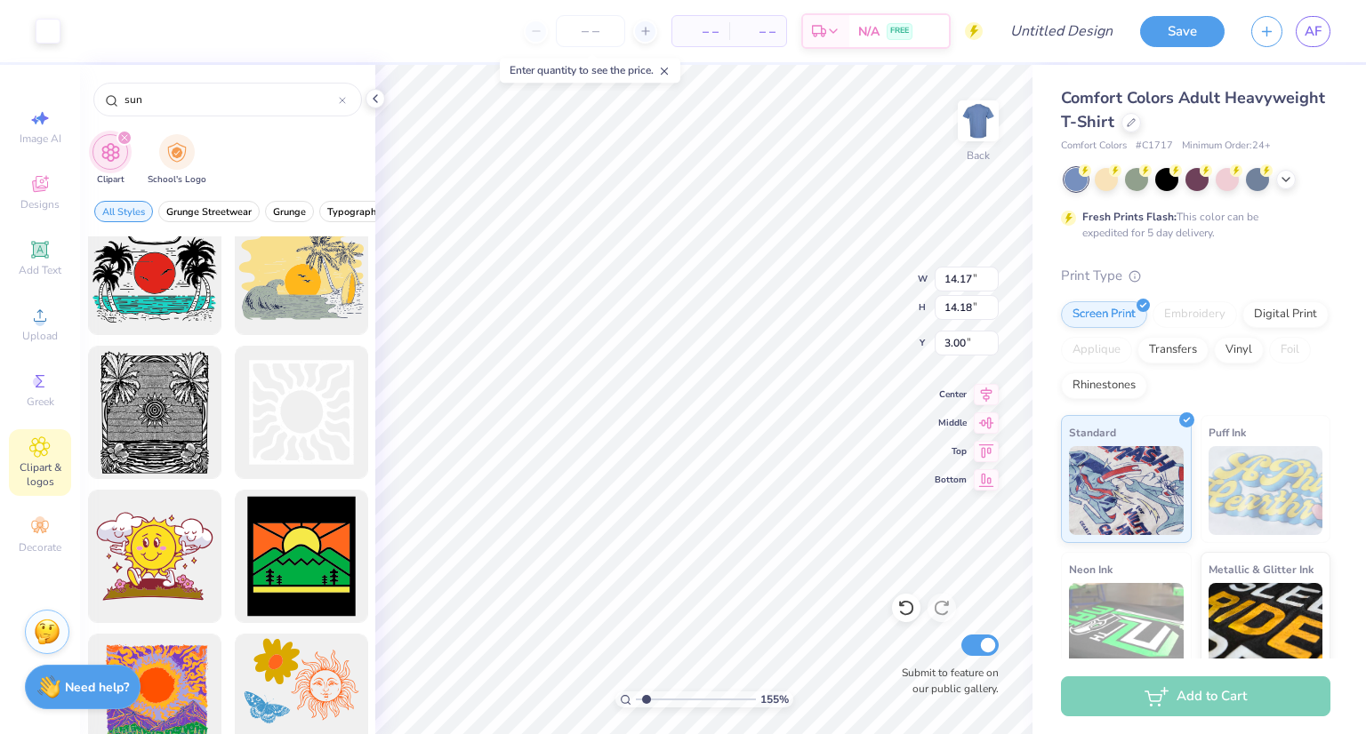
type input "1.55237265103997"
type input "9.86"
type input "6.75"
type input "1.55237265103997"
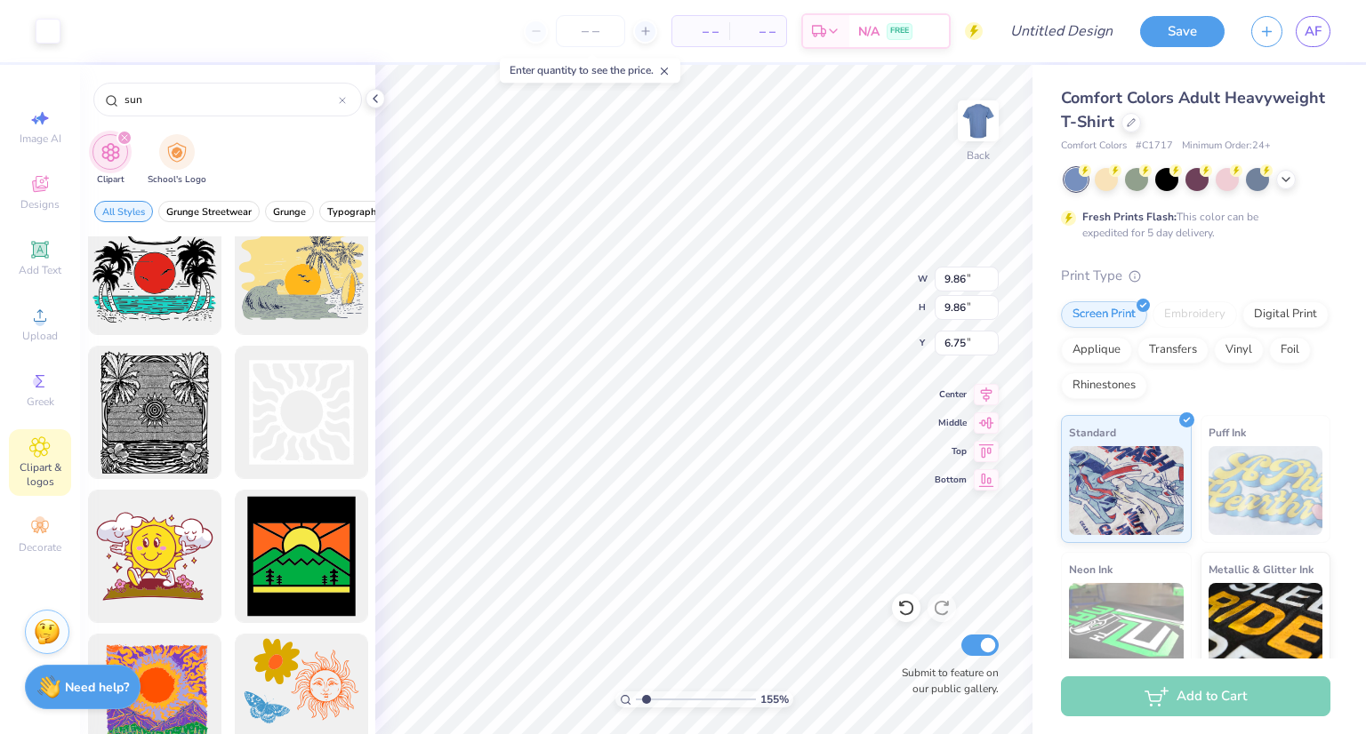
type input "6.67"
type input "1.55237265103997"
type input "6.21"
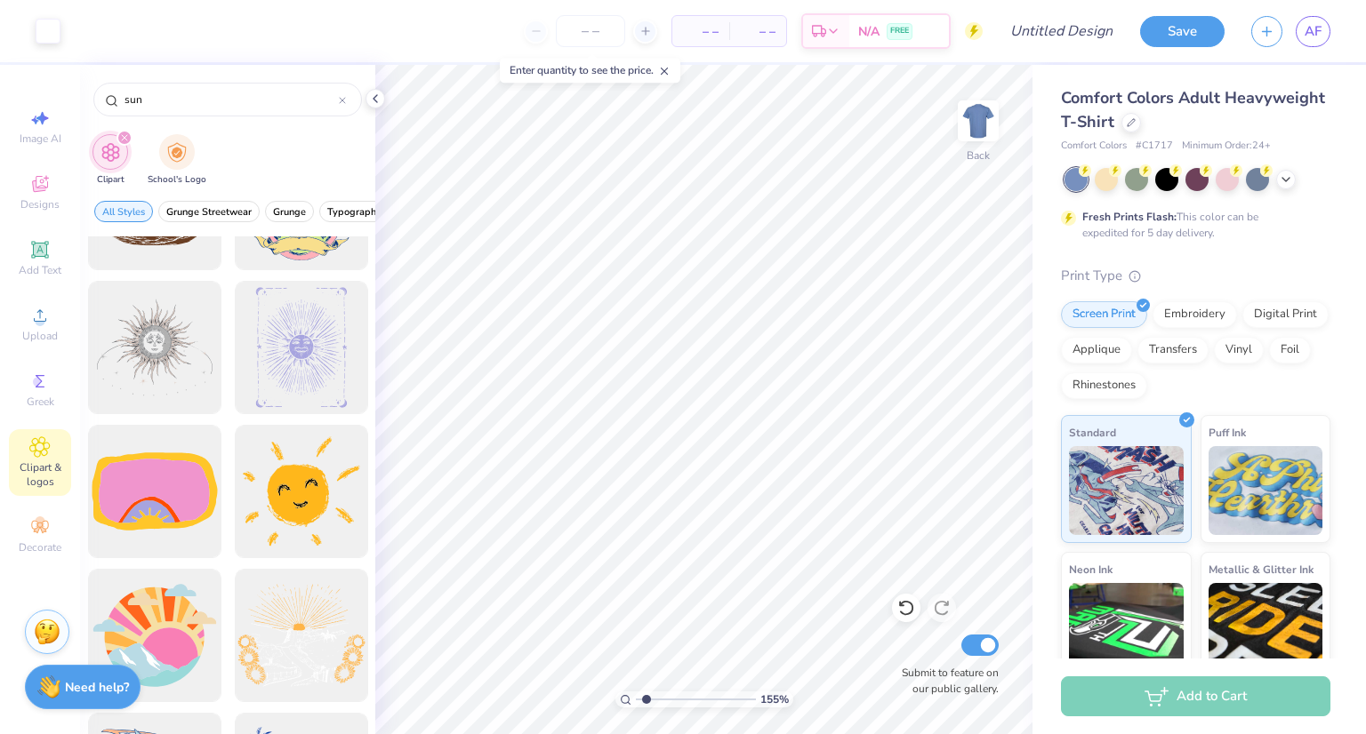
scroll to position [2511, 0]
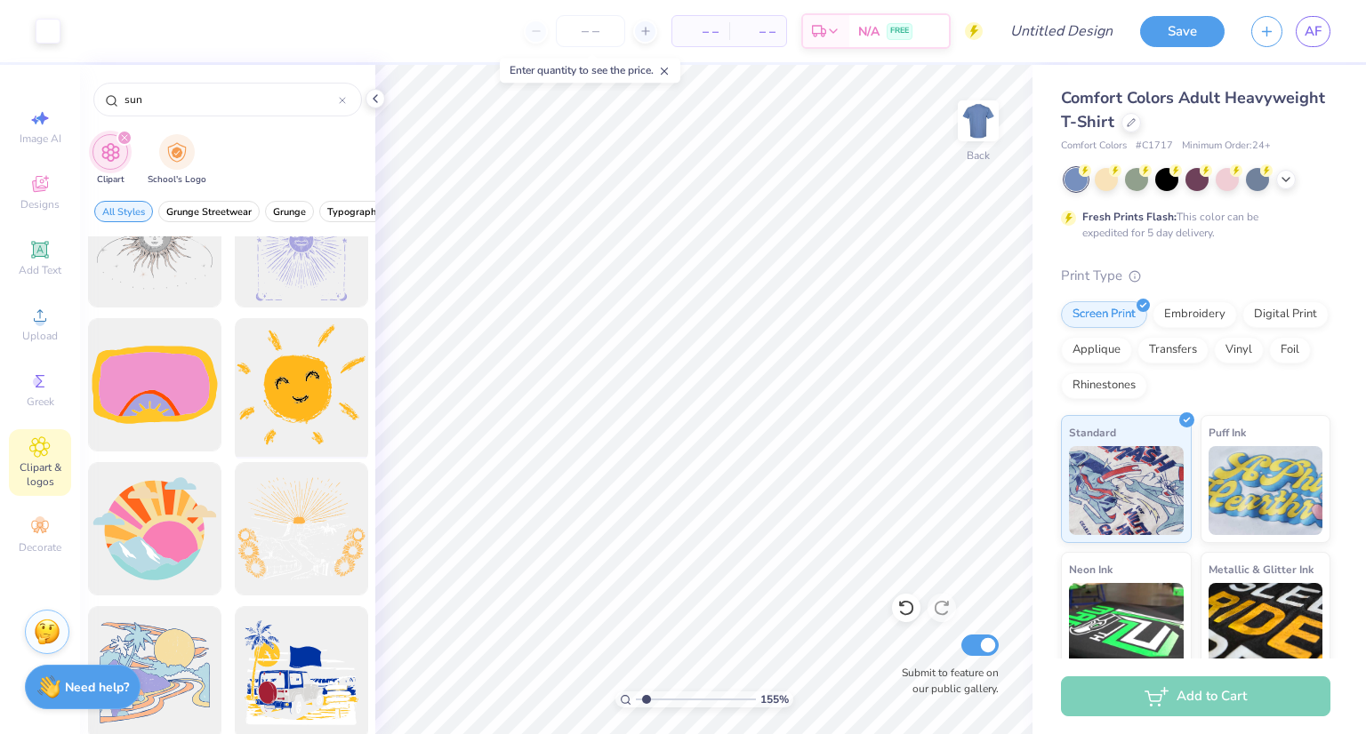
click at [294, 367] on div at bounding box center [301, 385] width 147 height 147
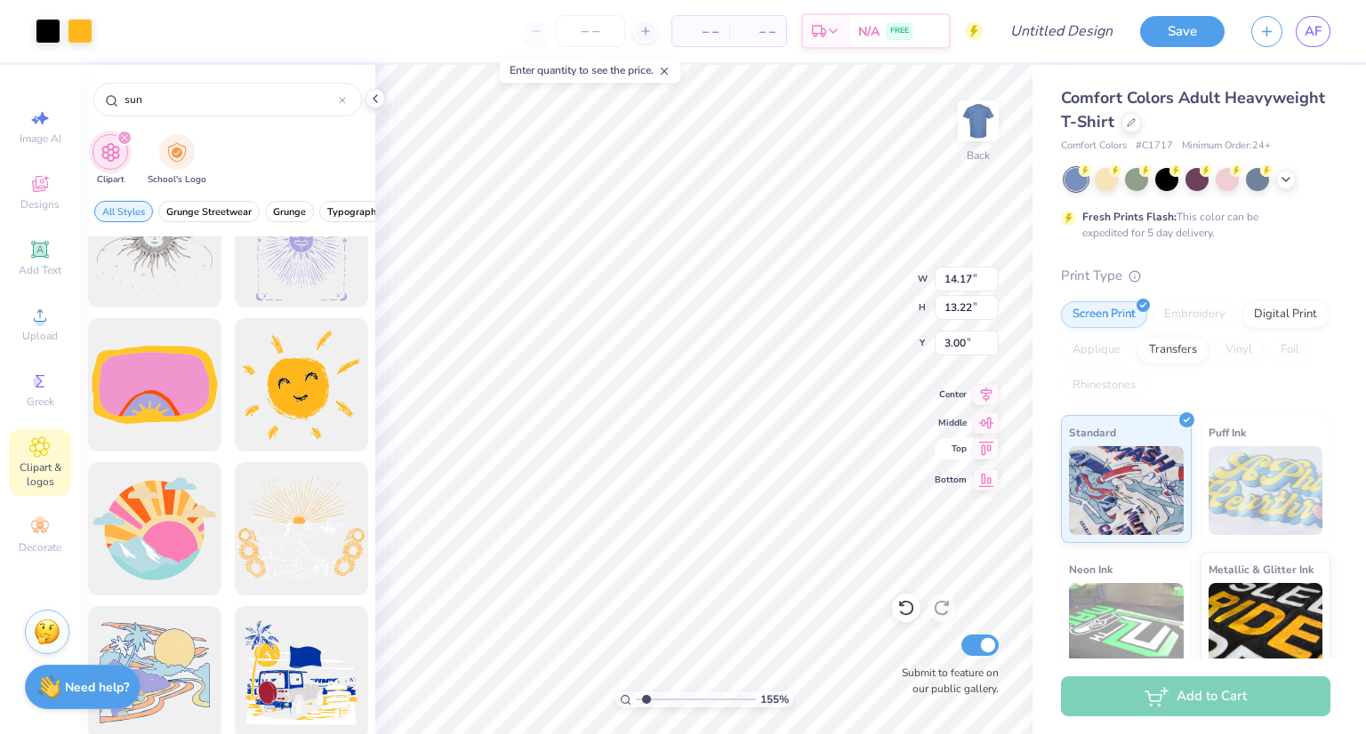
type input "1.55237265103997"
type input "10.36"
type input "9.66"
type input "6.56"
type input "1.55237265103997"
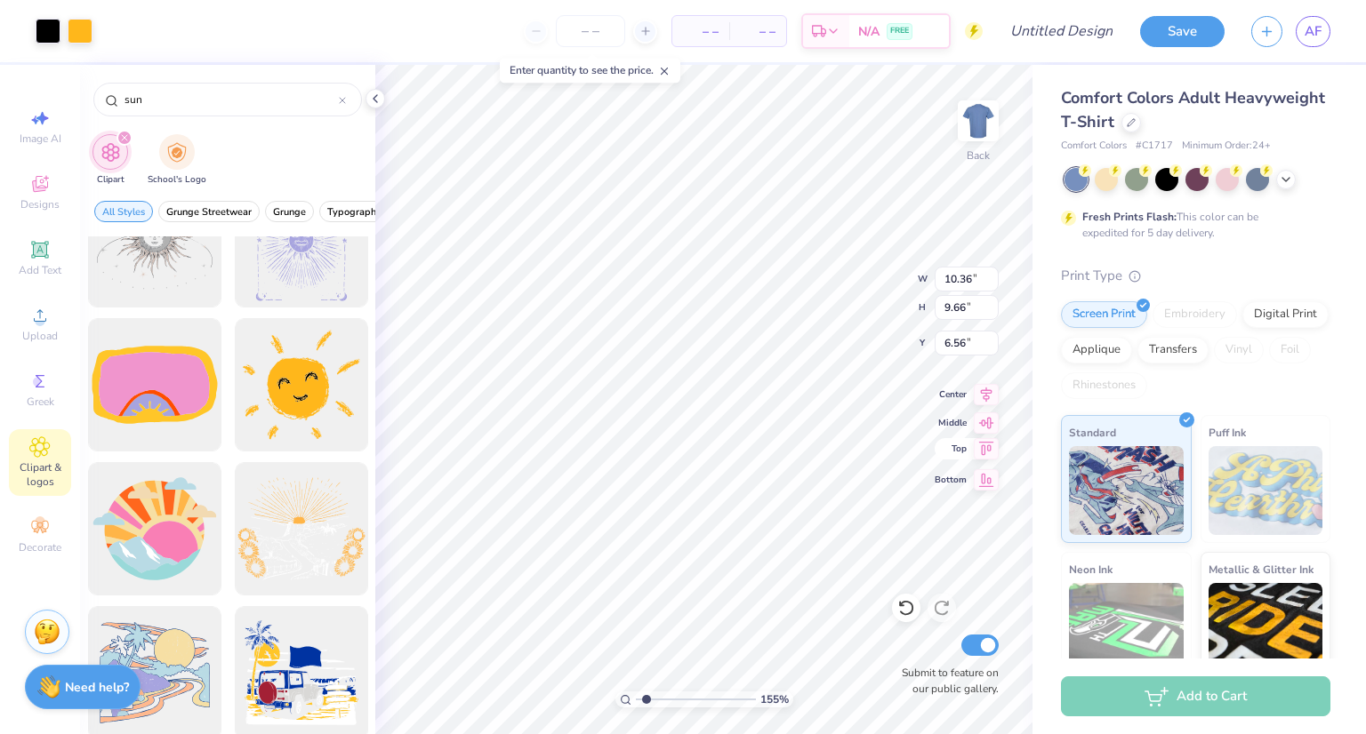
type input "5.92"
type input "1.24004783039769"
type input "4.07"
type input "3.79"
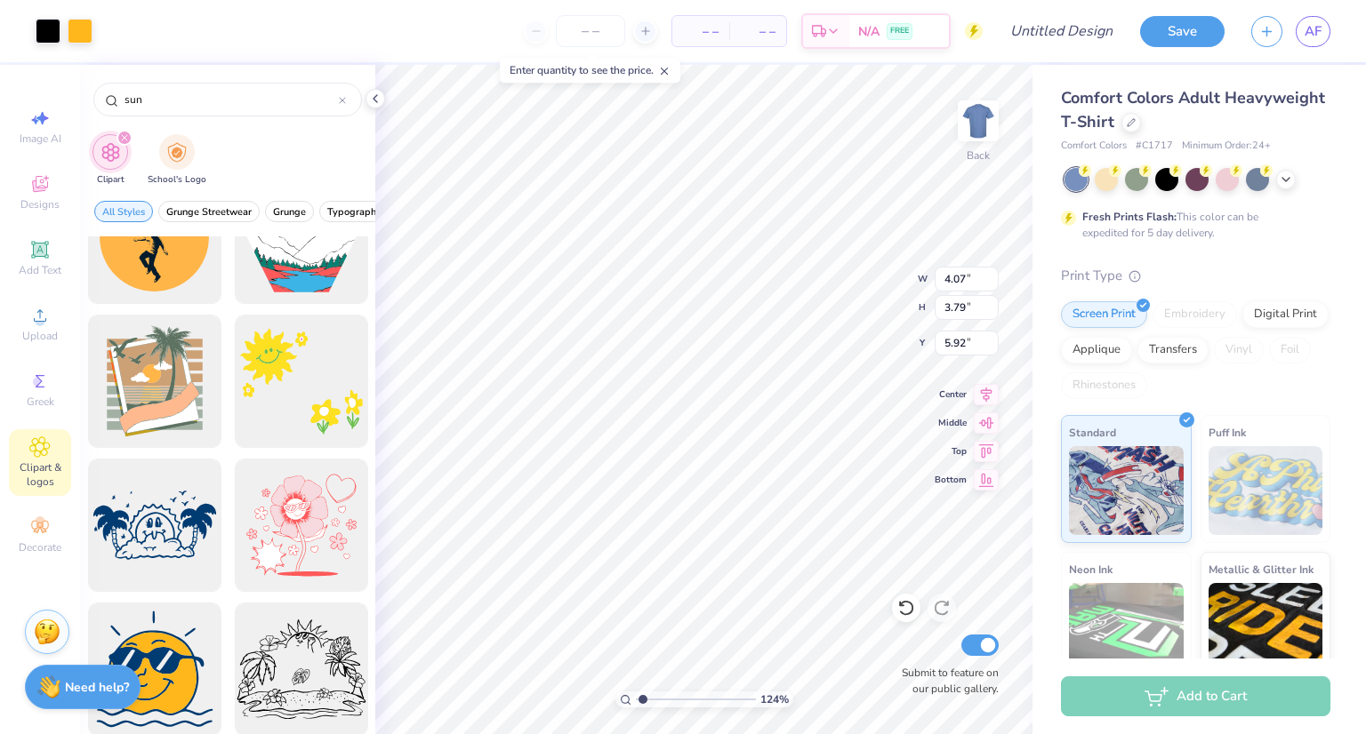
scroll to position [5682, 0]
click at [285, 401] on div at bounding box center [301, 382] width 147 height 147
type input "1.24004783039769"
type input "14.17"
type input "12.27"
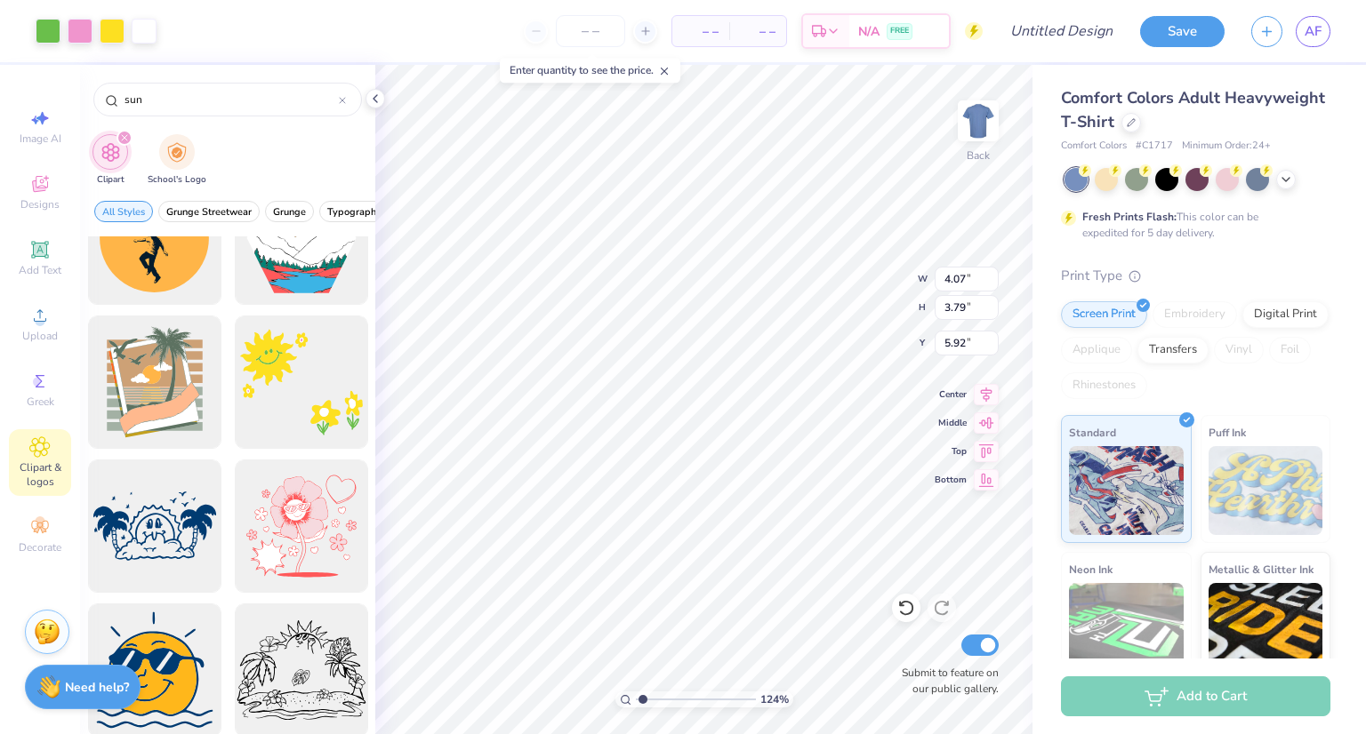
type input "3.00"
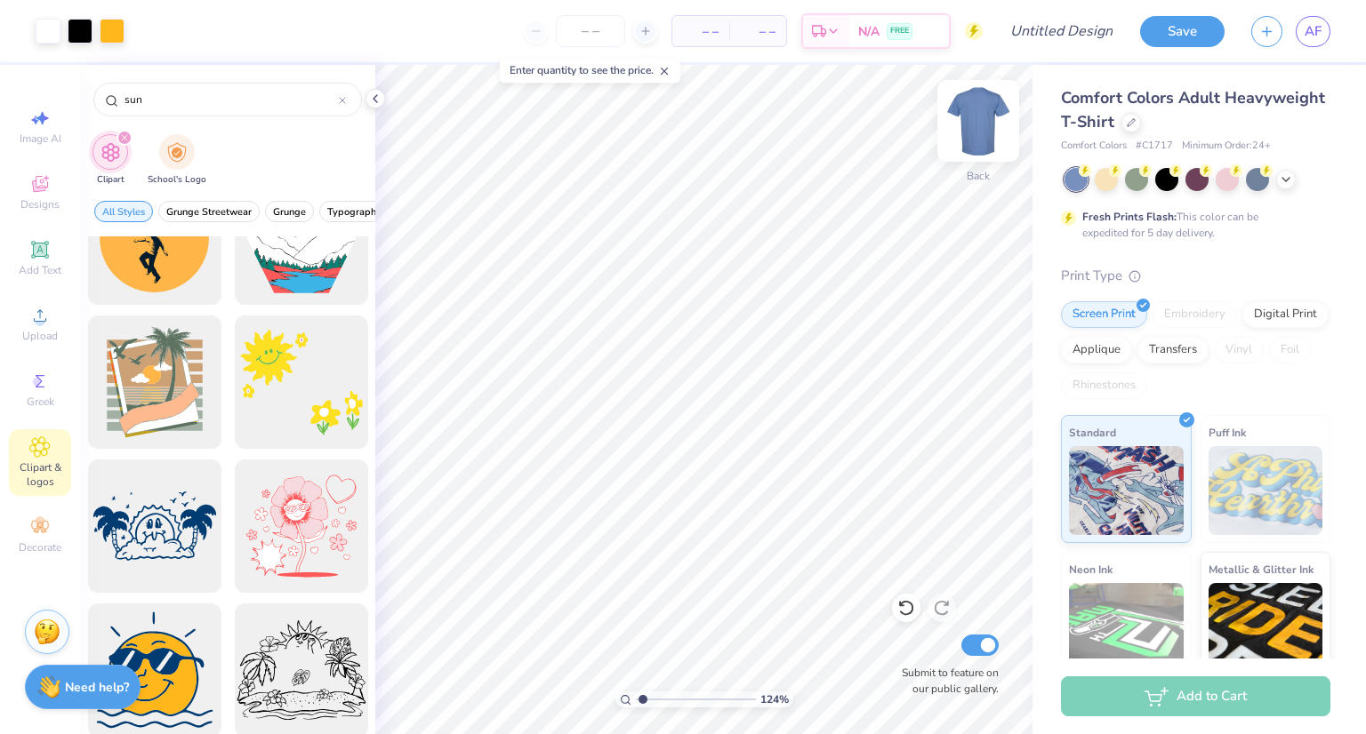
click at [961, 125] on img at bounding box center [977, 120] width 71 height 71
click at [293, 380] on div at bounding box center [301, 382] width 147 height 147
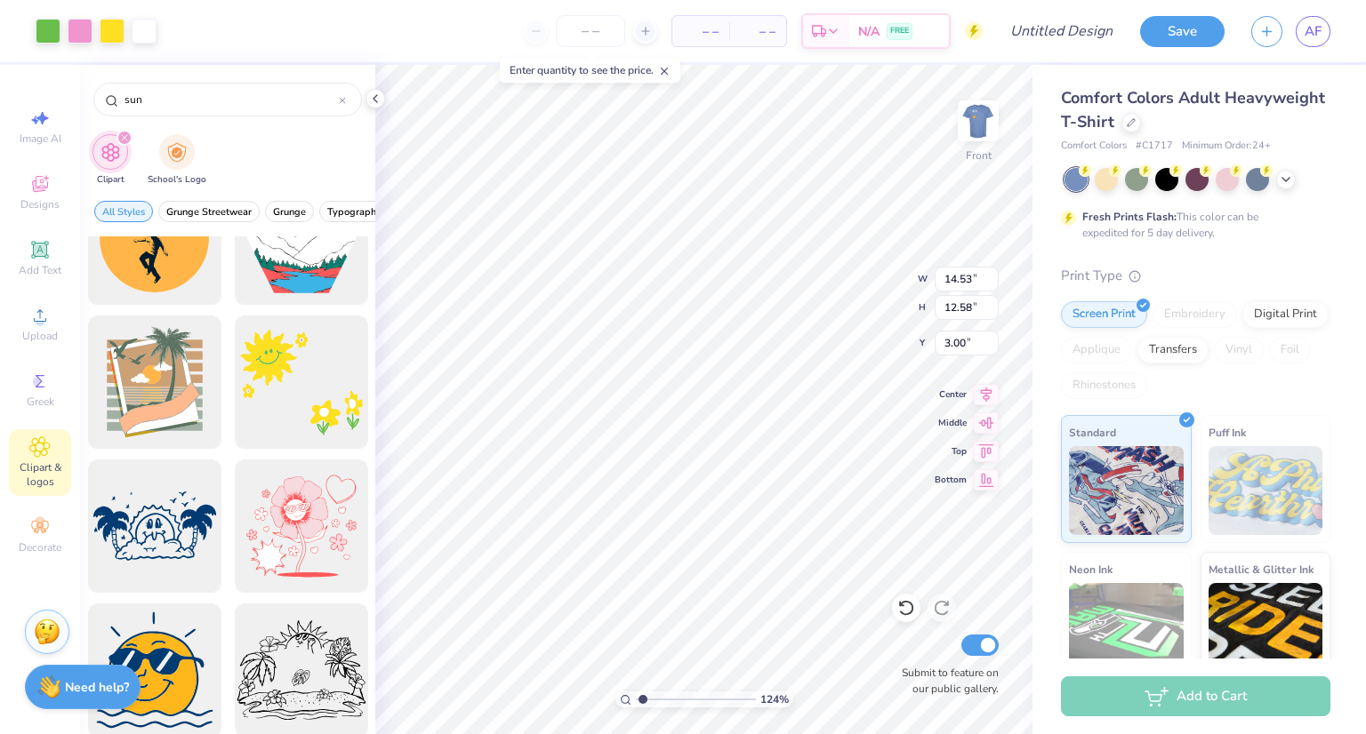
type input "1.24004783039769"
click at [39, 253] on icon at bounding box center [39, 249] width 13 height 13
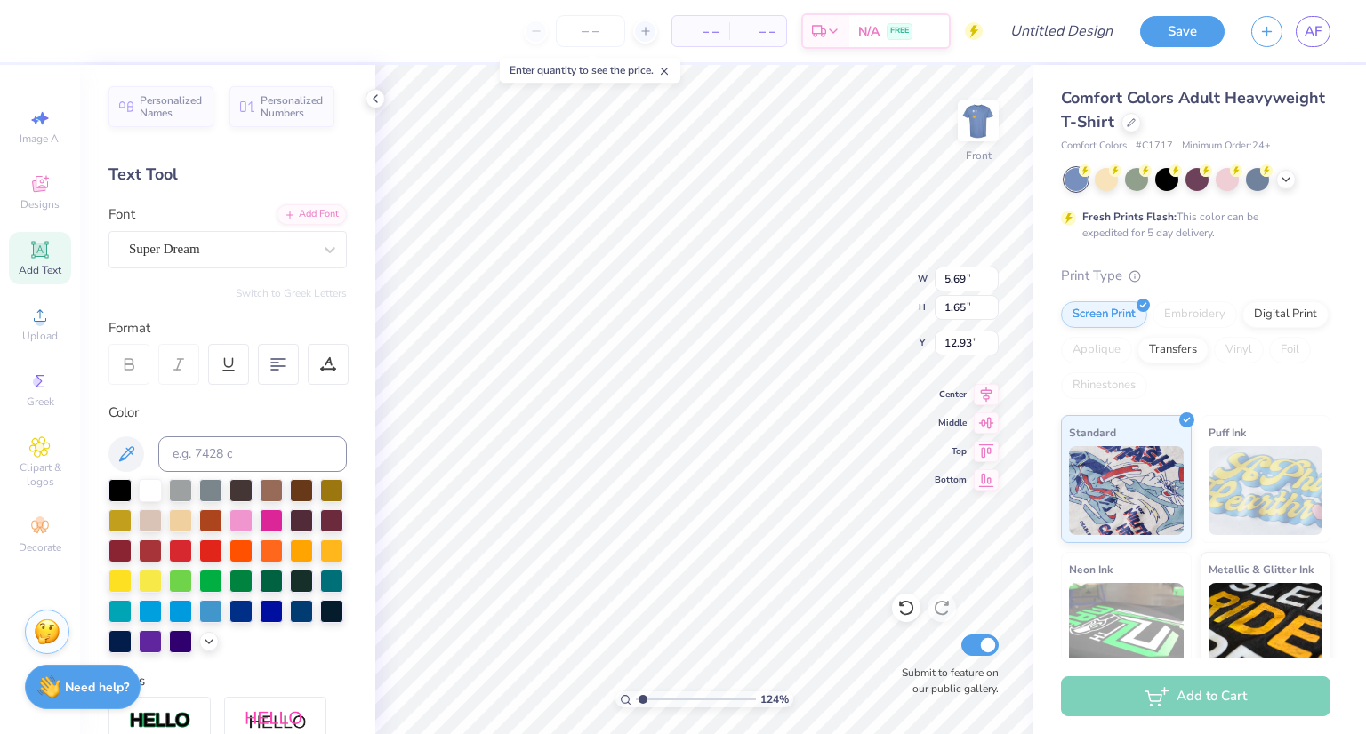
scroll to position [14, 3]
click at [56, 259] on div "Add Text" at bounding box center [40, 258] width 62 height 52
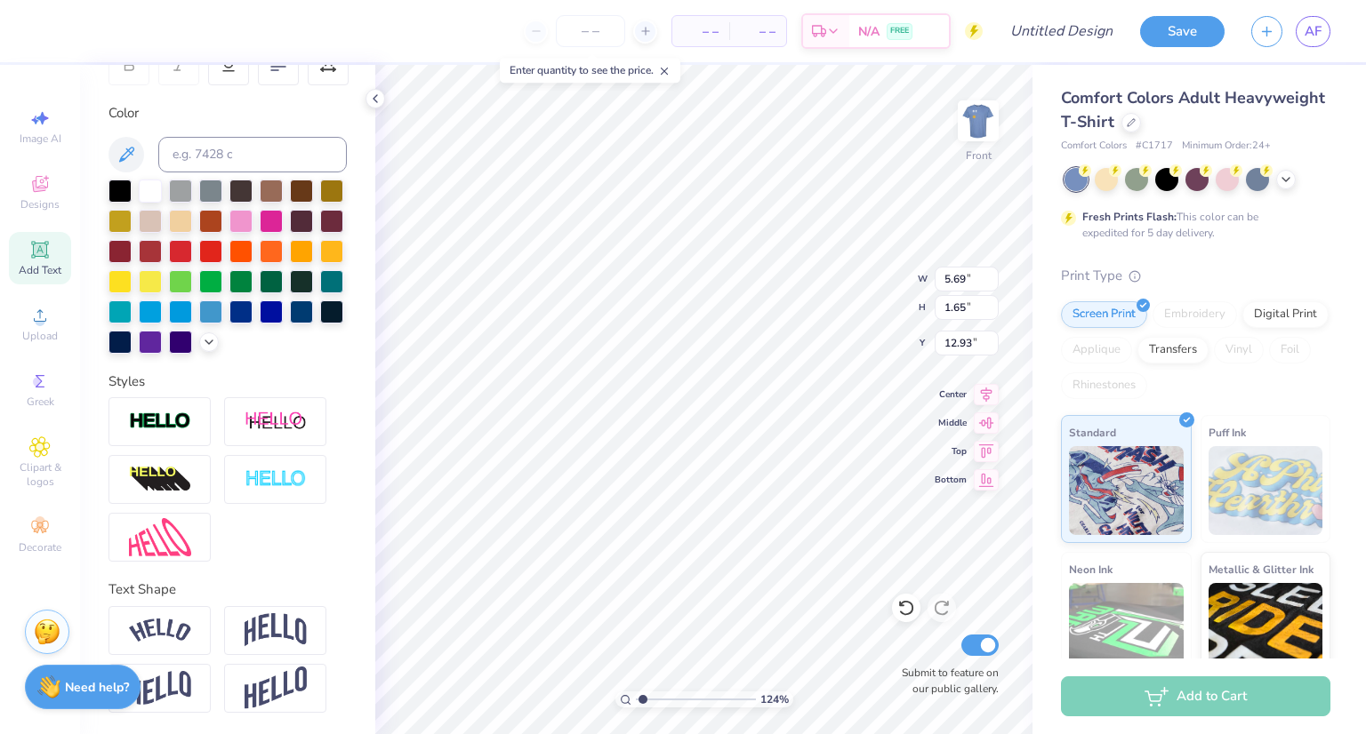
scroll to position [0, 0]
